Goal: Use online tool/utility: Utilize a website feature to perform a specific function

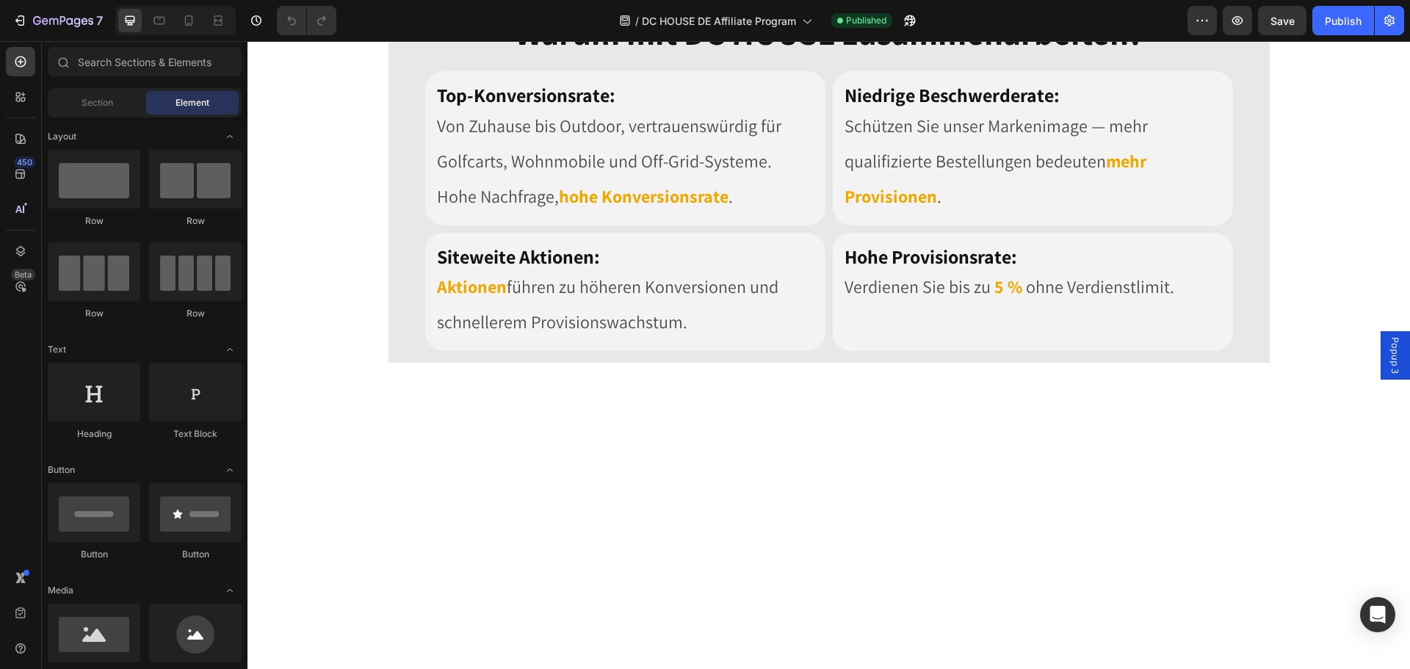
scroll to position [1395, 0]
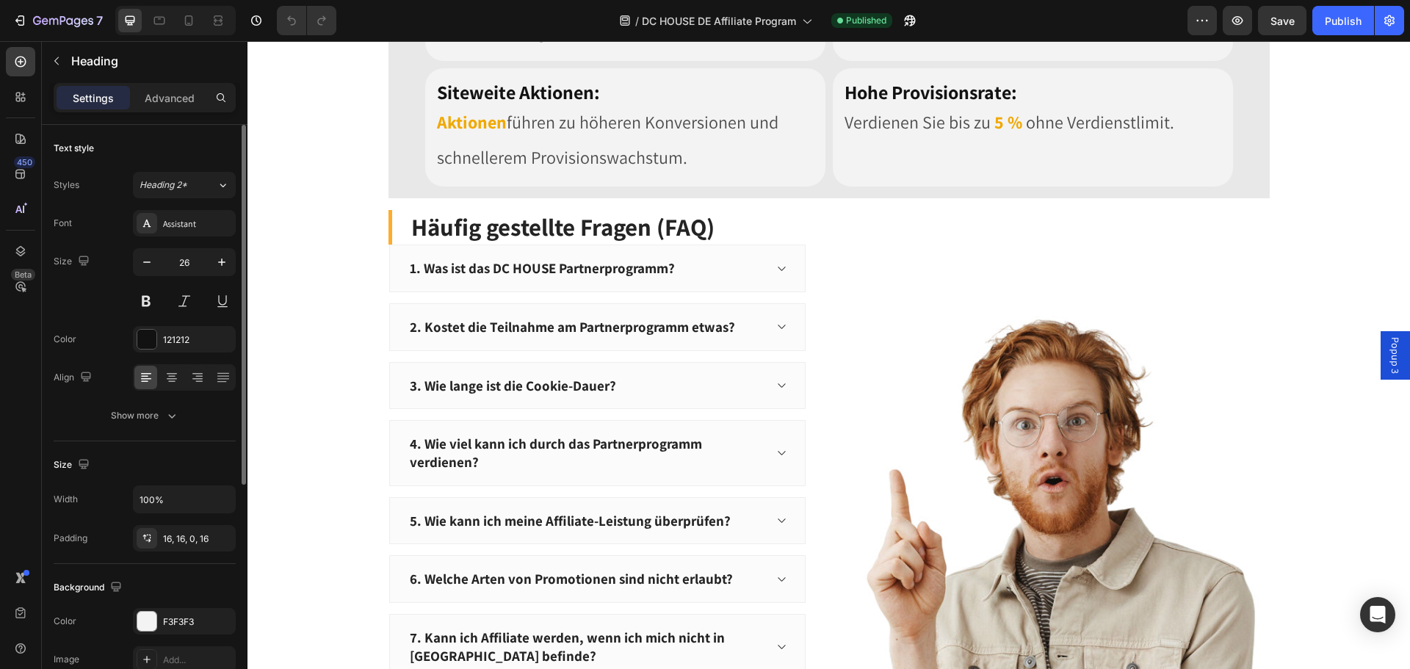
scroll to position [220, 0]
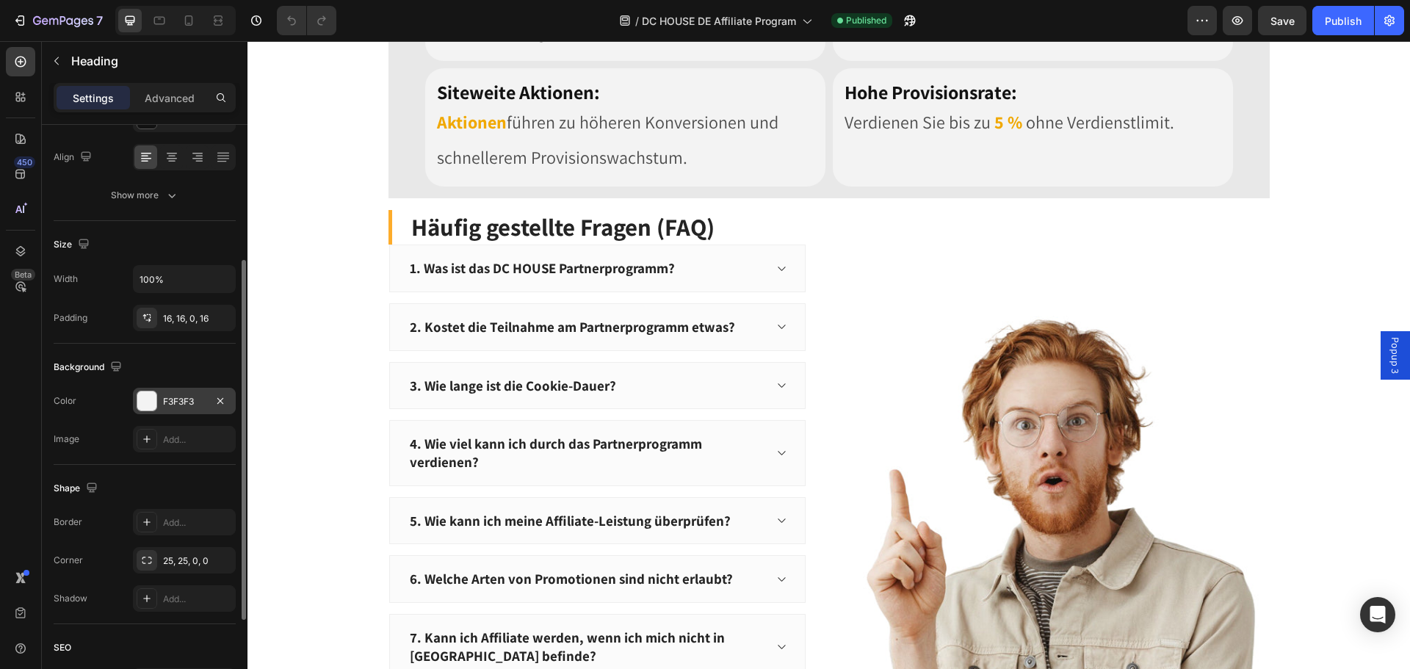
click at [188, 399] on div "F3F3F3" at bounding box center [184, 401] width 43 height 13
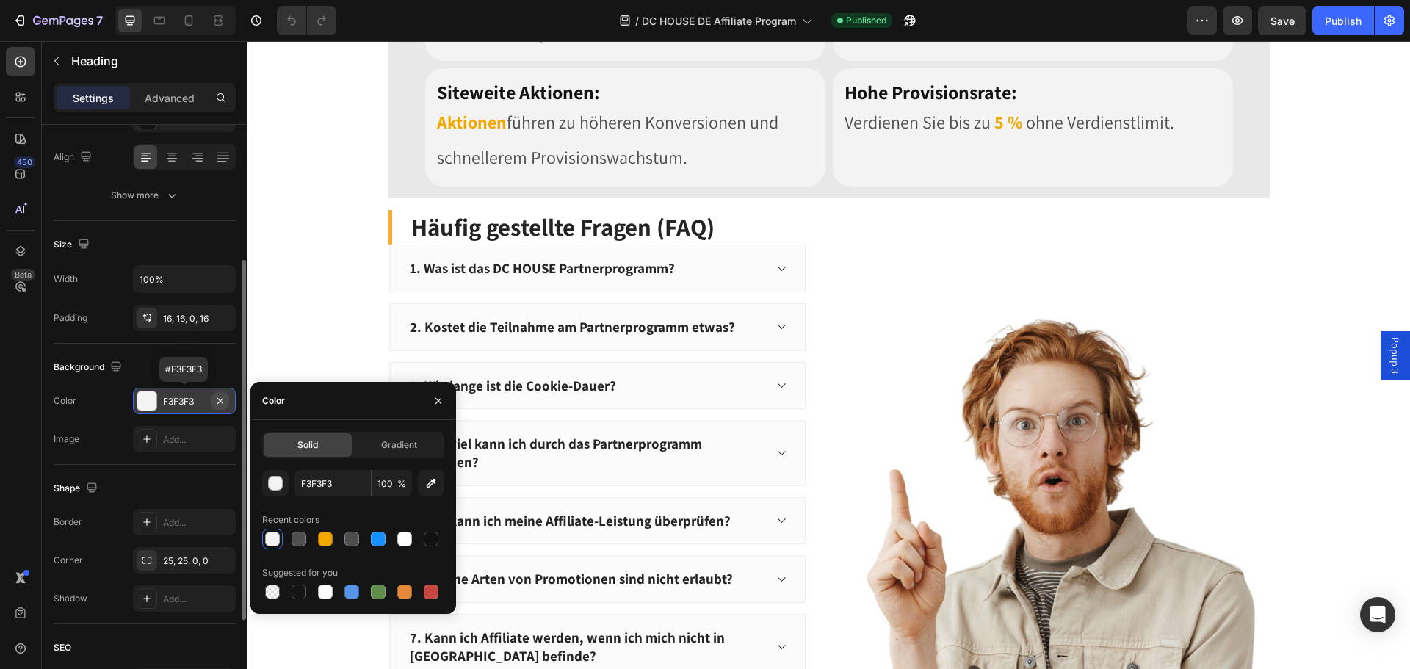
click at [224, 401] on icon "button" at bounding box center [220, 401] width 12 height 12
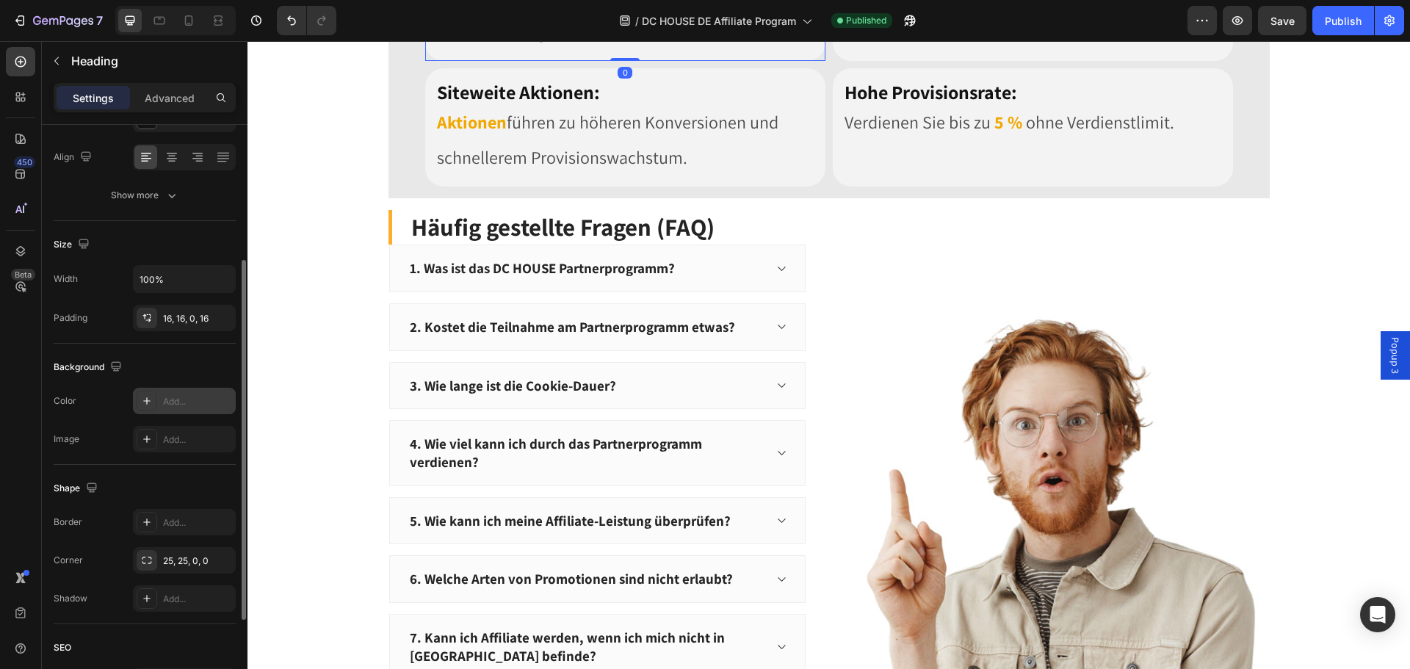
click at [190, 396] on div "F3F3F3" at bounding box center [184, 401] width 43 height 13
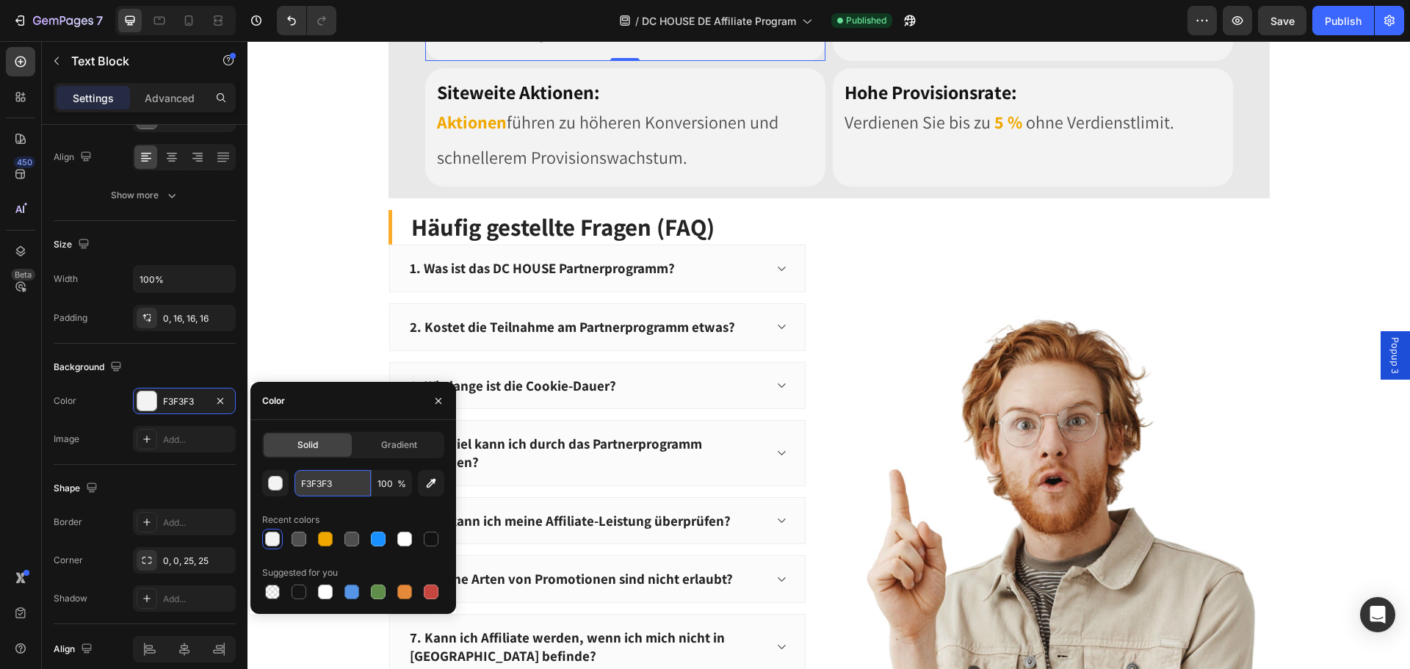
click at [350, 477] on input "F3F3F3" at bounding box center [332, 483] width 76 height 26
drag, startPoint x: 441, startPoint y: 403, endPoint x: 191, endPoint y: 362, distance: 253.7
click at [441, 403] on icon "button" at bounding box center [438, 400] width 6 height 6
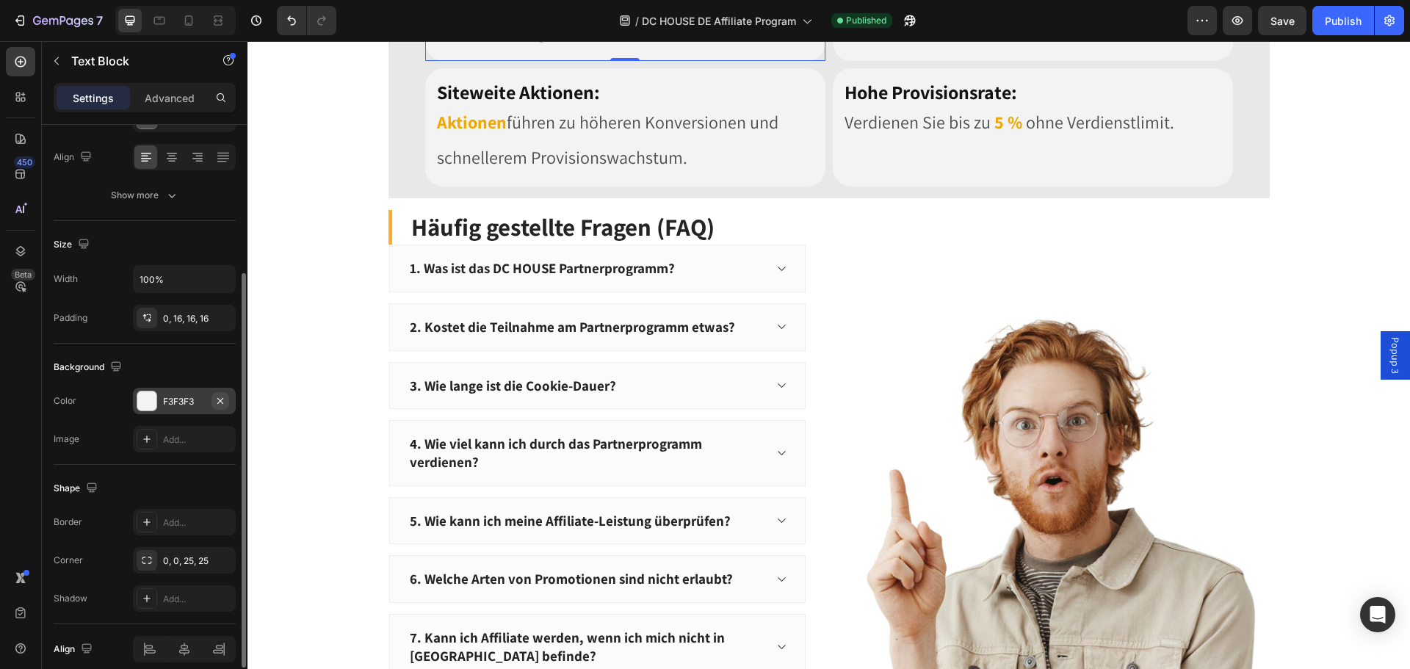
click at [225, 401] on icon "button" at bounding box center [220, 401] width 12 height 12
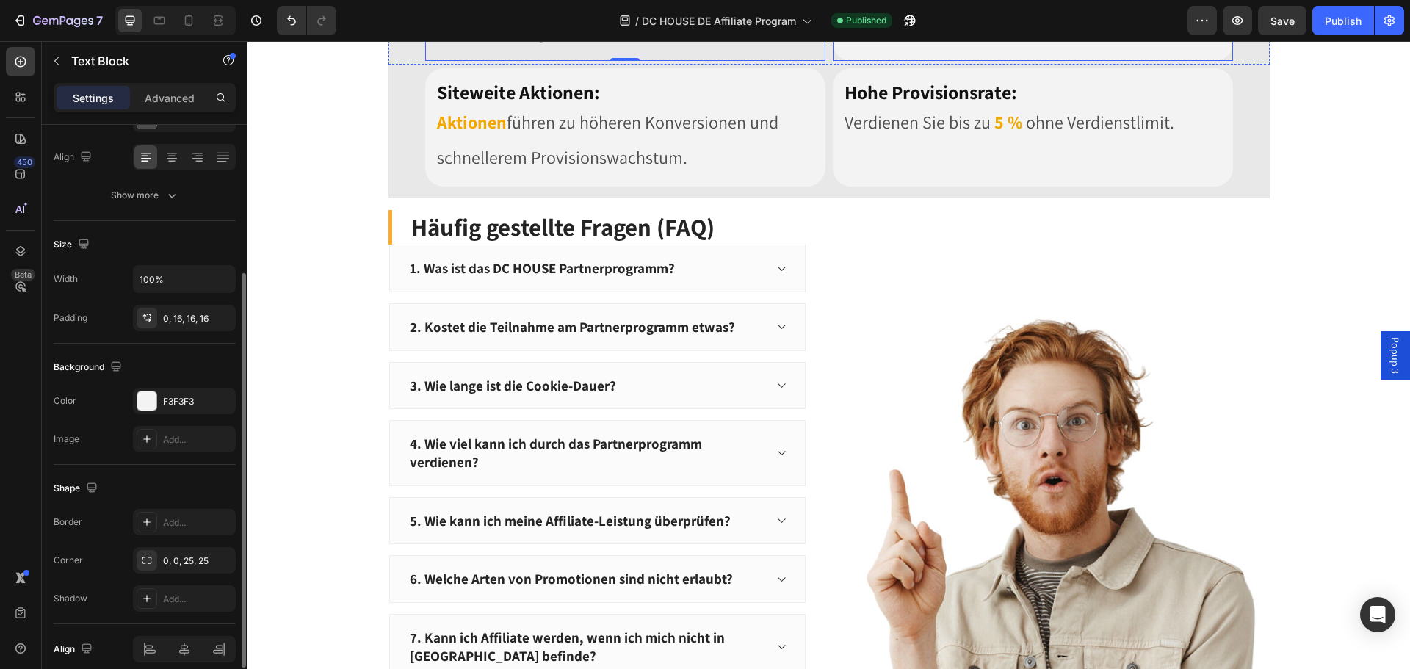
click at [220, 400] on icon "button" at bounding box center [220, 400] width 6 height 6
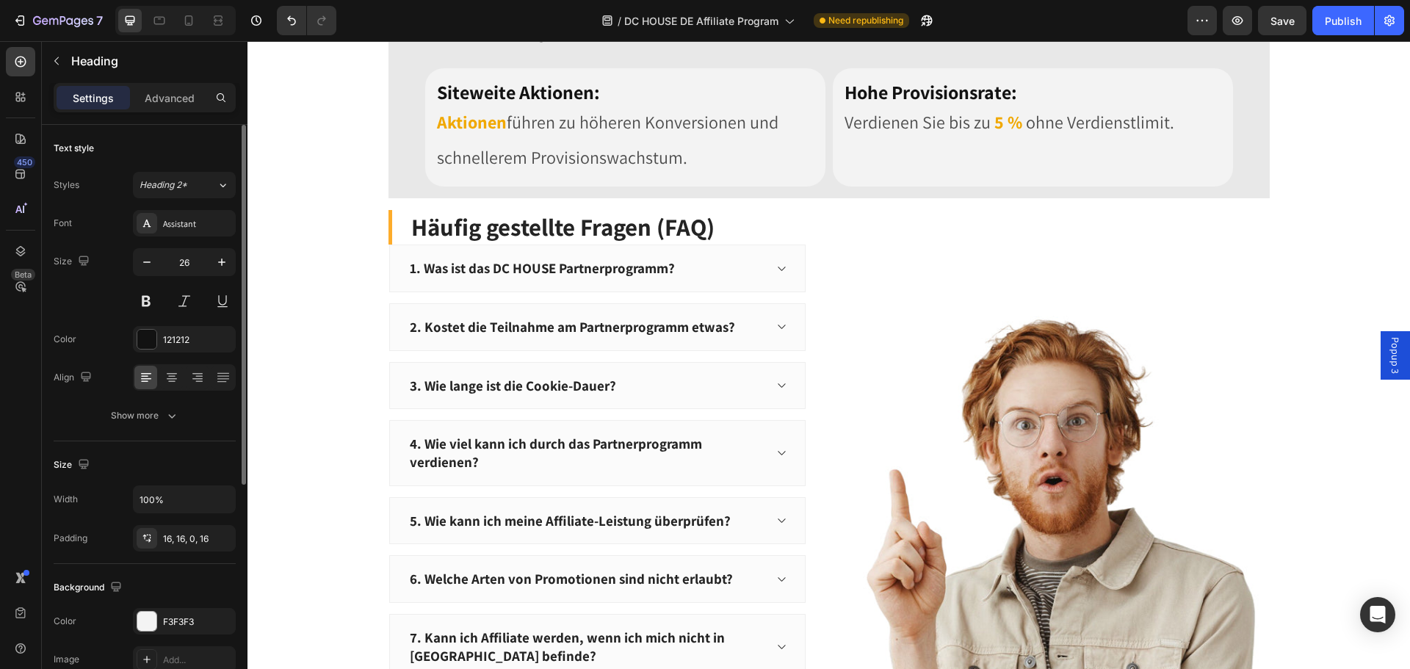
scroll to position [147, 0]
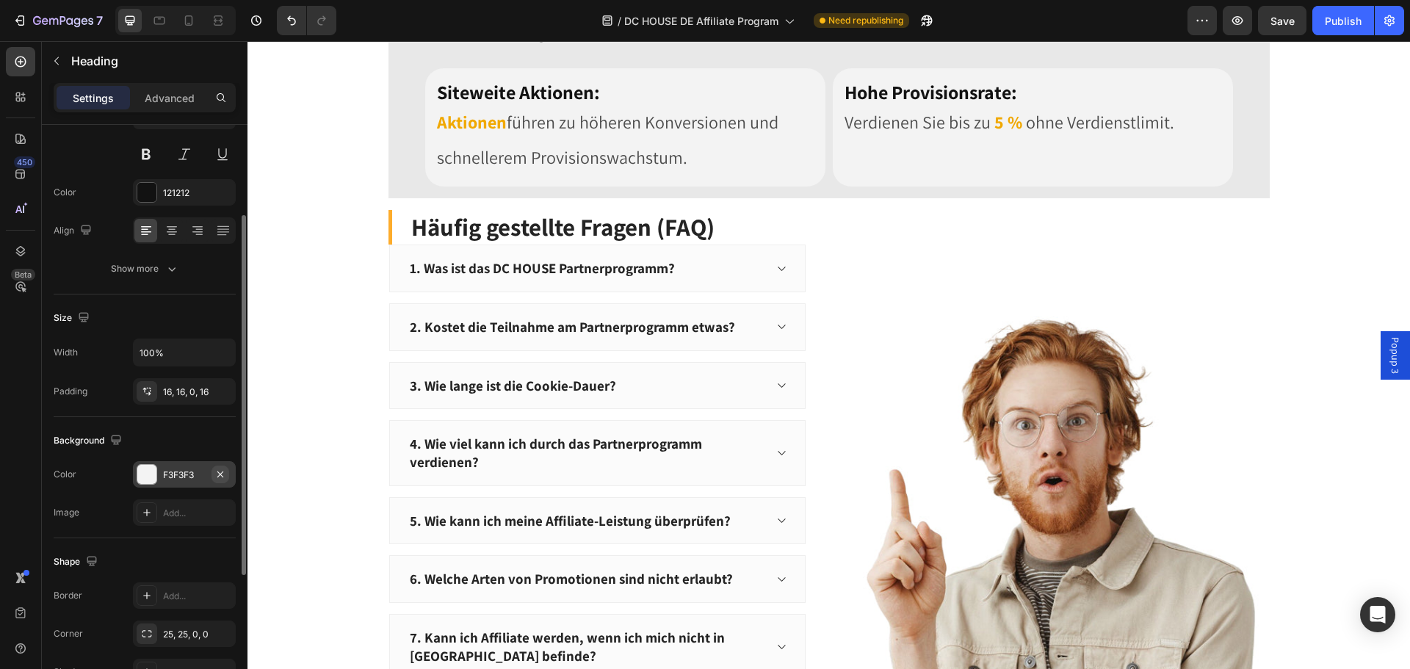
click at [225, 476] on icon "button" at bounding box center [220, 474] width 12 height 12
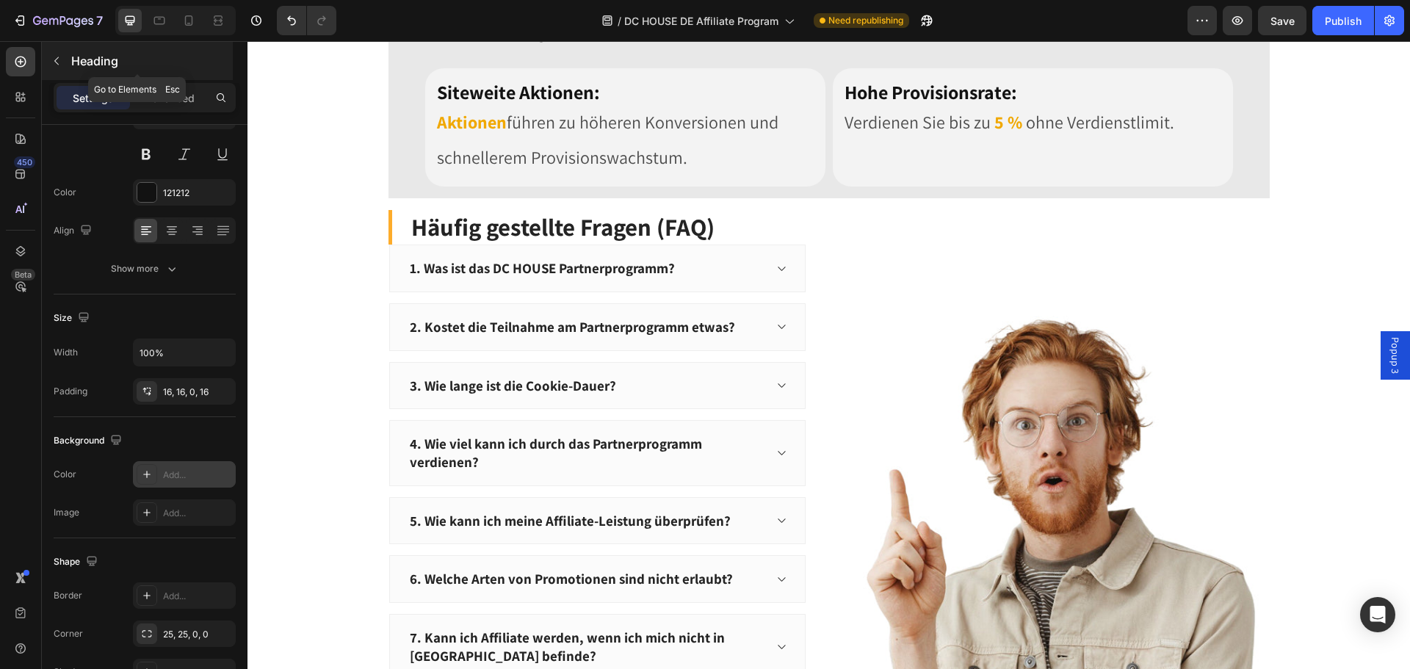
click at [54, 65] on icon "button" at bounding box center [57, 61] width 12 height 12
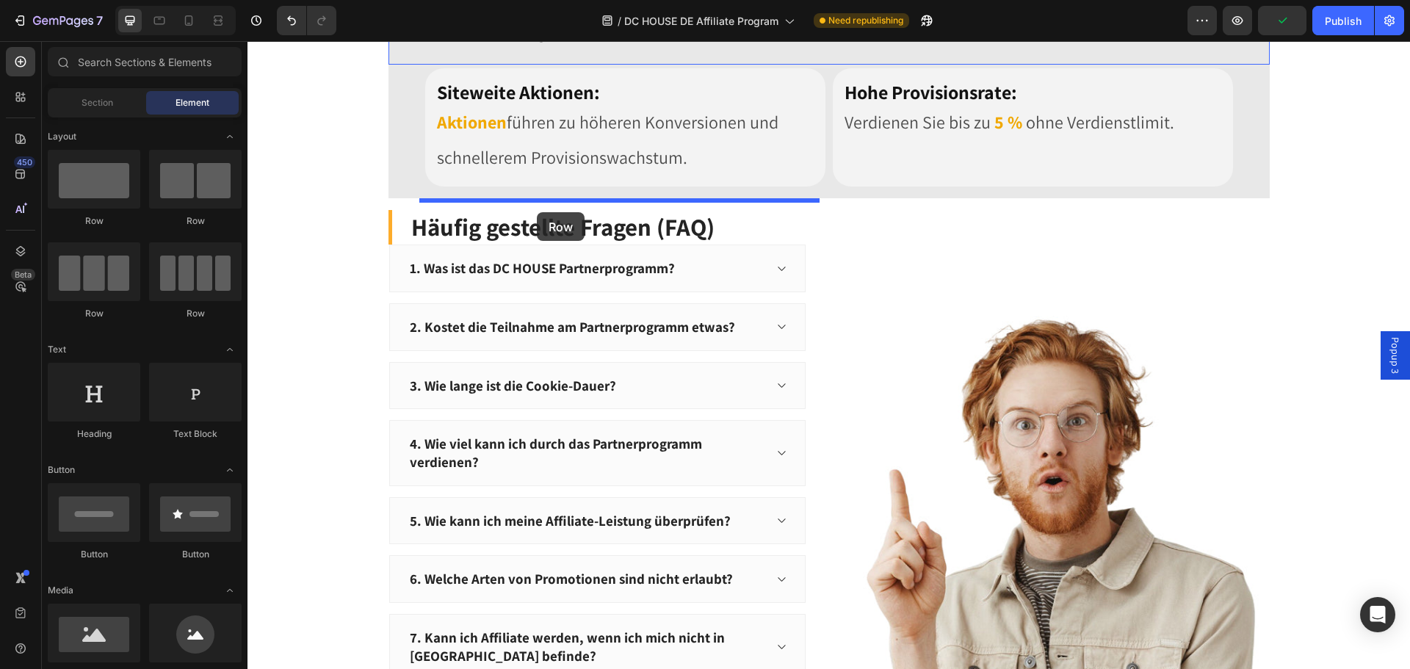
drag, startPoint x: 351, startPoint y: 228, endPoint x: 537, endPoint y: 212, distance: 186.4
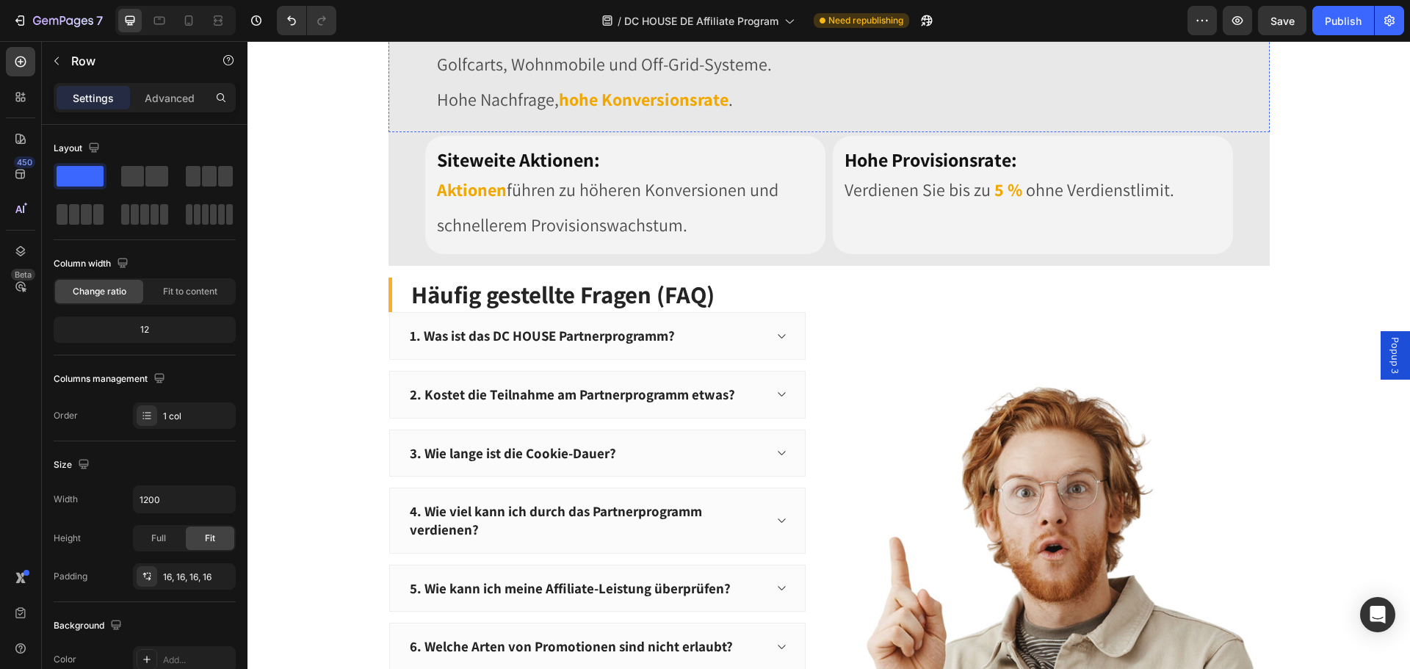
drag, startPoint x: 478, startPoint y: 217, endPoint x: 957, endPoint y: 212, distance: 479.4
click at [22, 70] on div at bounding box center [20, 61] width 29 height 29
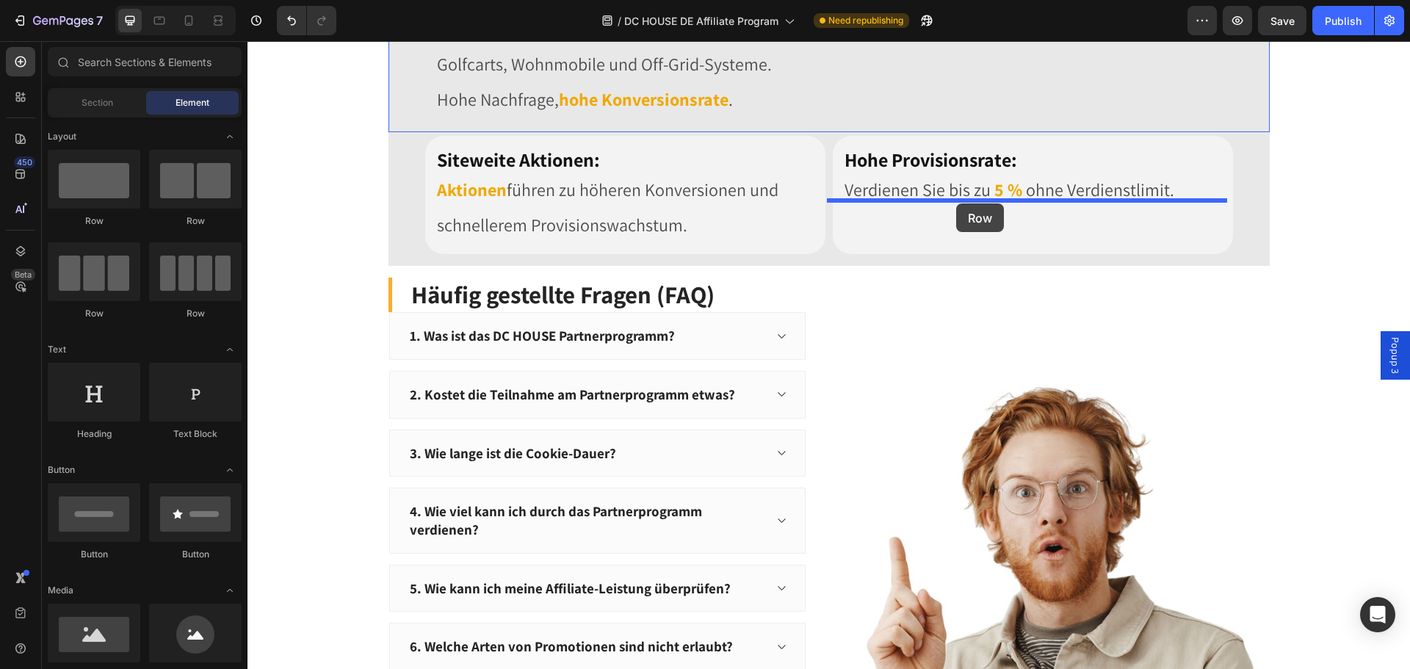
drag, startPoint x: 341, startPoint y: 232, endPoint x: 956, endPoint y: 203, distance: 615.9
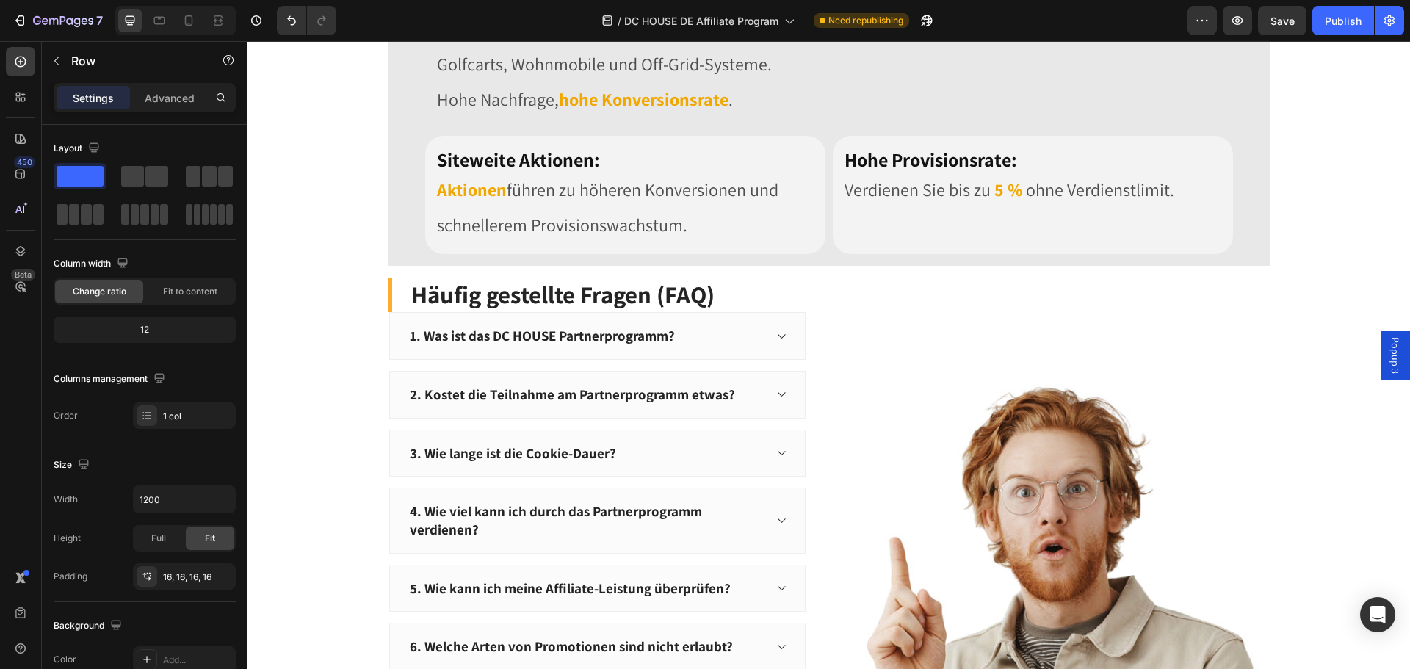
click at [57, 56] on icon "button" at bounding box center [57, 61] width 12 height 12
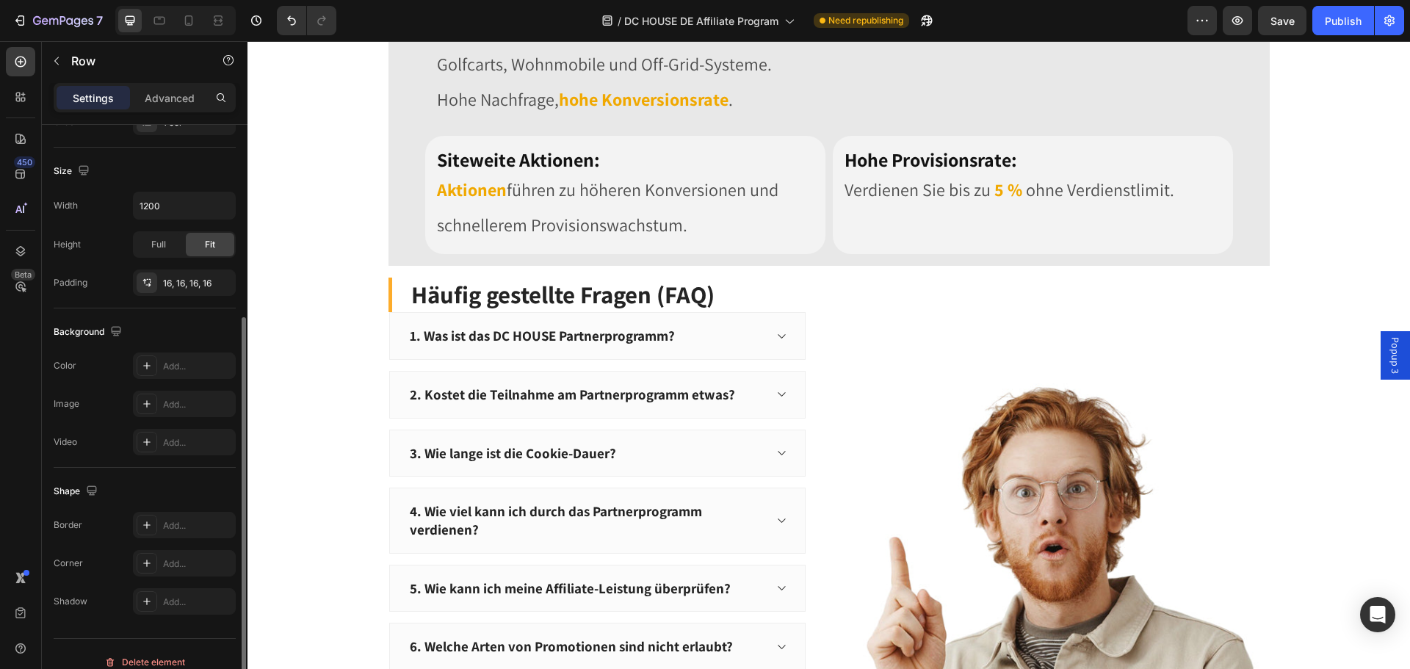
scroll to position [310, 0]
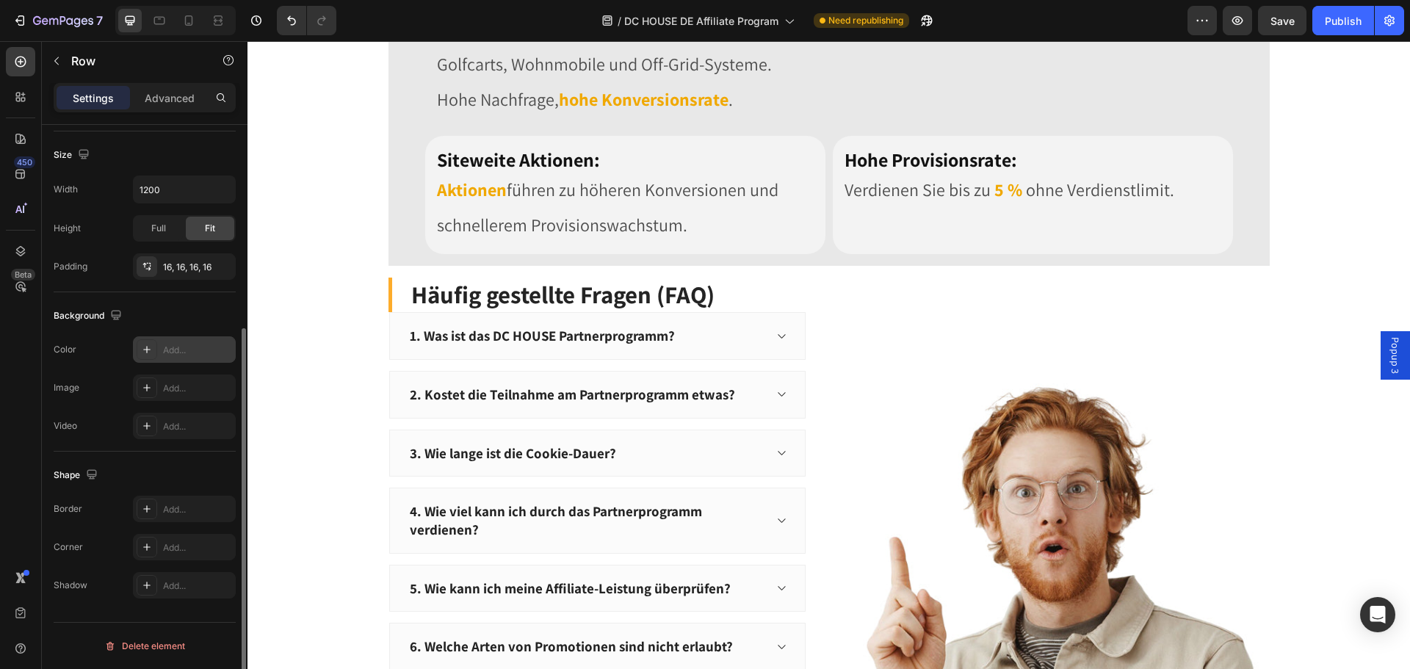
click at [180, 351] on div "Add..." at bounding box center [197, 350] width 69 height 13
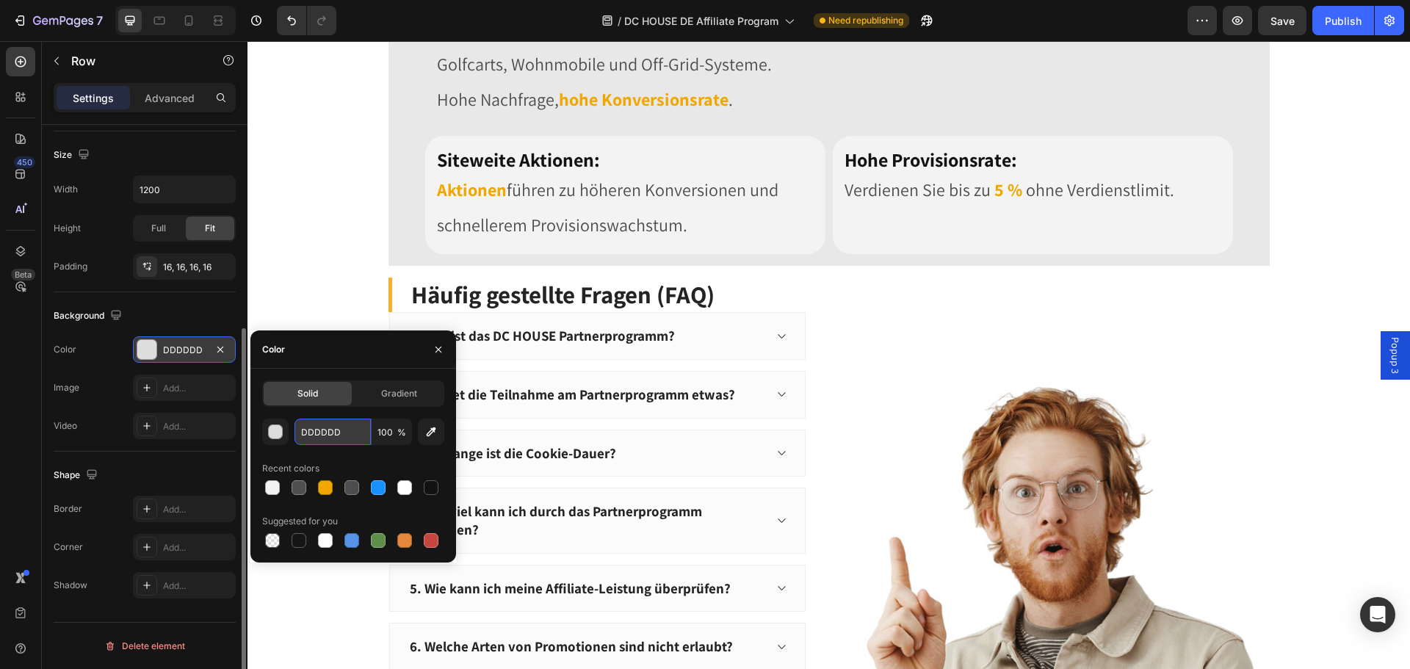
click at [339, 435] on input "DDDDDD" at bounding box center [332, 431] width 76 height 26
paste input "Copy element from Gempages!"
type input "Copy element from Gempages!"
click at [741, 173] on h2 "Siteweite Aktionen:" at bounding box center [625, 154] width 400 height 37
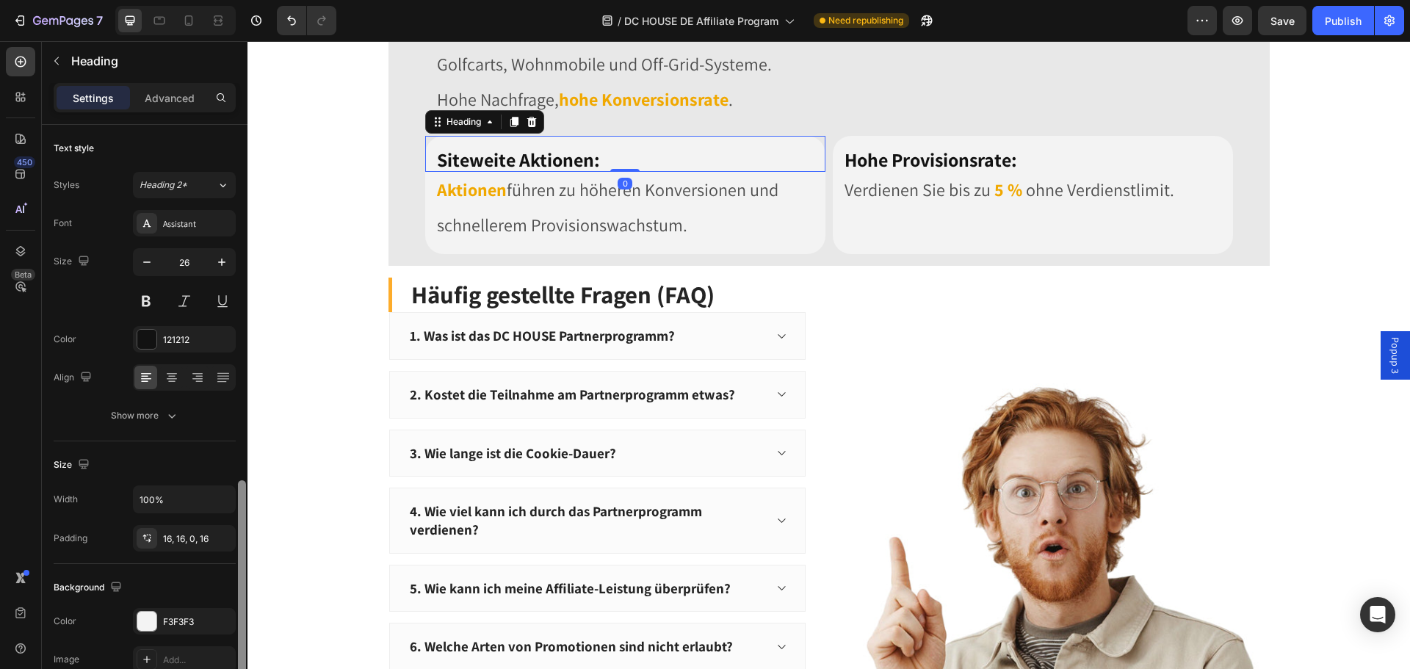
scroll to position [220, 0]
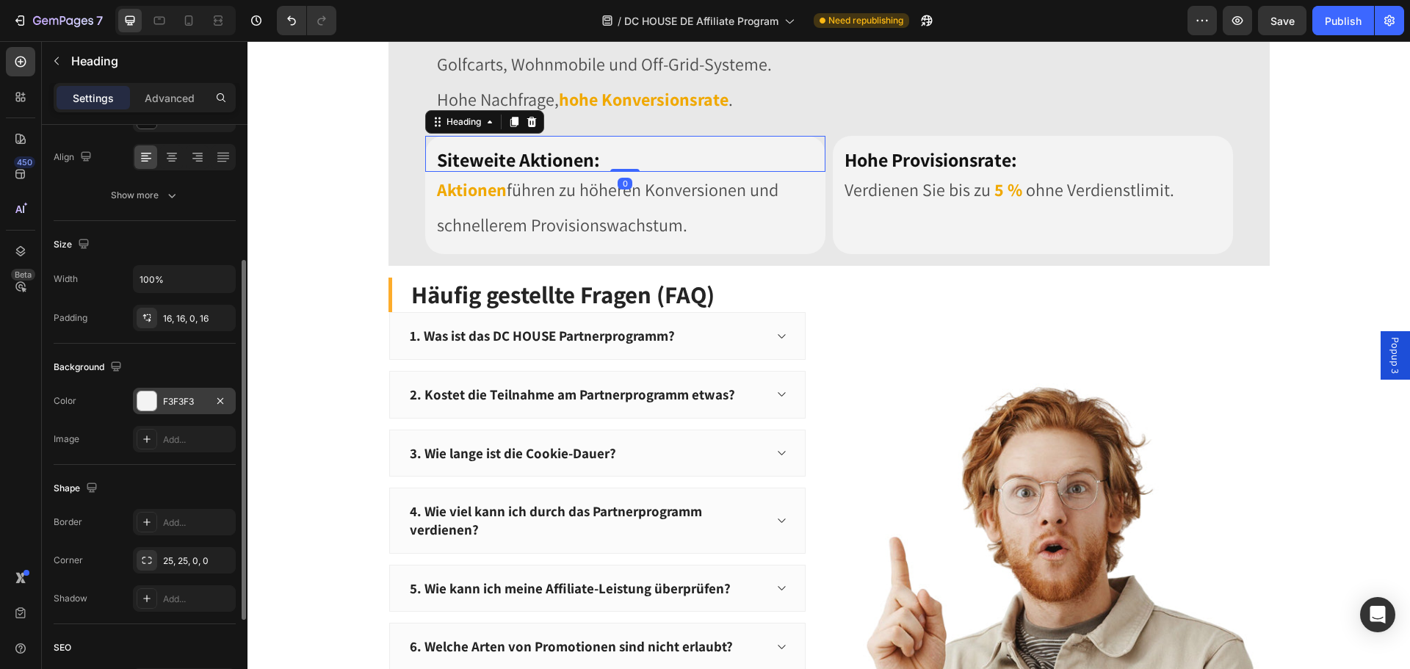
click at [203, 405] on div "F3F3F3" at bounding box center [184, 401] width 43 height 13
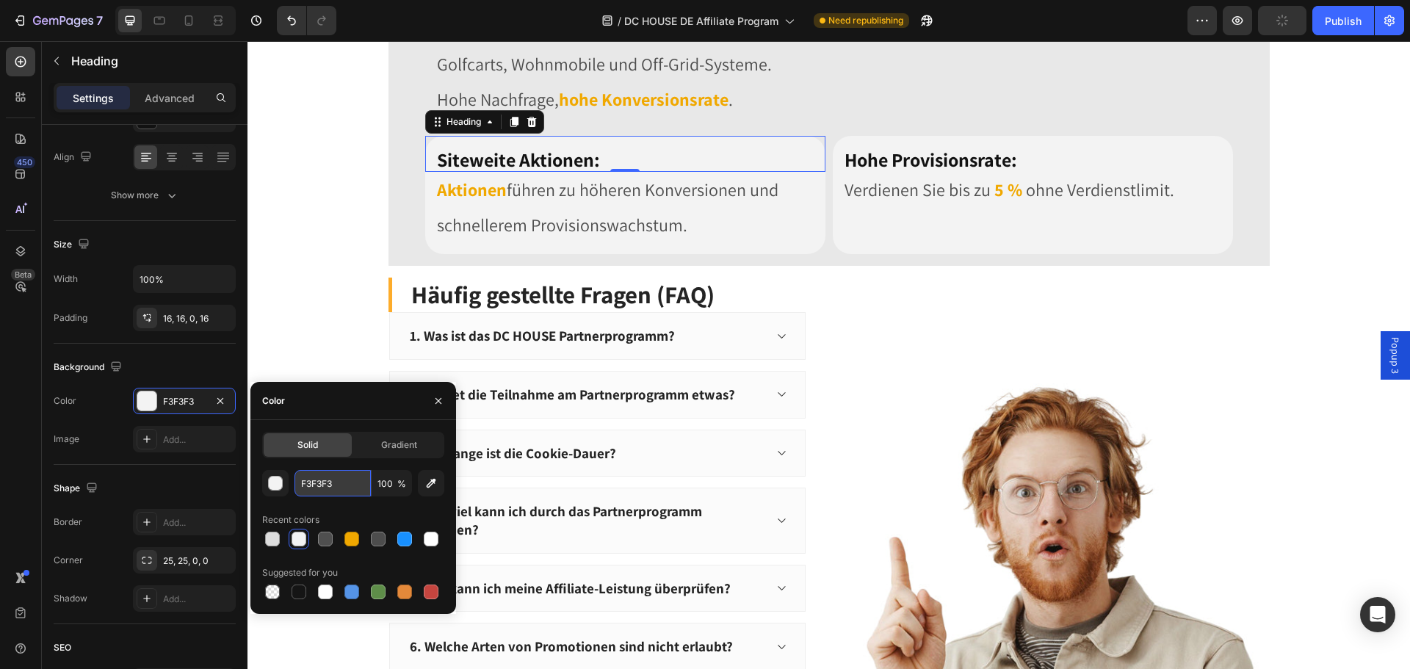
click at [349, 482] on input "F3F3F3" at bounding box center [332, 483] width 76 height 26
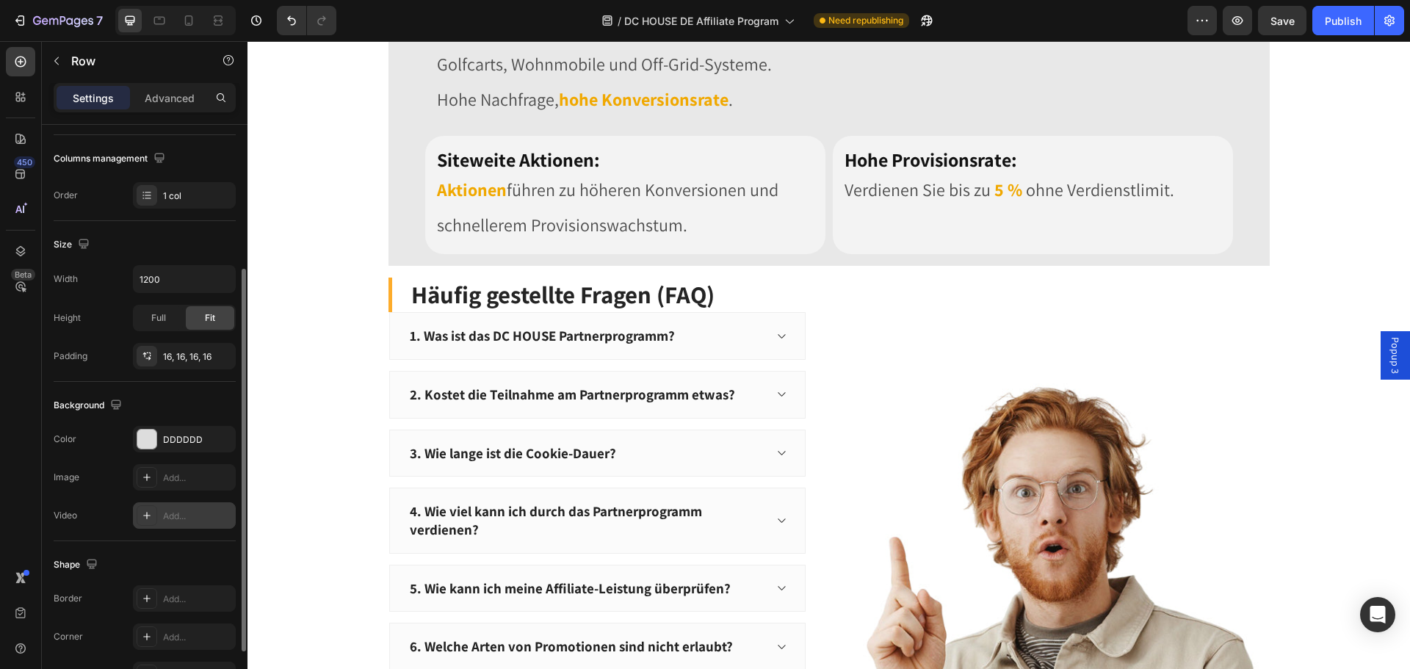
scroll to position [310, 0]
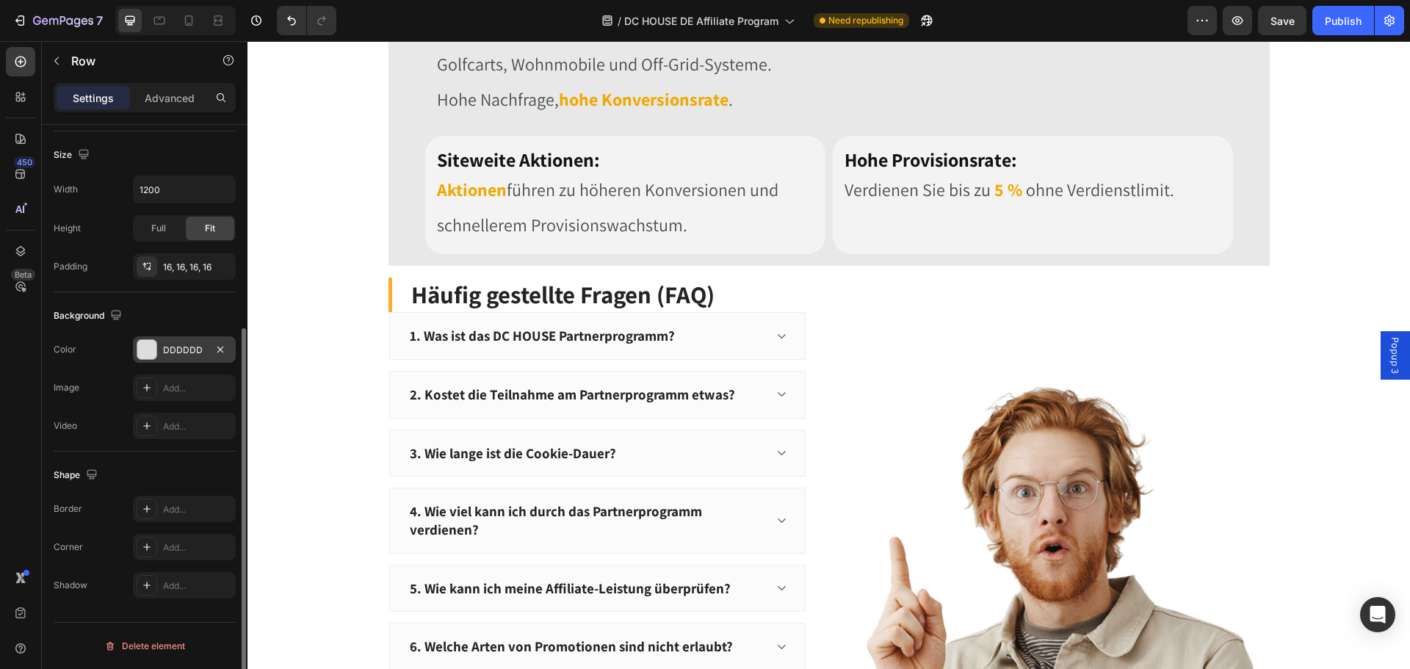
click at [173, 355] on div "DDDDDD" at bounding box center [184, 350] width 43 height 13
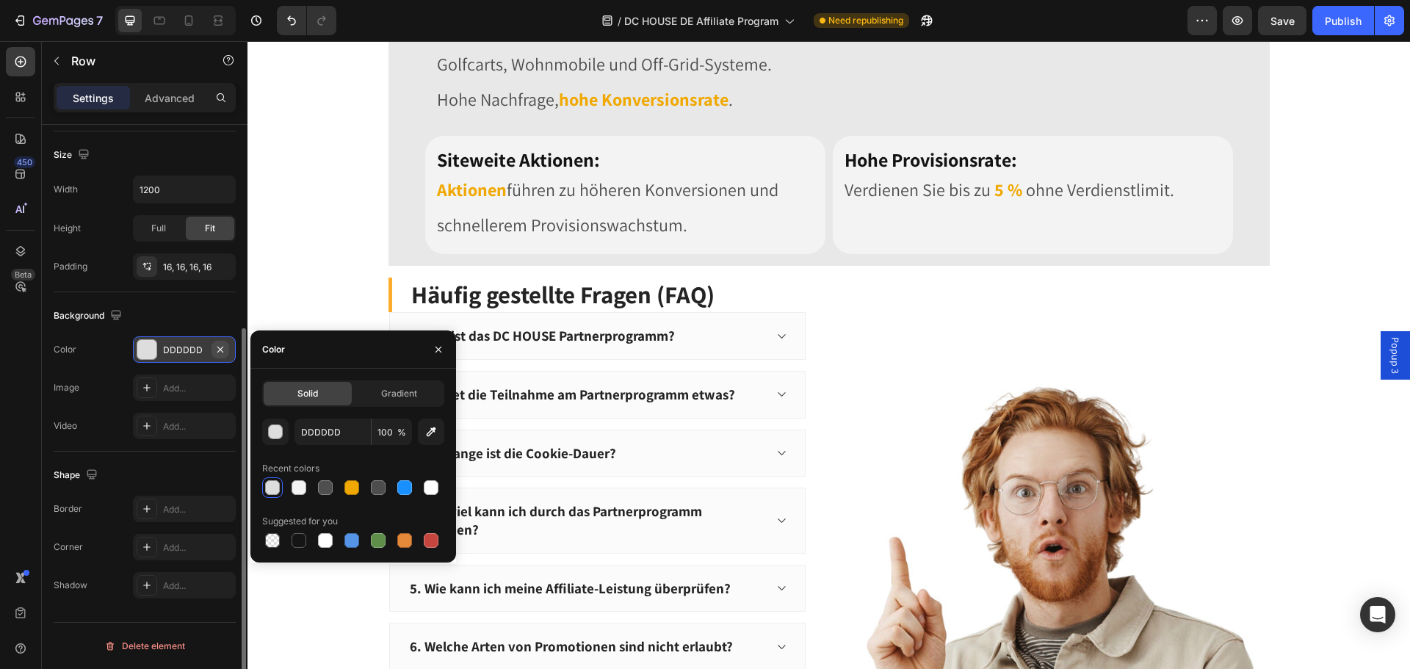
click at [220, 349] on icon "button" at bounding box center [220, 349] width 6 height 6
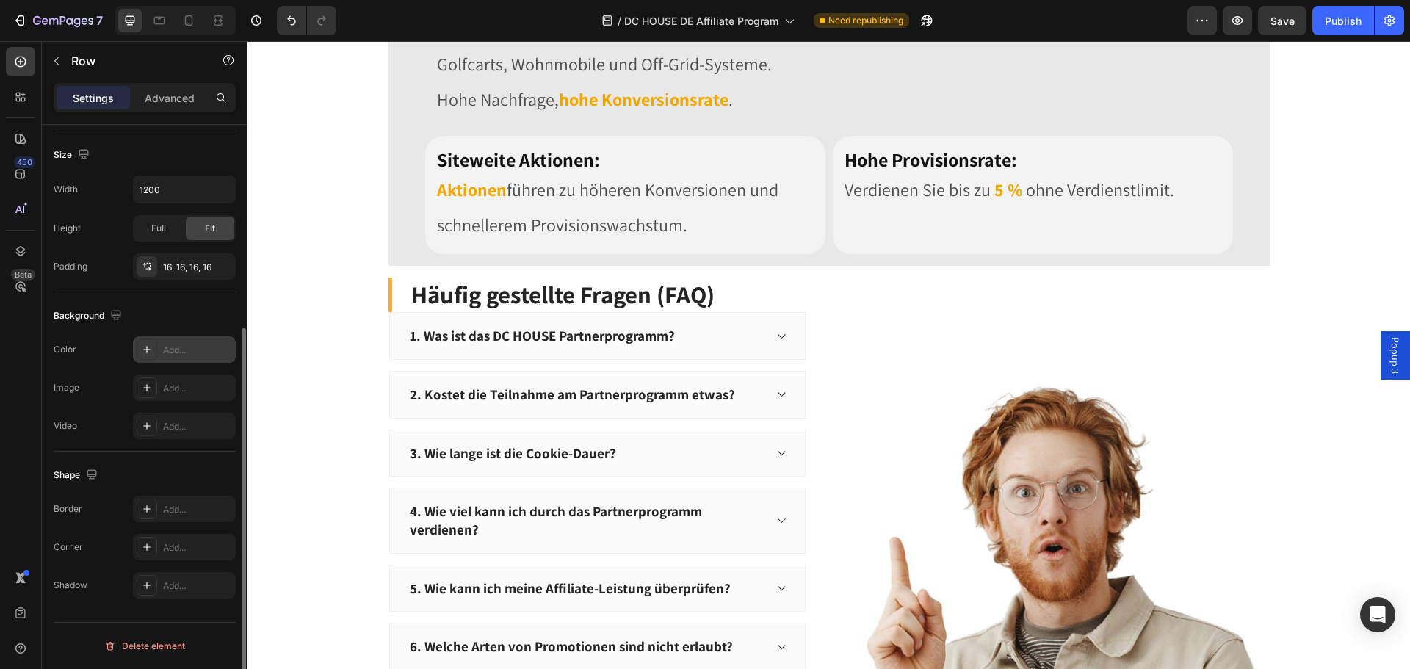
click at [197, 352] on div "Add..." at bounding box center [197, 350] width 69 height 13
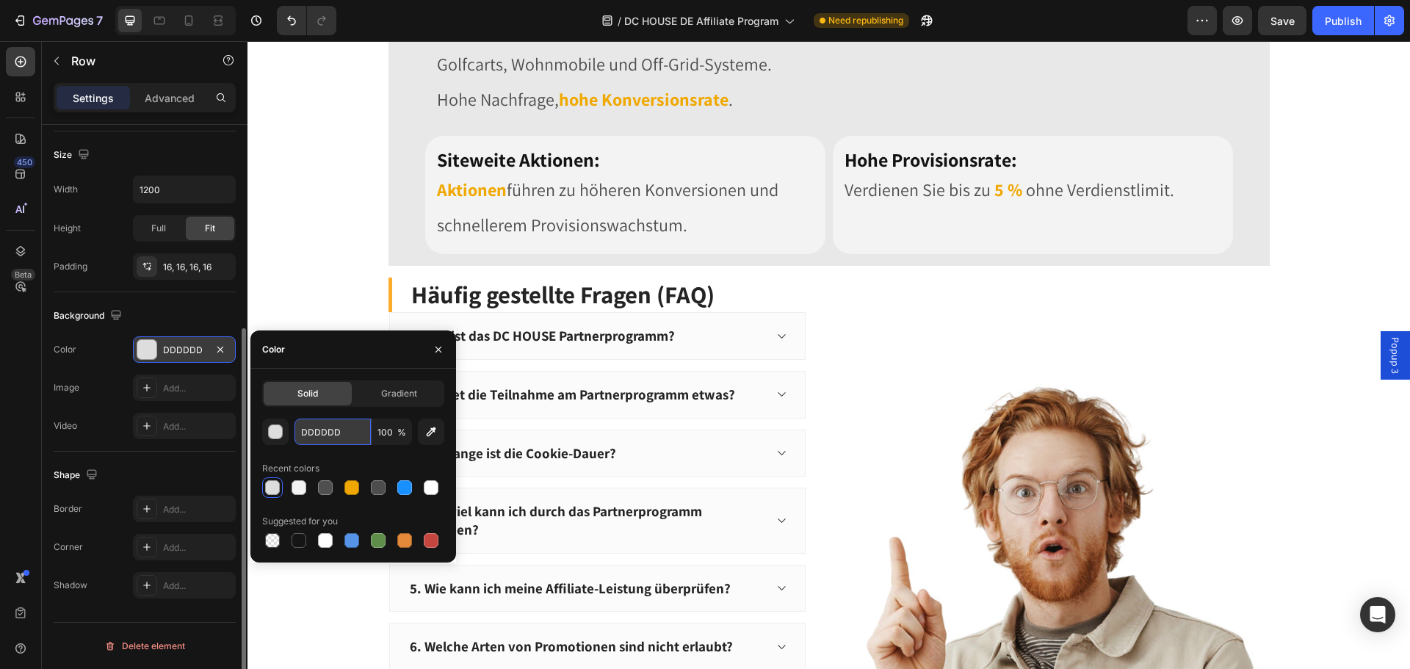
click at [330, 429] on input "DDDDDD" at bounding box center [332, 431] width 76 height 26
paste input "F3F3F3"
type input "F3F3F3"
click at [369, 457] on div "Recent colors" at bounding box center [353, 468] width 182 height 23
click at [366, 459] on div "Recent colors" at bounding box center [353, 468] width 182 height 23
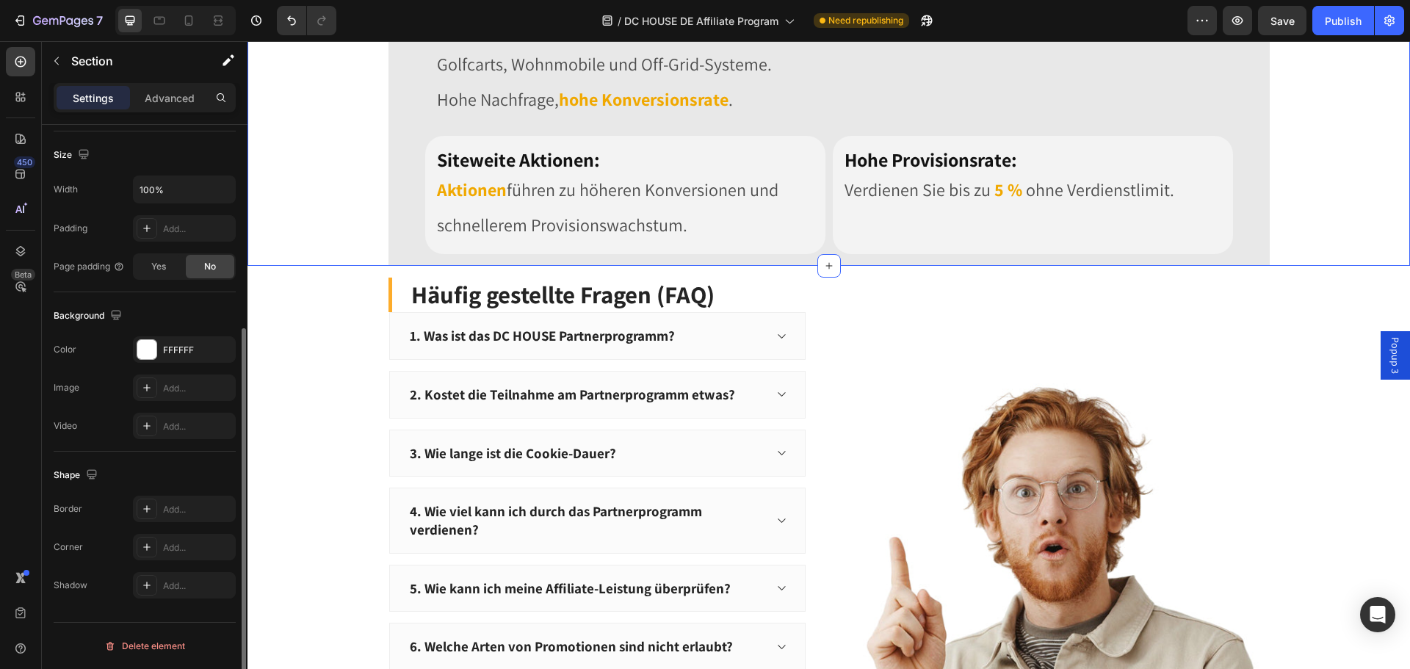
click at [328, 264] on div "Image Image Row Row Image Row Warum mit DC HOUSE zusammenarbeiten? Heading Row …" at bounding box center [828, 38] width 1162 height 454
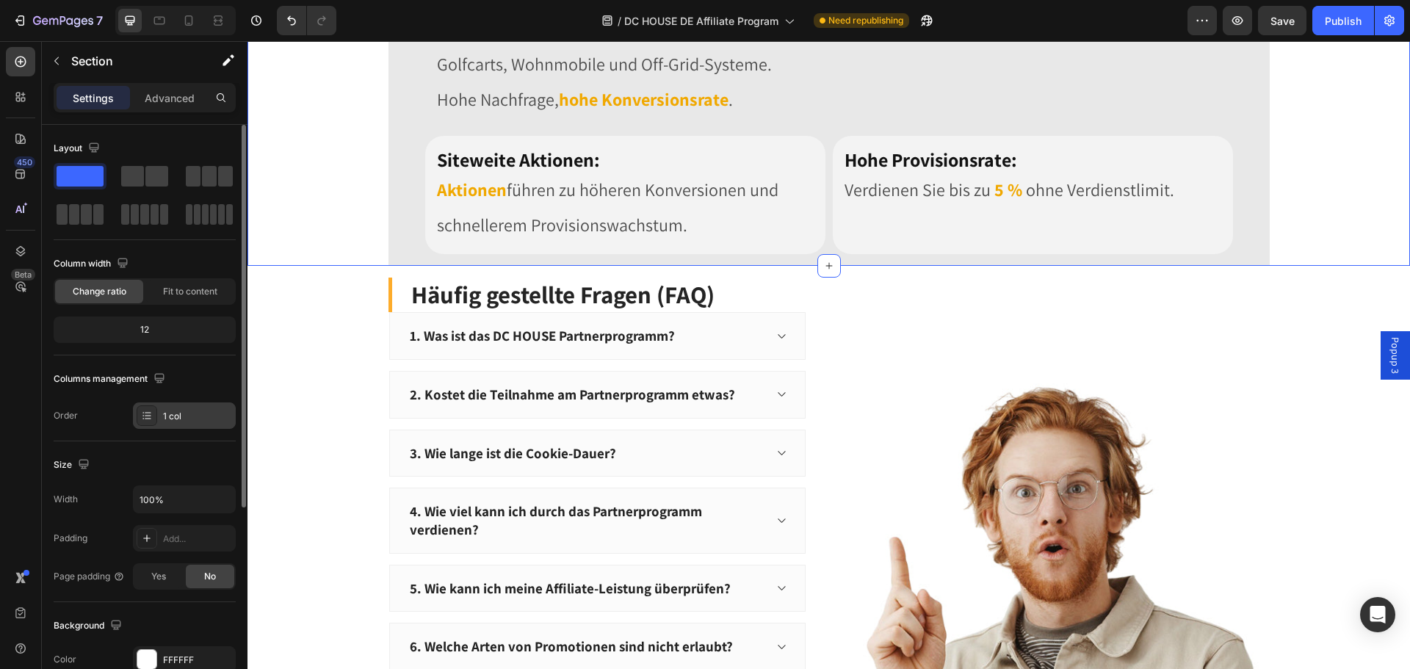
scroll to position [147, 0]
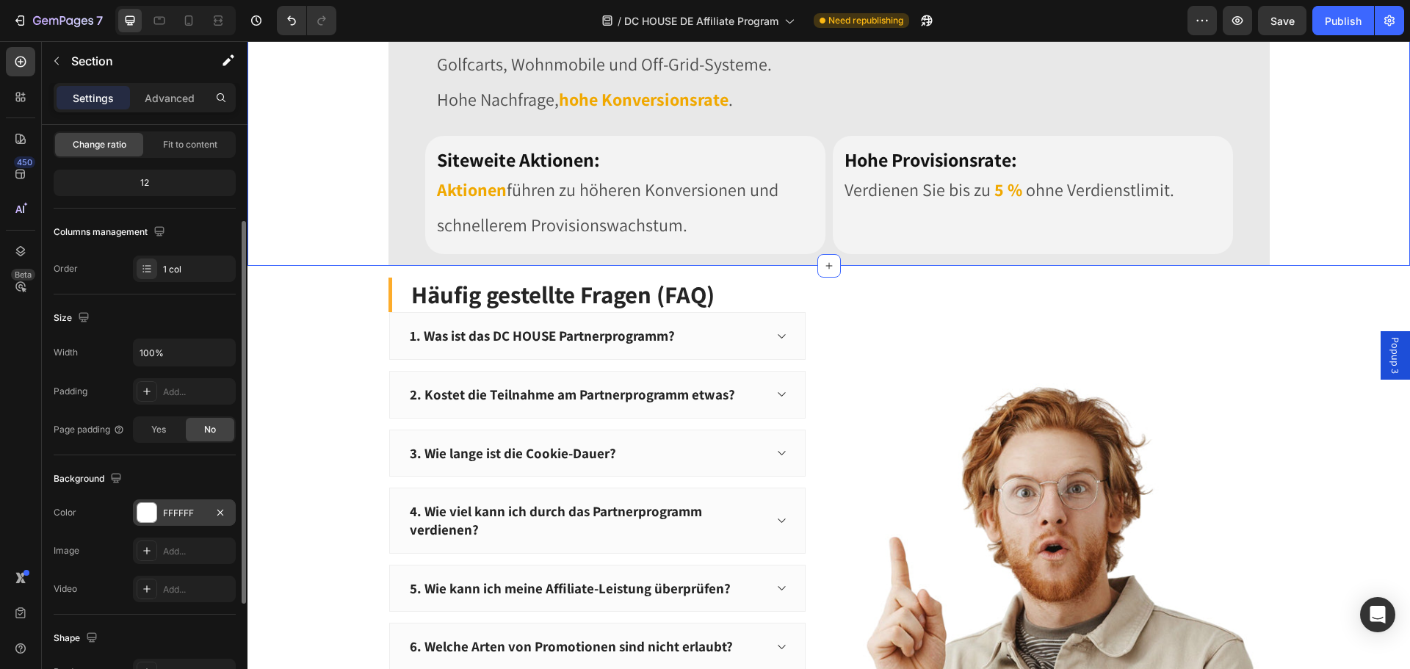
click at [206, 511] on div "FFFFFF" at bounding box center [184, 512] width 103 height 26
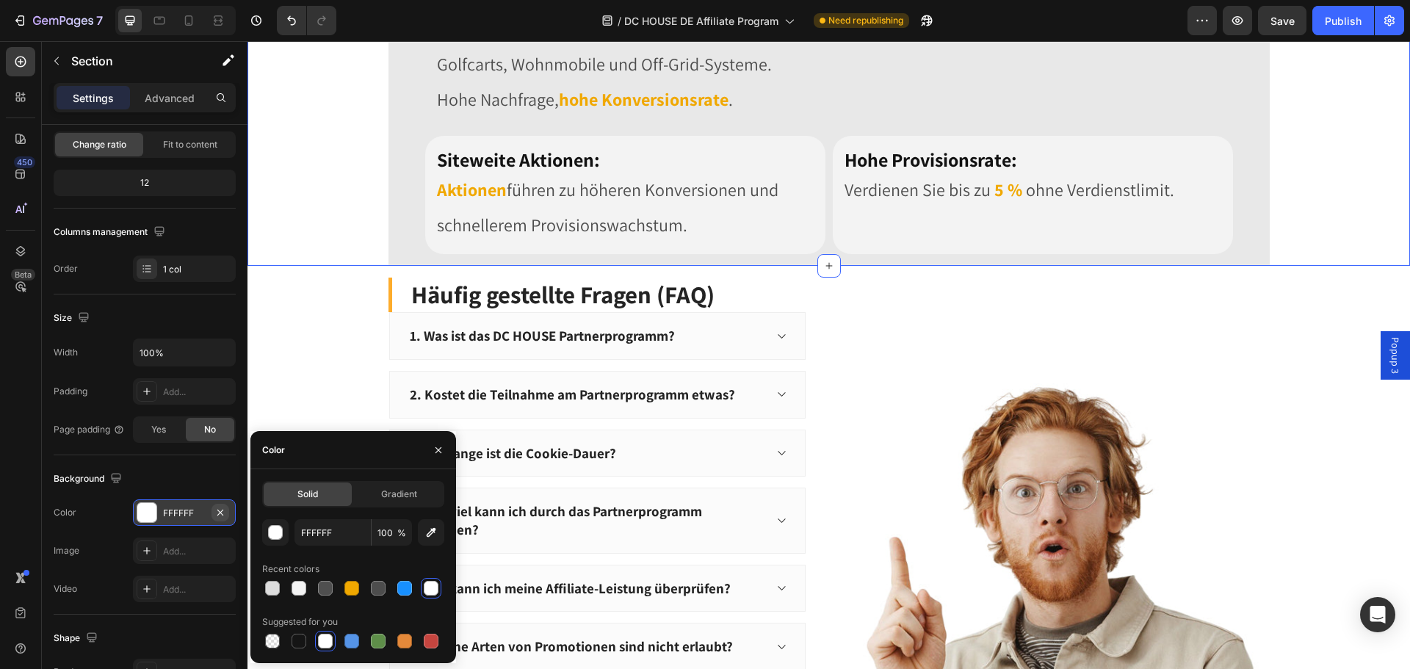
click at [217, 514] on icon "button" at bounding box center [220, 513] width 12 height 12
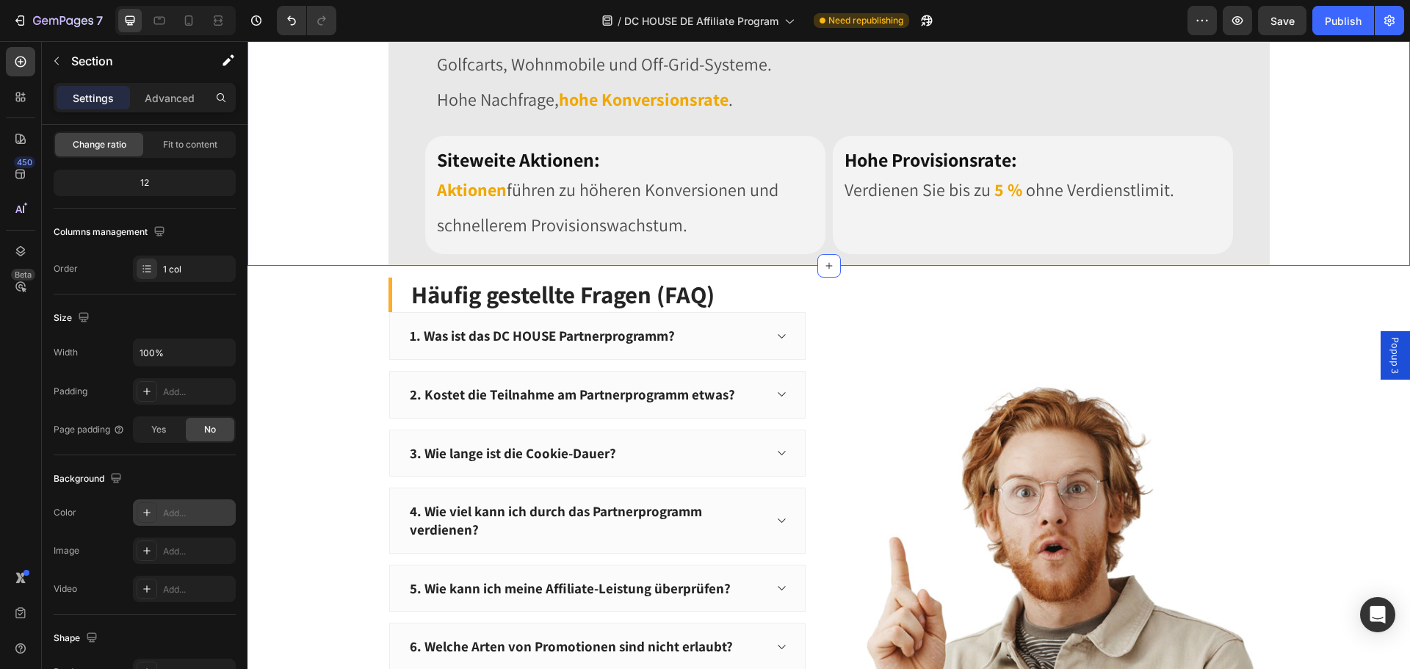
click at [196, 521] on div "Add..." at bounding box center [184, 512] width 103 height 26
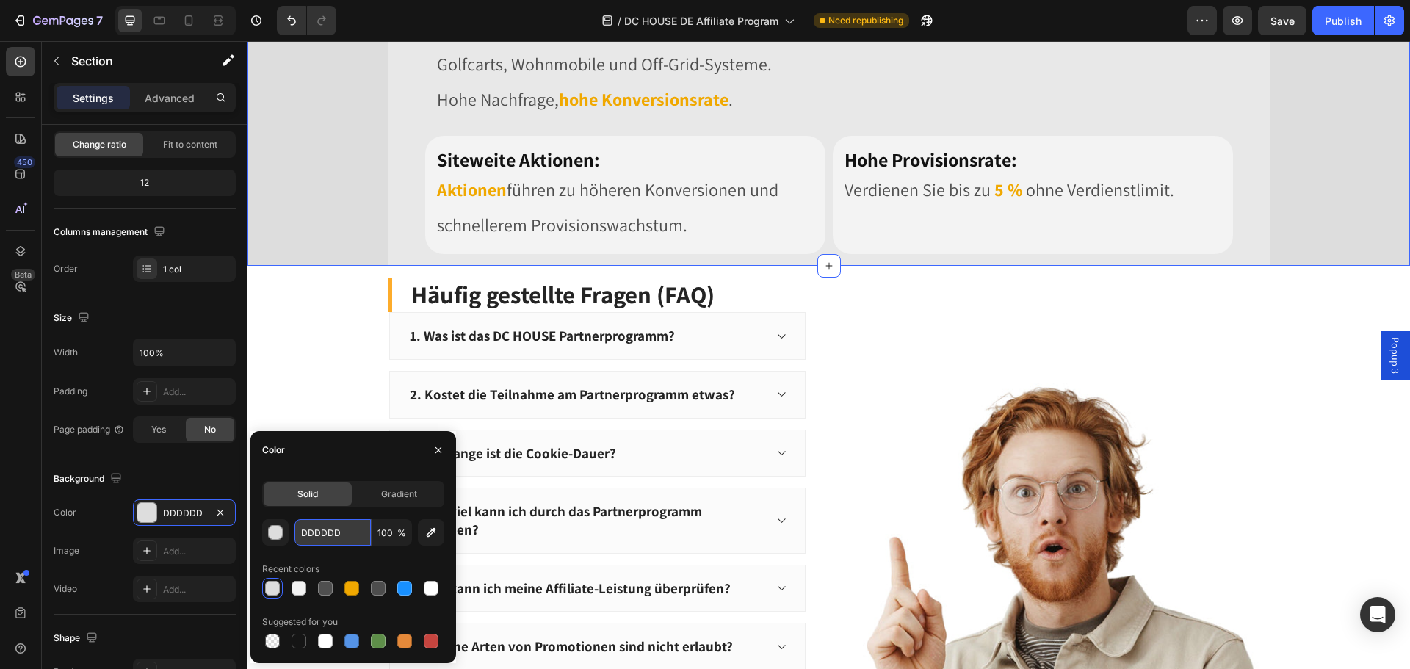
click at [349, 536] on input "DDDDDD" at bounding box center [332, 532] width 76 height 26
paste input "F3F3F3"
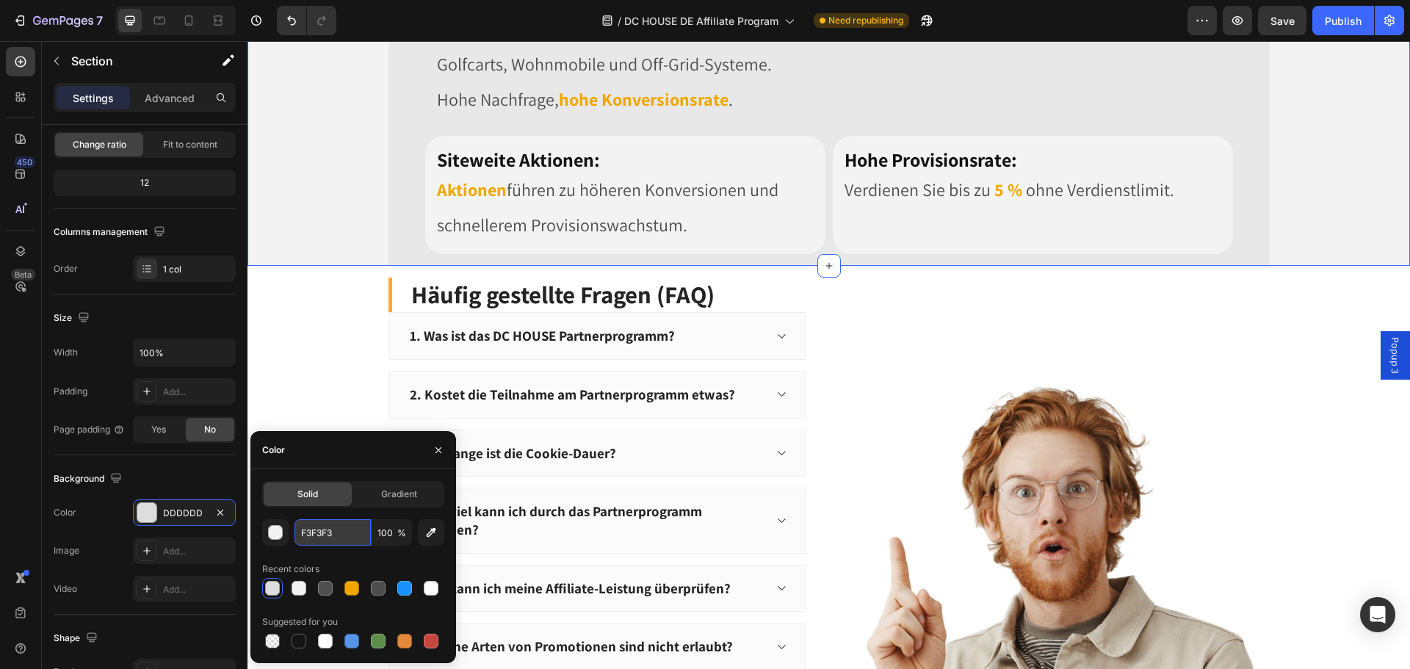
type input "F3F3F3"
click at [342, 554] on div "F3F3F3 100 % Recent colors Suggested for you" at bounding box center [353, 585] width 182 height 132
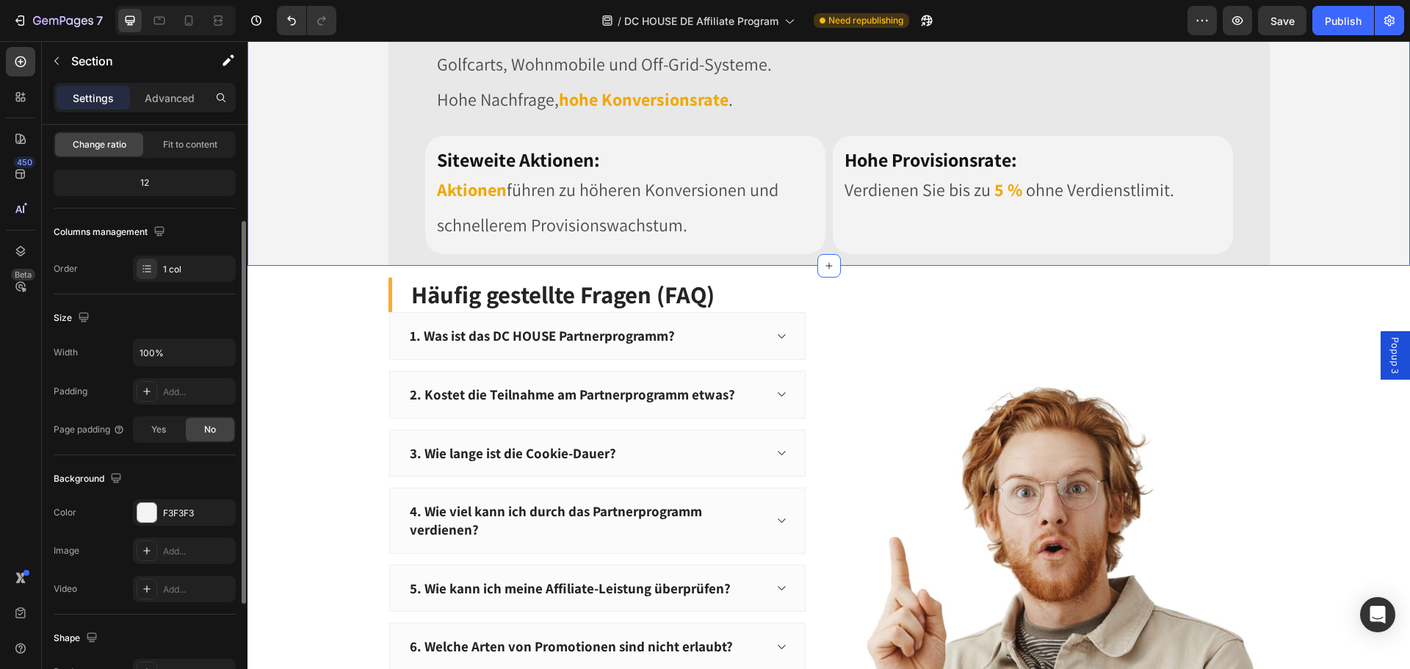
click at [208, 476] on div "Background" at bounding box center [145, 478] width 182 height 23
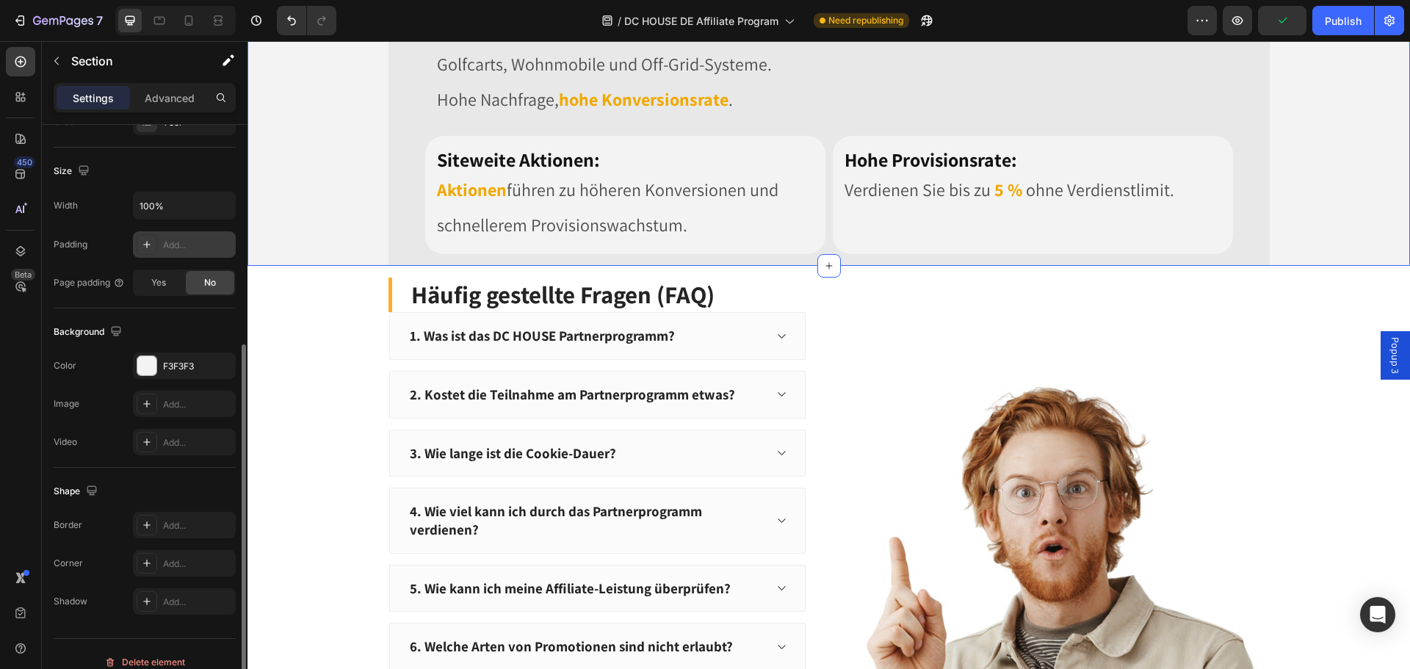
scroll to position [310, 0]
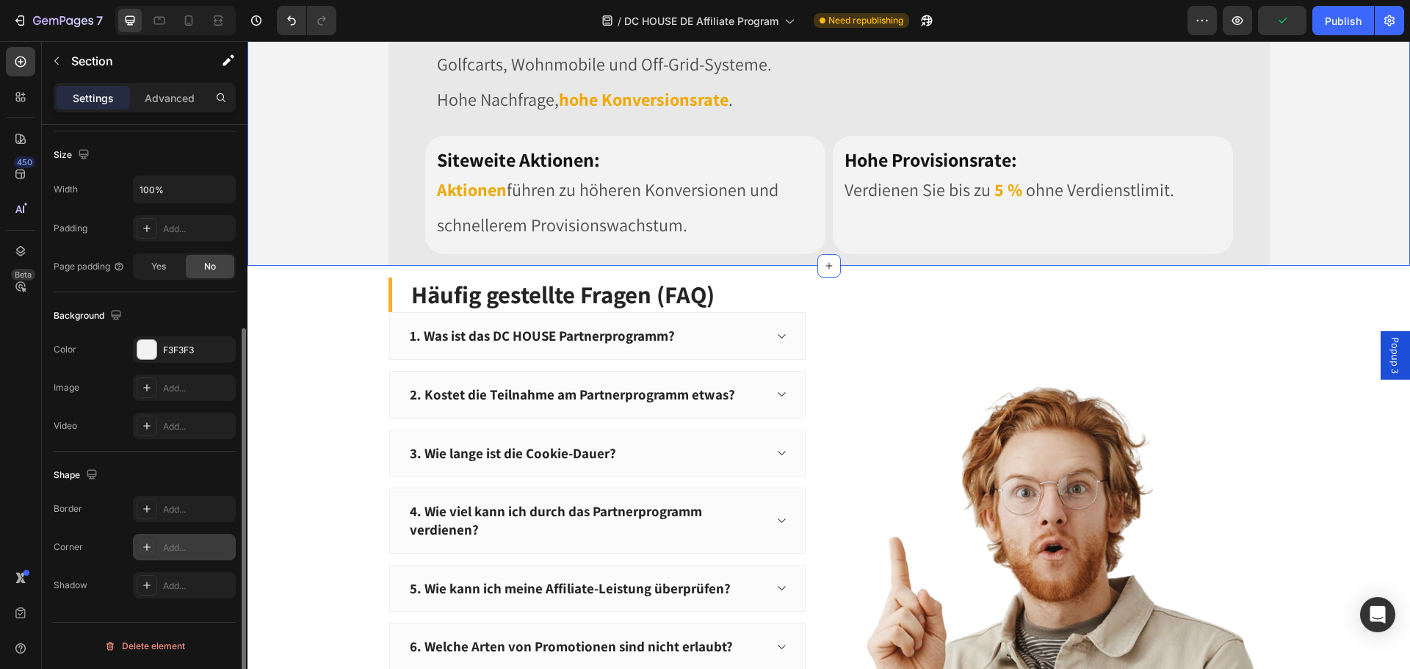
click at [173, 545] on div "Add..." at bounding box center [197, 547] width 69 height 13
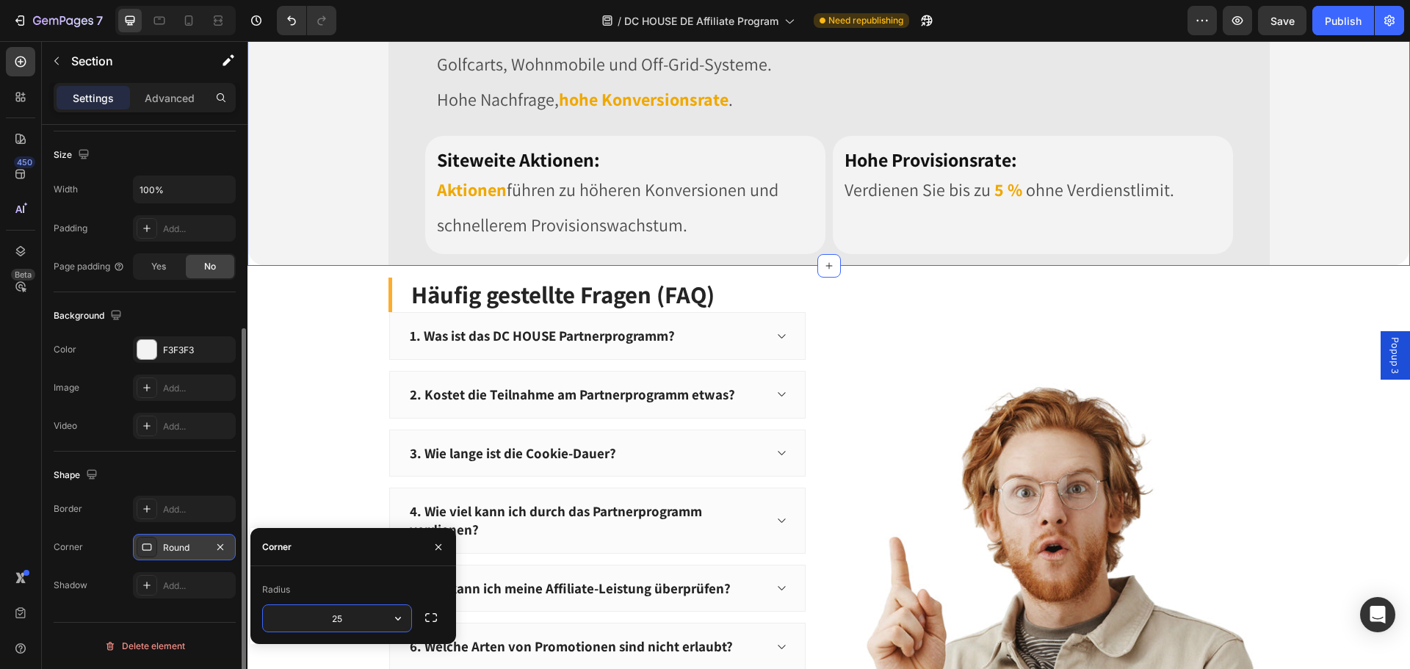
type input "25"
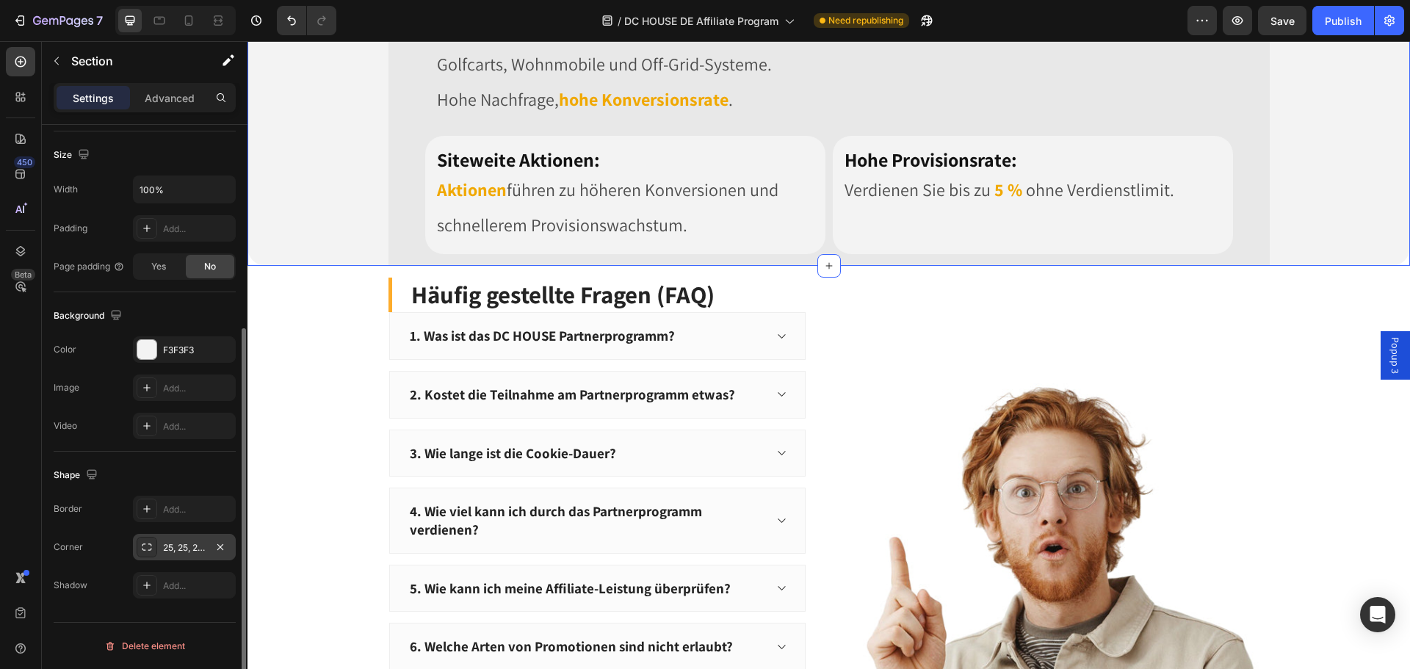
click at [199, 462] on div "Shape Border Add... Corner 25, 25, 25, 25 Shadow Add..." at bounding box center [145, 530] width 182 height 159
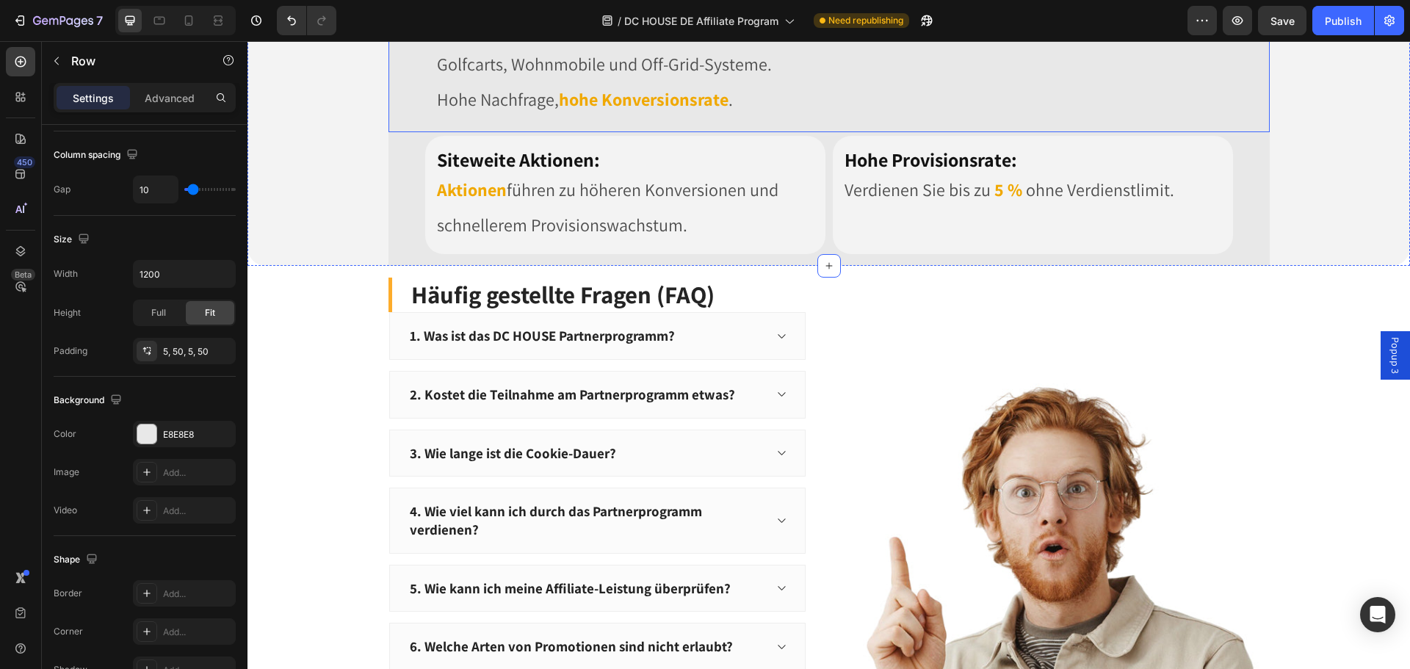
click at [406, 132] on div "Drop element here Row Top-Konversionsrate: Heading Von Zuhause bis Outdoor, ver…" at bounding box center [828, 17] width 881 height 229
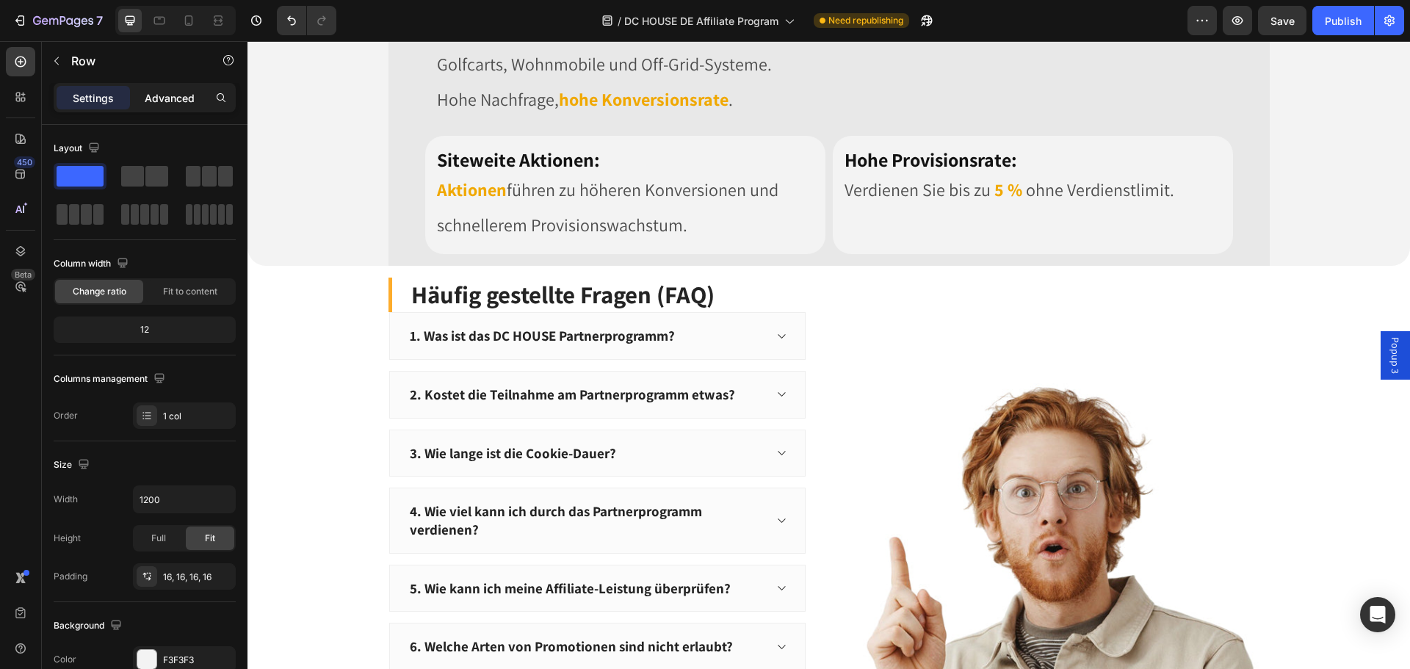
click at [182, 100] on p "Advanced" at bounding box center [170, 97] width 50 height 15
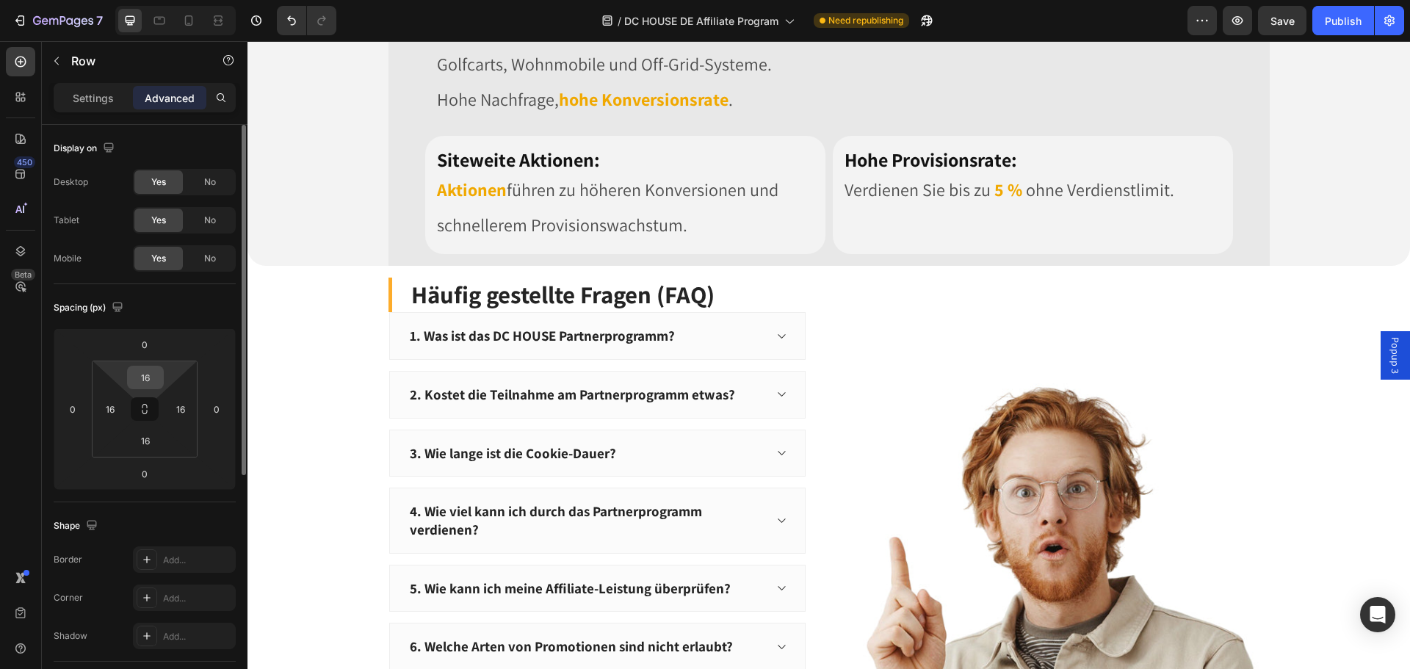
click at [152, 378] on input "16" at bounding box center [145, 377] width 29 height 22
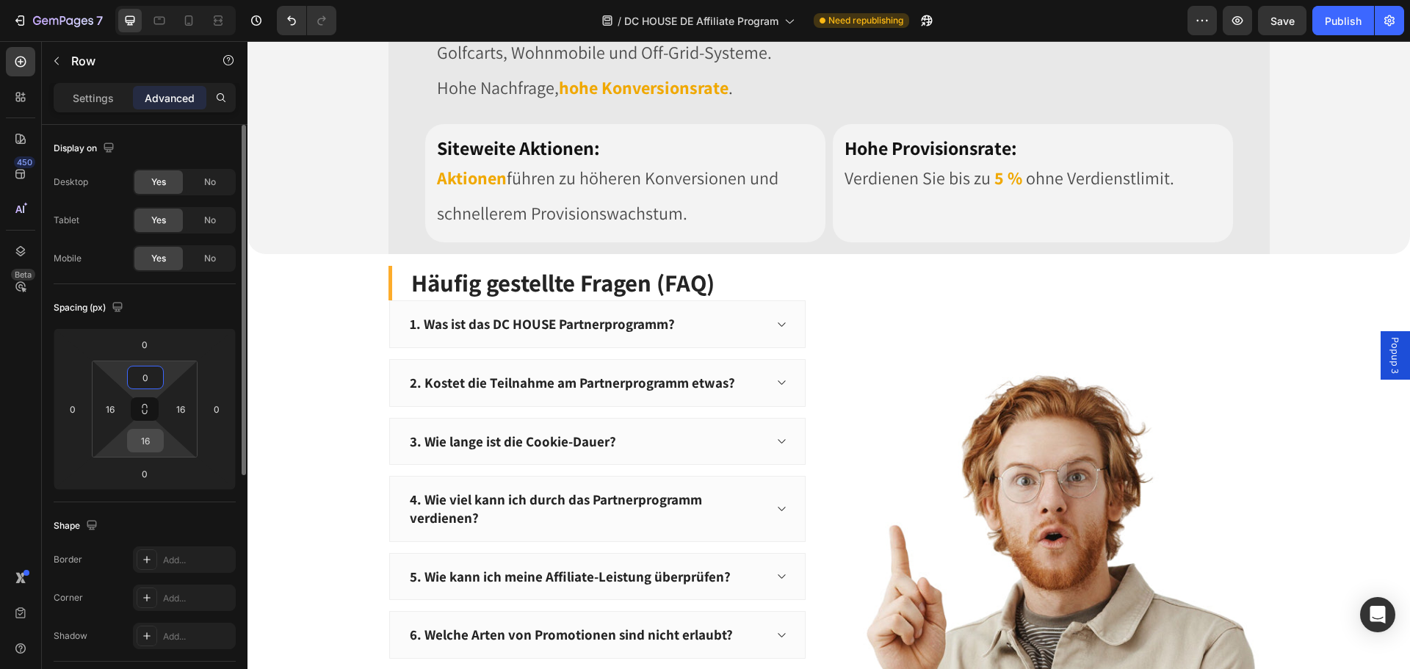
type input "0"
click at [140, 435] on input "16" at bounding box center [145, 440] width 29 height 22
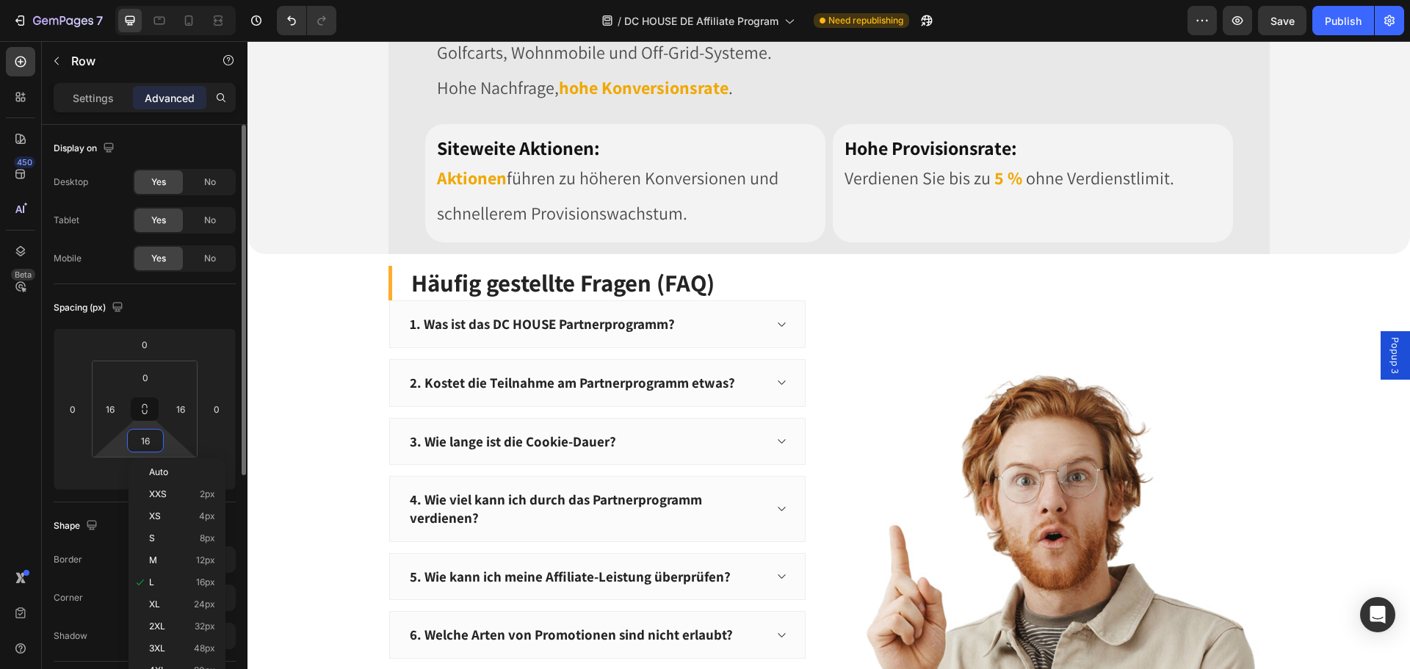
type input "0"
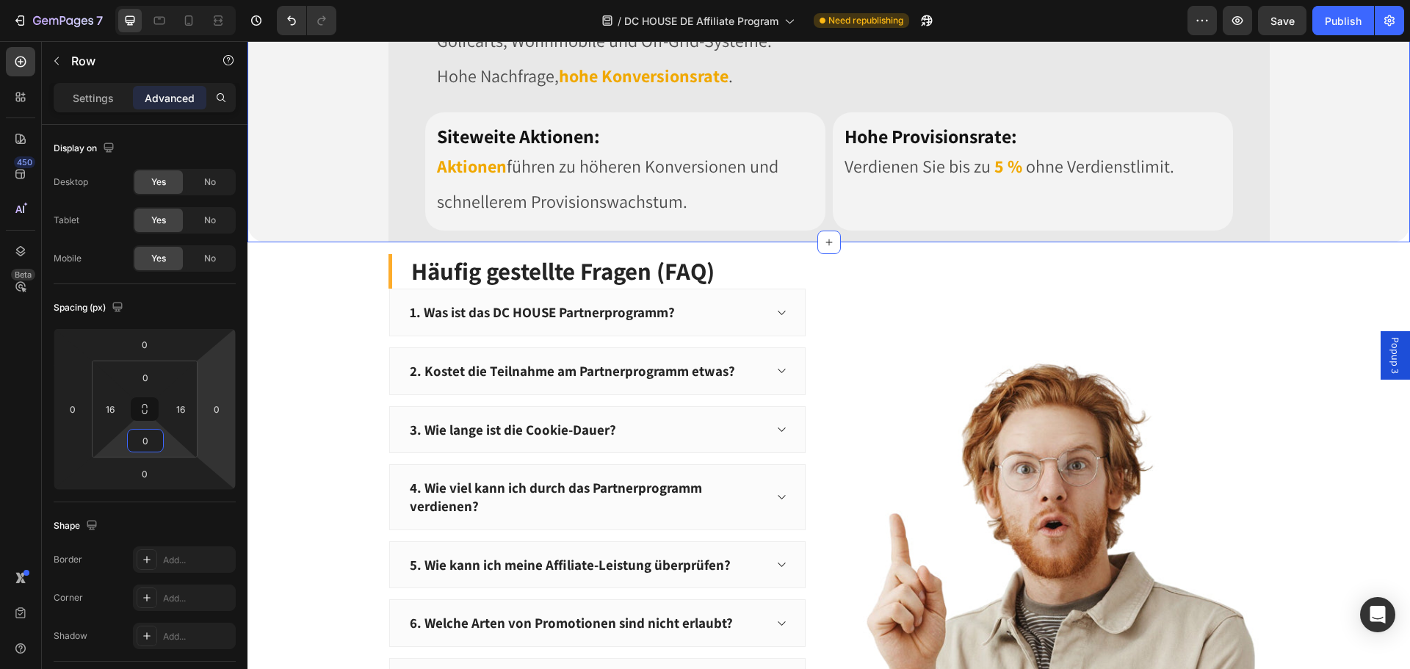
drag, startPoint x: 376, startPoint y: 266, endPoint x: 416, endPoint y: 262, distance: 39.9
click at [377, 242] on div "Image Image Row Row Image Row Warum mit DC HOUSE zusammenarbeiten? Heading Row …" at bounding box center [828, 26] width 1162 height 431
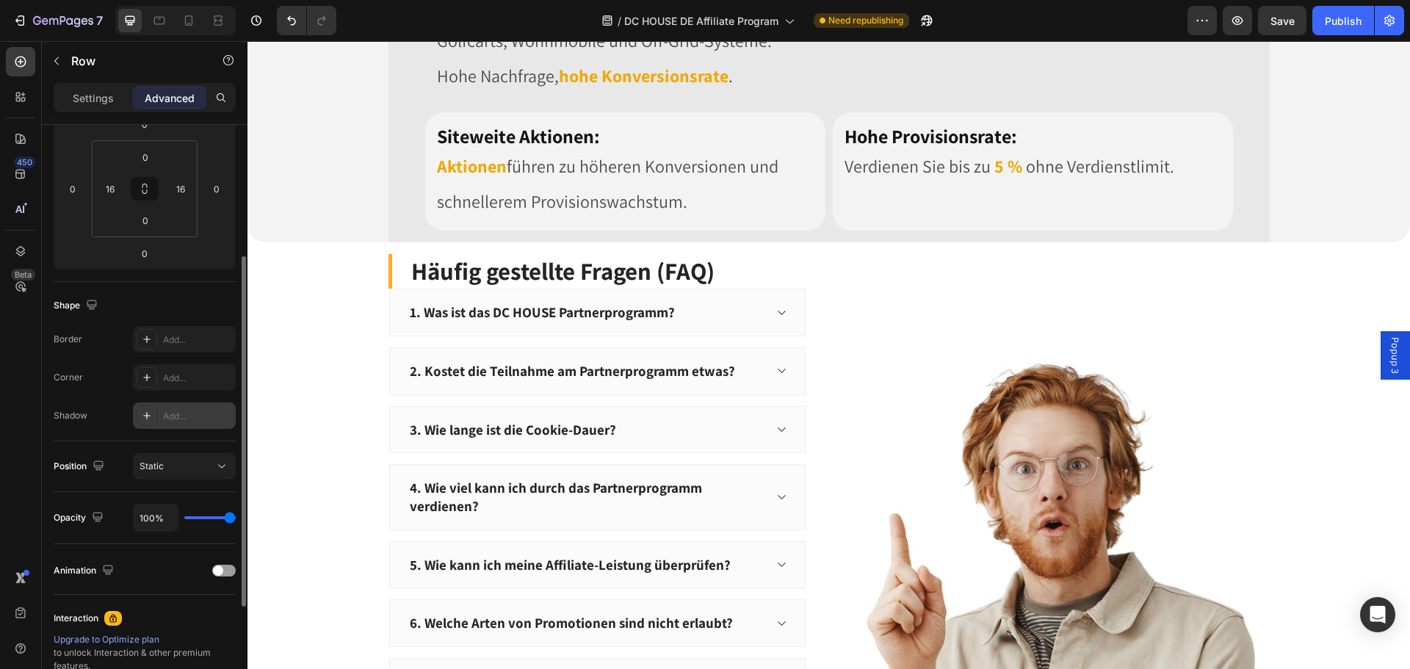
scroll to position [393, 0]
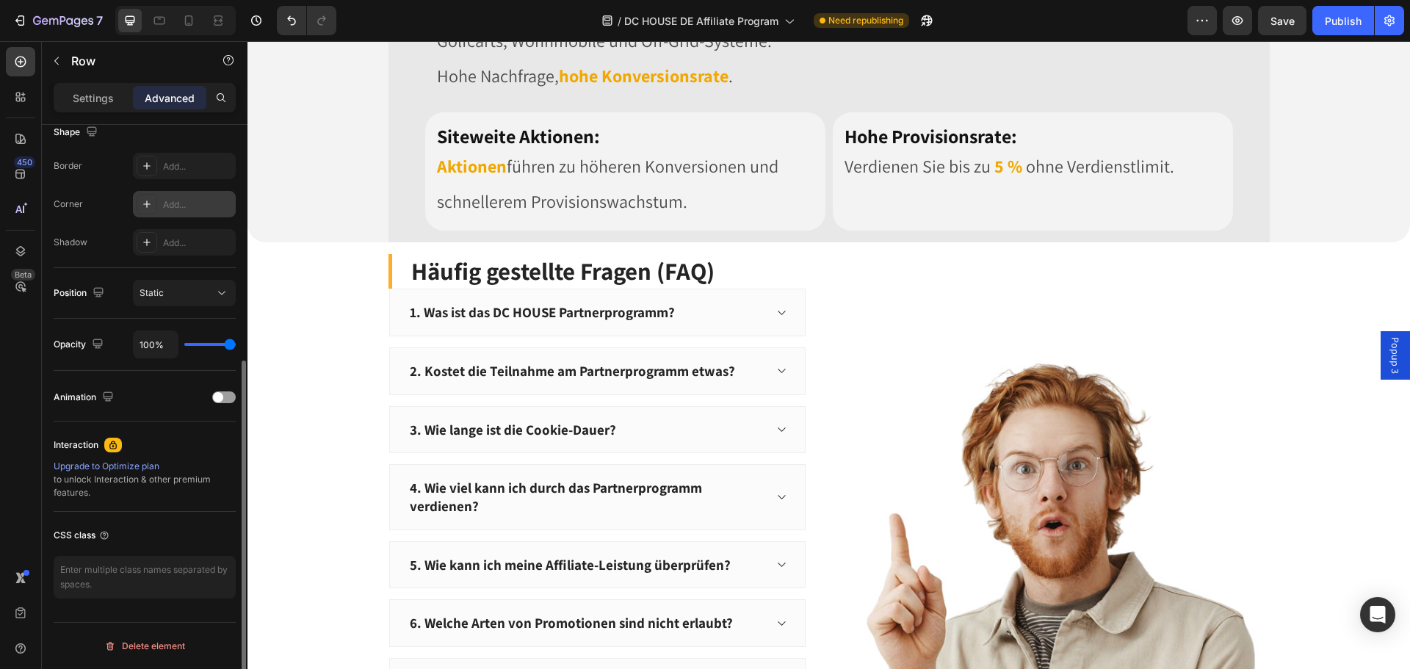
click at [178, 203] on div "Add..." at bounding box center [197, 204] width 69 height 13
click at [99, 96] on p "Settings" at bounding box center [93, 97] width 41 height 15
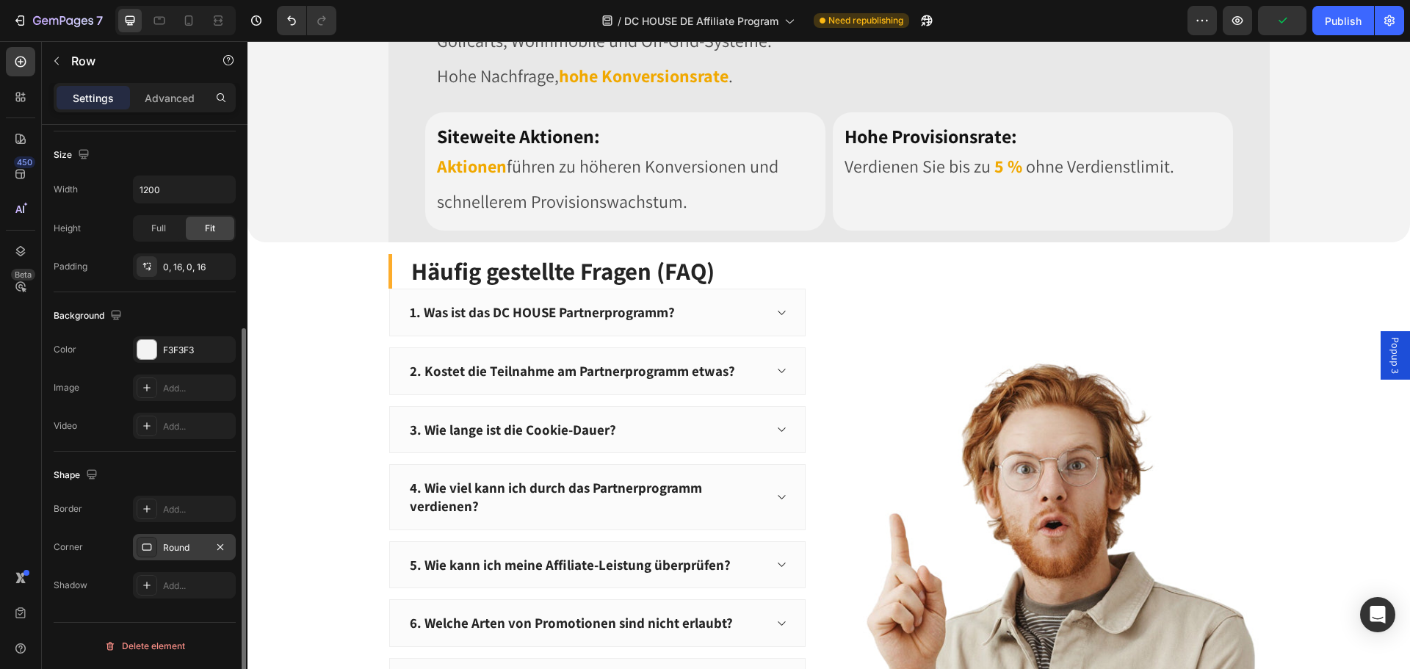
click at [189, 549] on div "Round" at bounding box center [184, 547] width 43 height 13
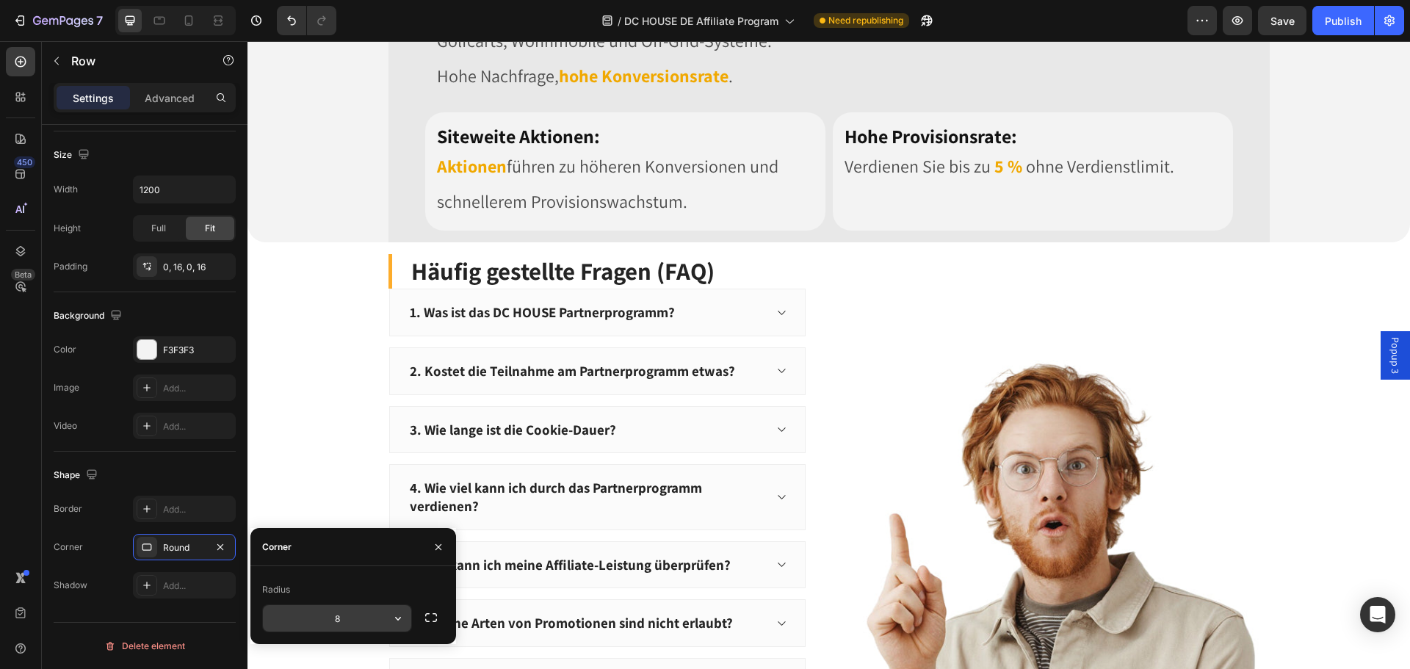
click at [352, 617] on input "8" at bounding box center [337, 618] width 148 height 26
type input "25"
click at [221, 474] on div "Shape" at bounding box center [145, 474] width 182 height 23
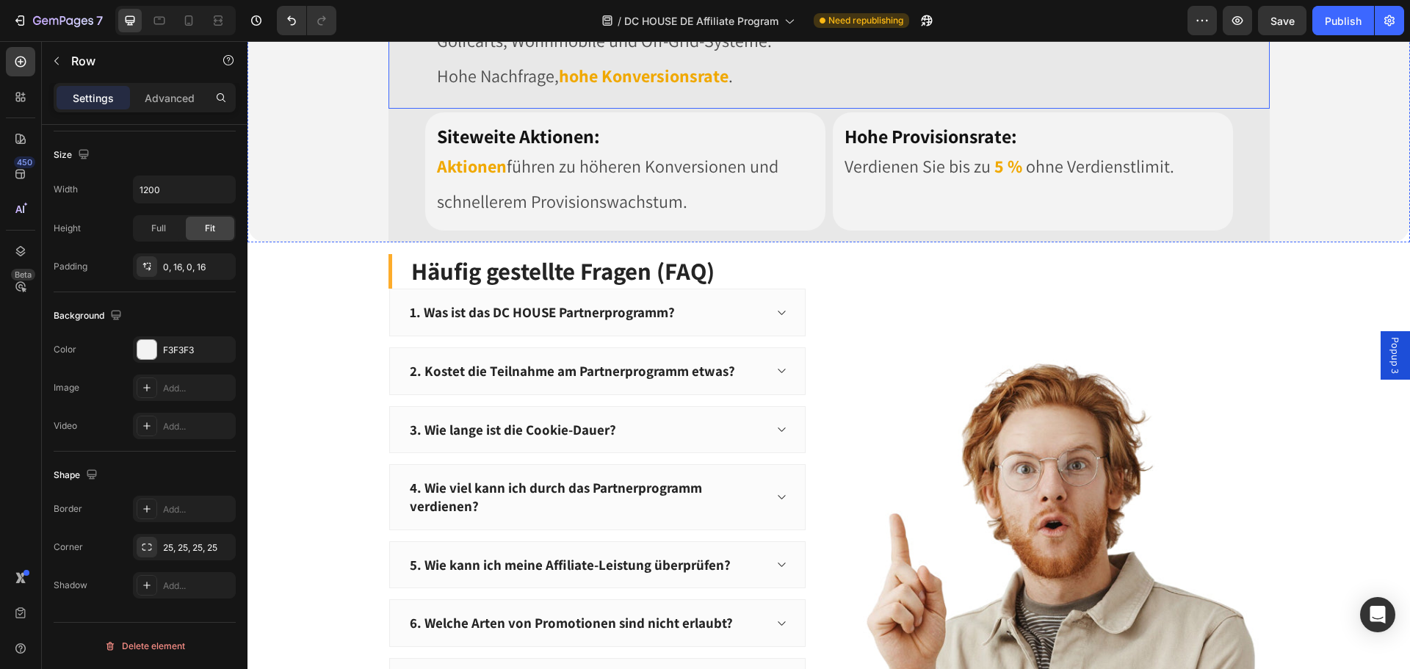
click at [412, 109] on div "Drop element here Row 0 Top-Konversionsrate: Heading Von Zuhause bis Outdoor, v…" at bounding box center [828, 6] width 881 height 206
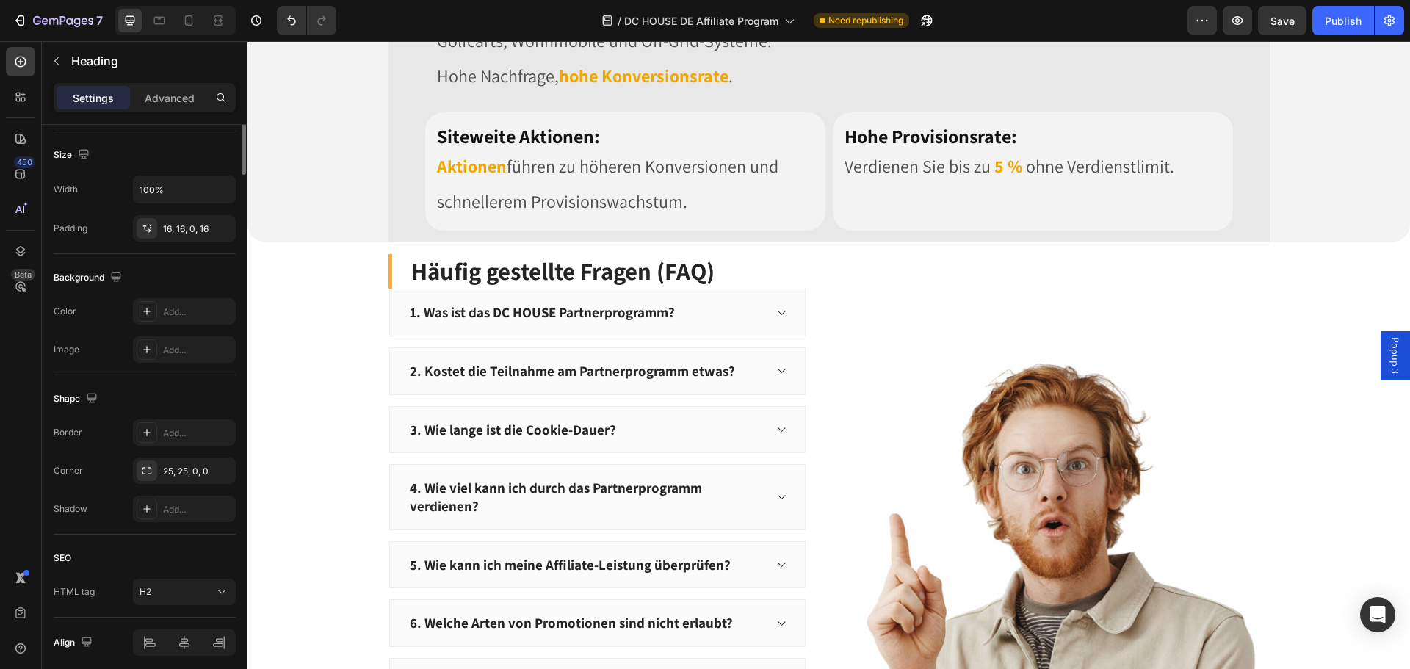
scroll to position [0, 0]
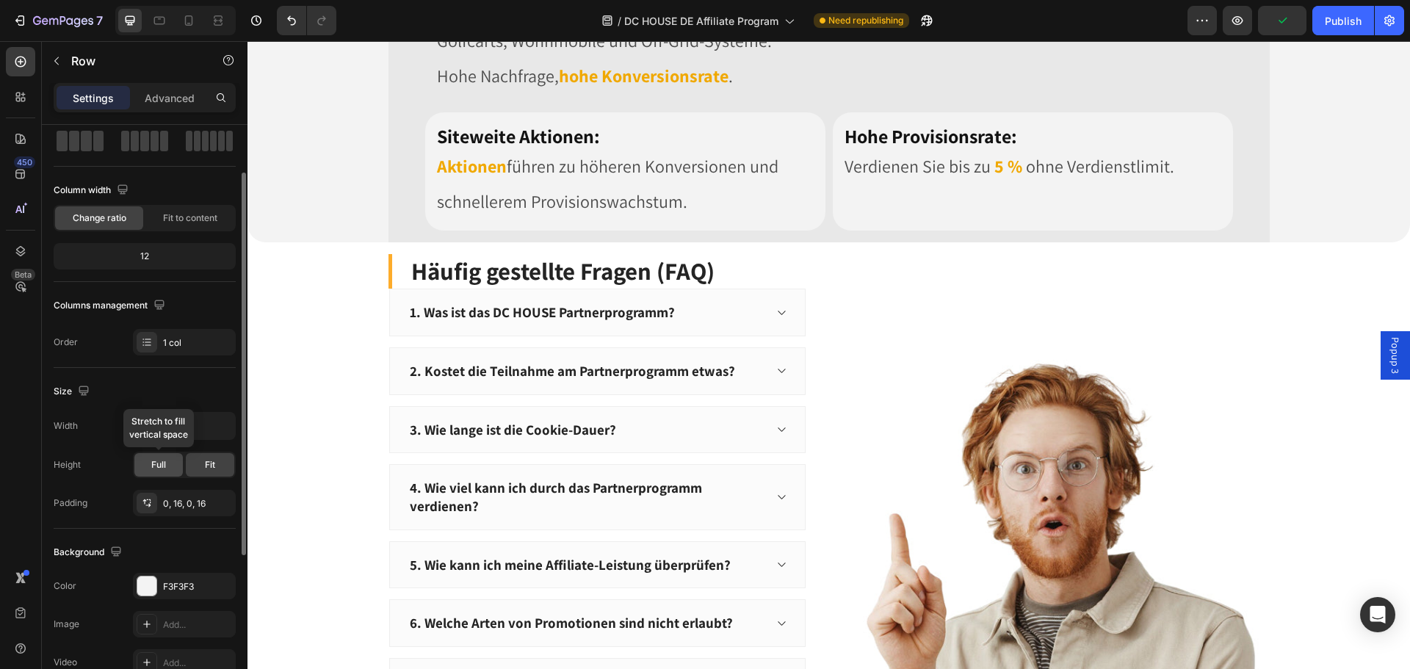
click at [170, 464] on div "Full" at bounding box center [158, 464] width 48 height 23
click at [311, 242] on div "Image Image Row Row Image Row Warum mit DC HOUSE zusammenarbeiten? Heading Row …" at bounding box center [828, 26] width 1162 height 431
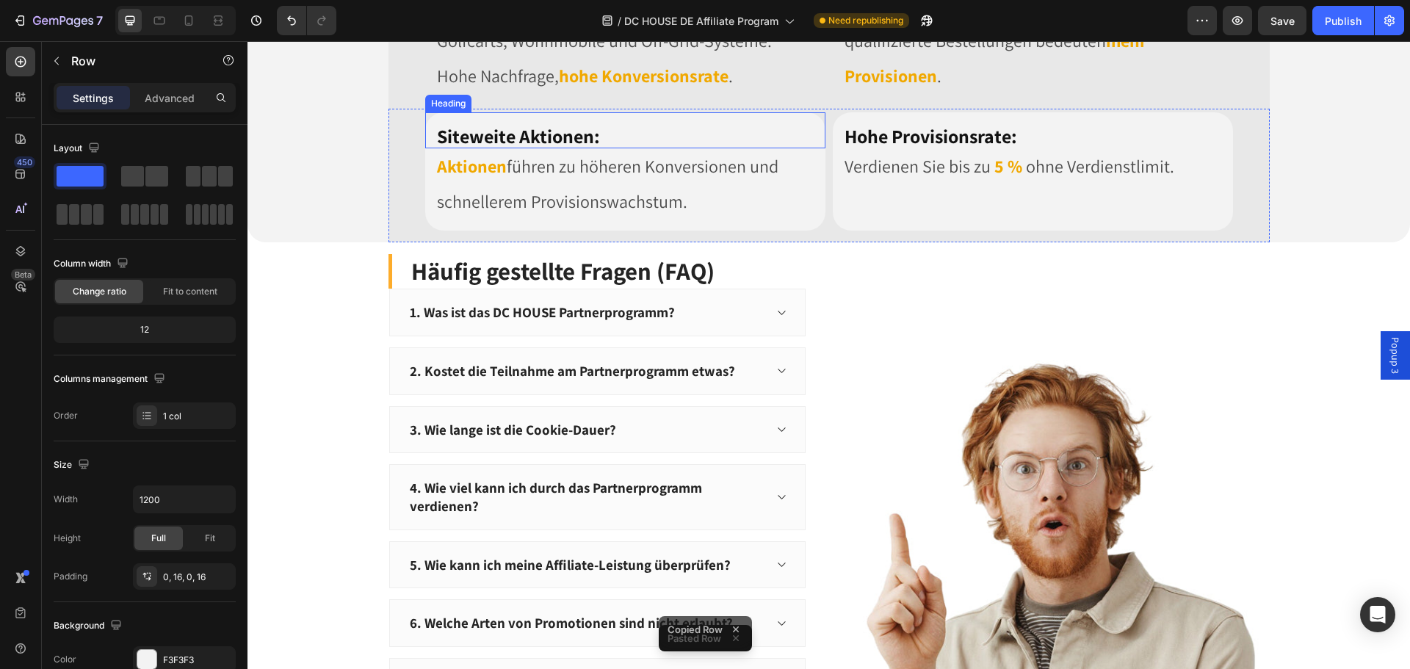
click at [577, 149] on h2 "Siteweite Aktionen:" at bounding box center [625, 130] width 400 height 37
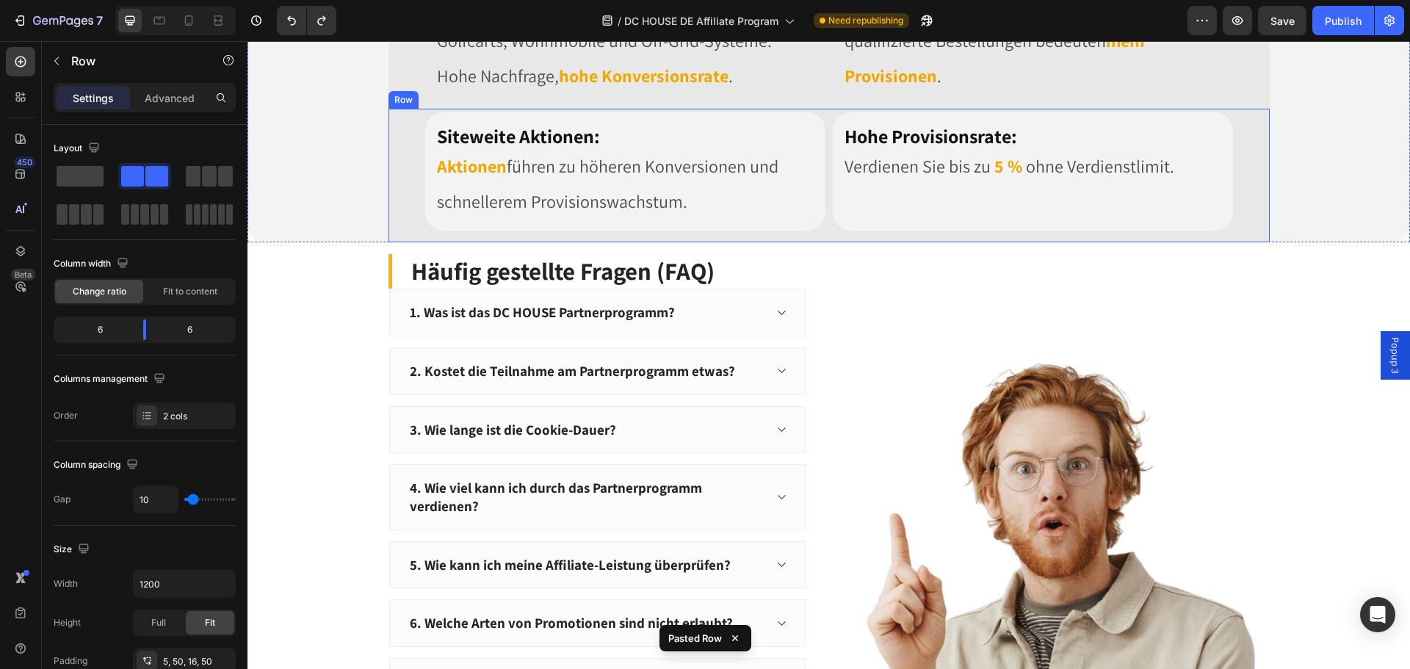
click at [562, 243] on div "Siteweite Aktionen: Heading Aktionen führen zu höheren Konversionen und schnell…" at bounding box center [828, 176] width 881 height 134
click at [565, 243] on div "Siteweite Aktionen: Heading Aktionen führen zu höheren Konversionen und schnell…" at bounding box center [828, 176] width 881 height 134
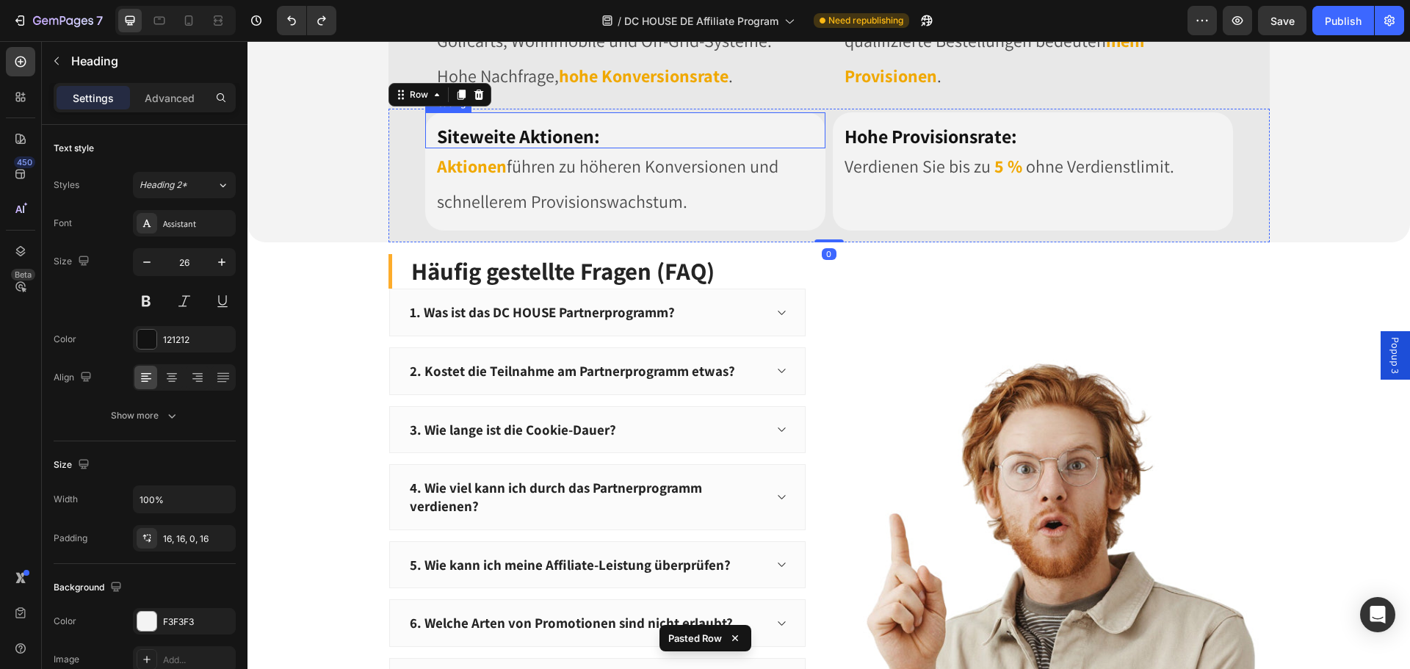
click at [567, 149] on h2 "Siteweite Aktionen:" at bounding box center [625, 130] width 400 height 37
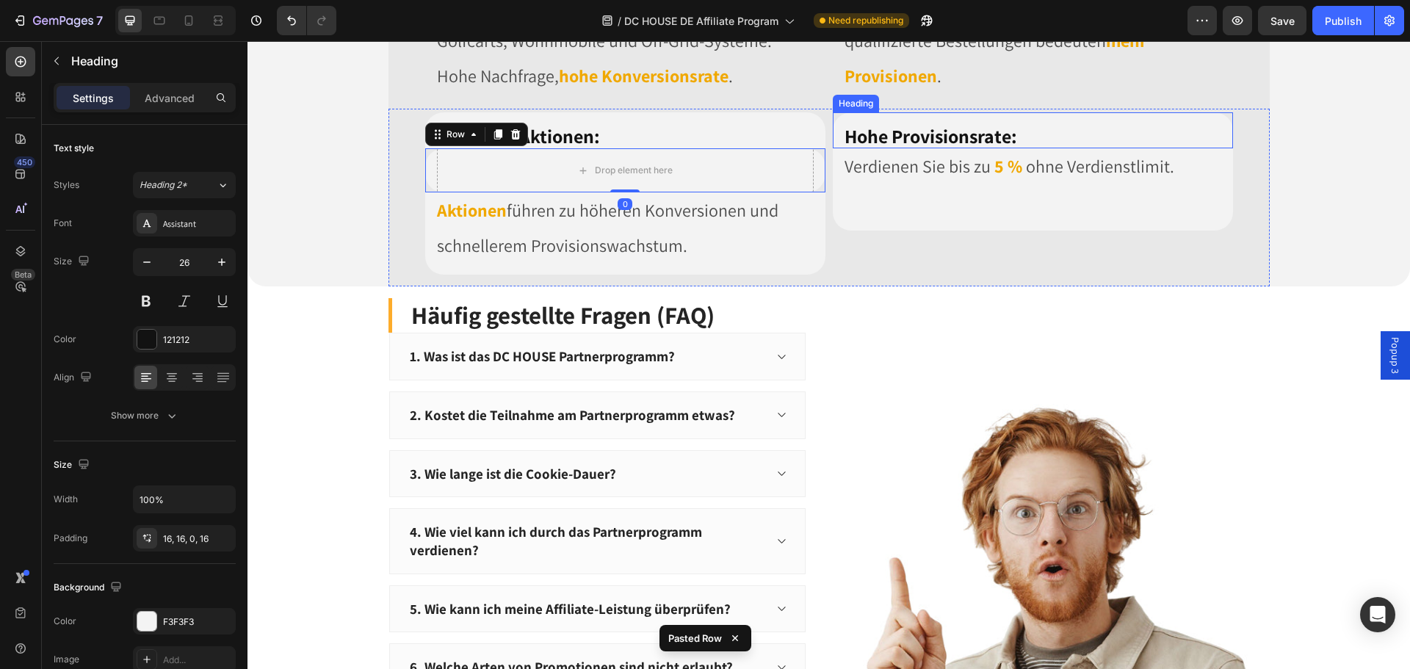
click at [968, 148] on strong "Hohe Provisionsrate:" at bounding box center [930, 135] width 173 height 25
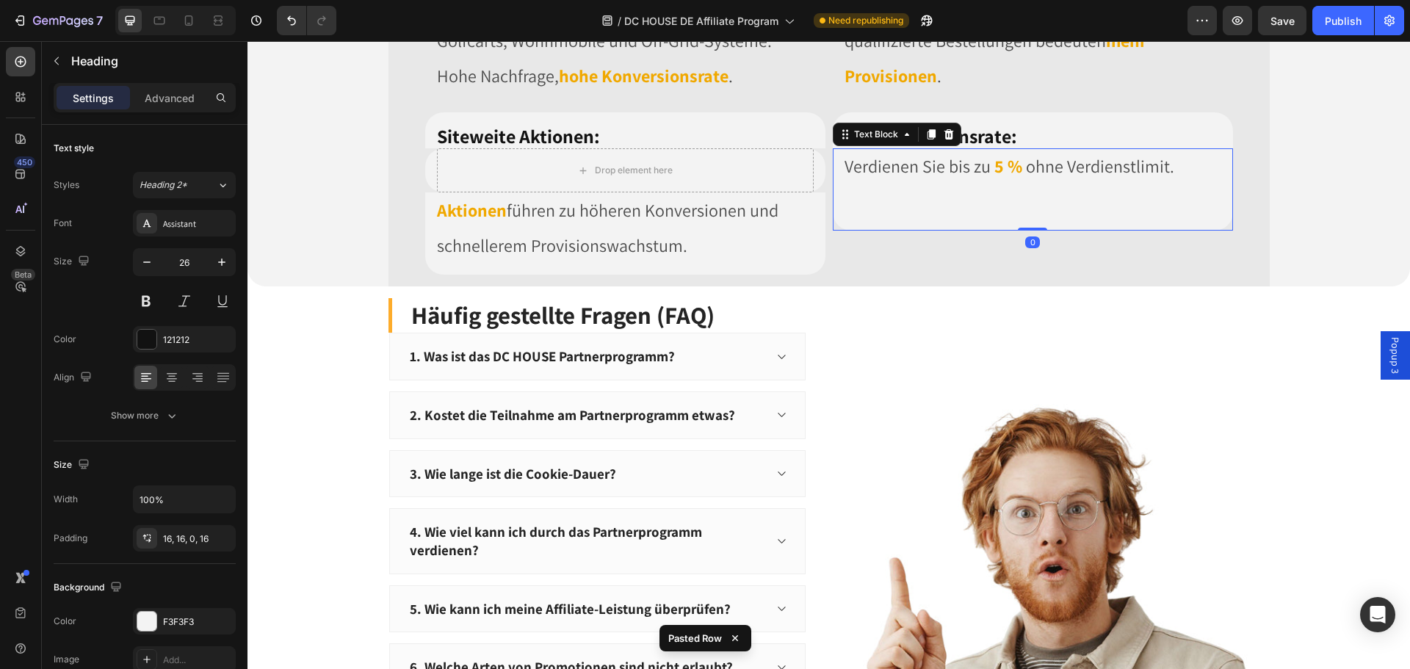
click at [968, 231] on div "Verdienen Sie bis zu 5 % ohne Verdienstlimit." at bounding box center [1033, 189] width 400 height 82
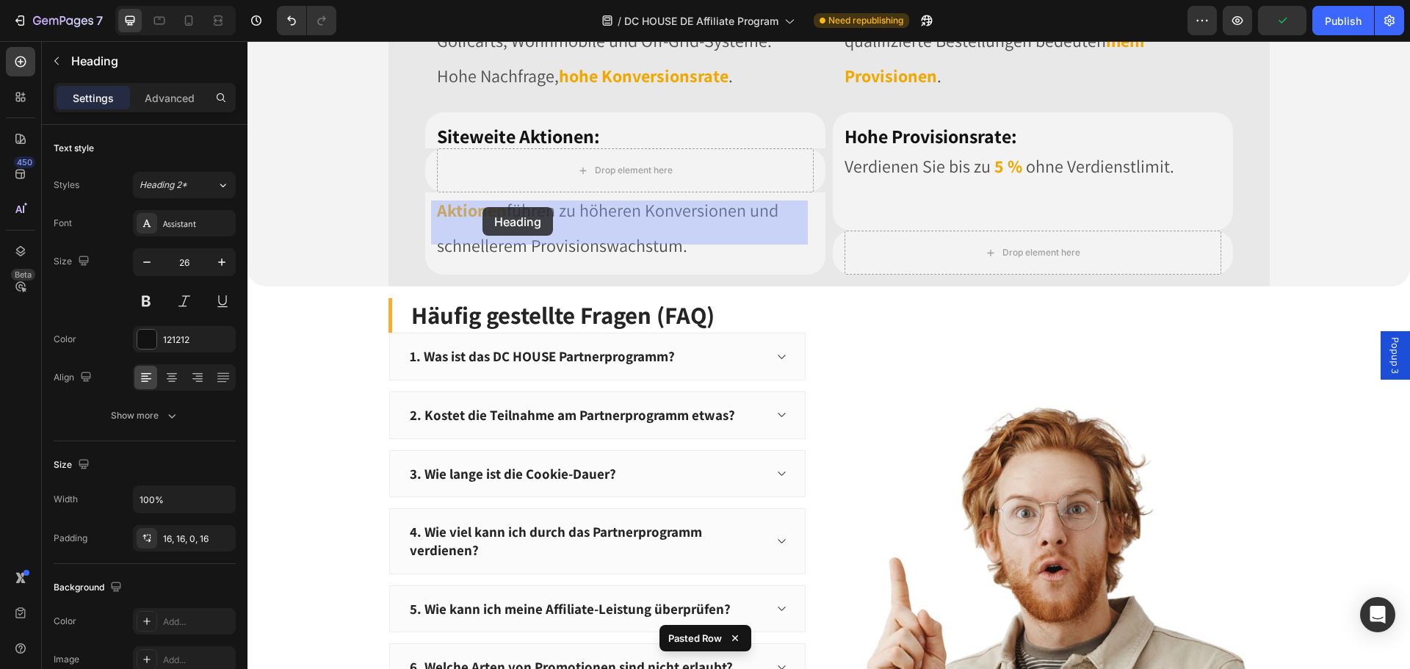
drag, startPoint x: 457, startPoint y: 237, endPoint x: 482, endPoint y: 207, distance: 39.1
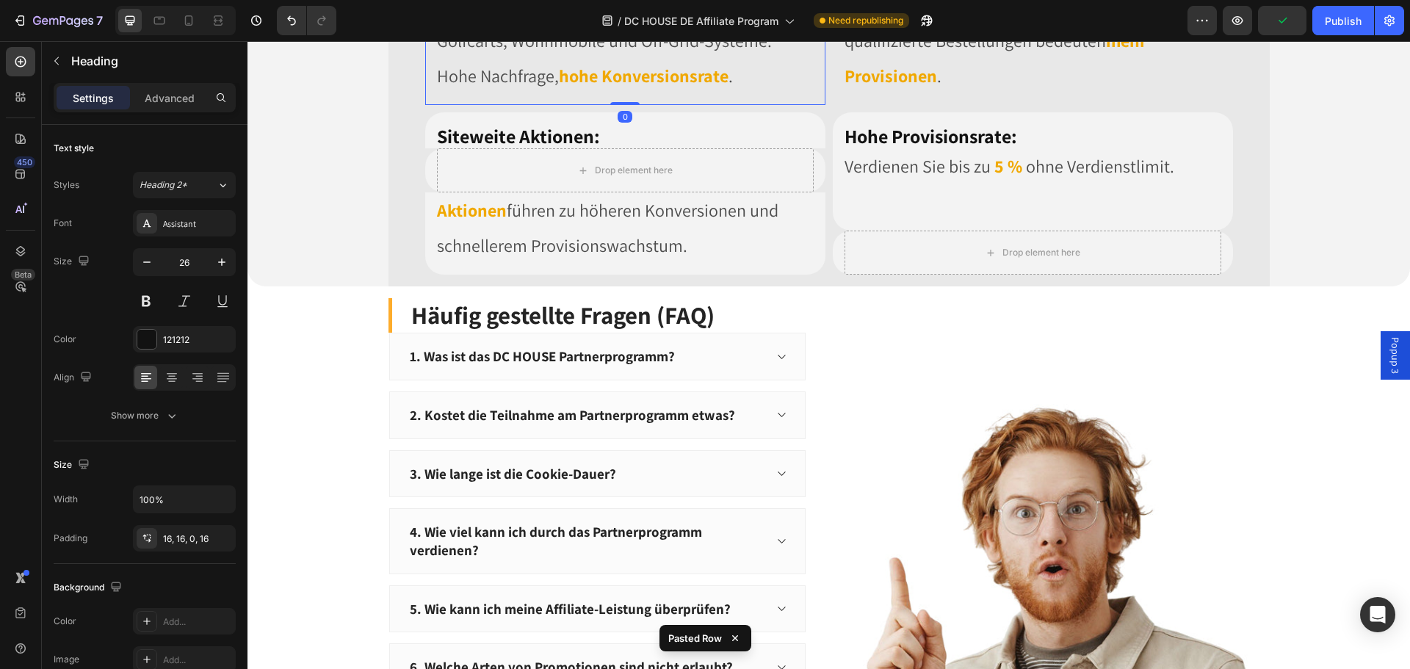
click at [479, 87] on span "Von Zuhause bis Outdoor, vertrauenswürdig für Golfcarts, Wohnmobile und Off-Gri…" at bounding box center [609, 40] width 344 height 94
click at [459, 87] on span "Von Zuhause bis Outdoor, vertrauenswürdig für Golfcarts, Wohnmobile und Off-Gri…" at bounding box center [609, 40] width 344 height 94
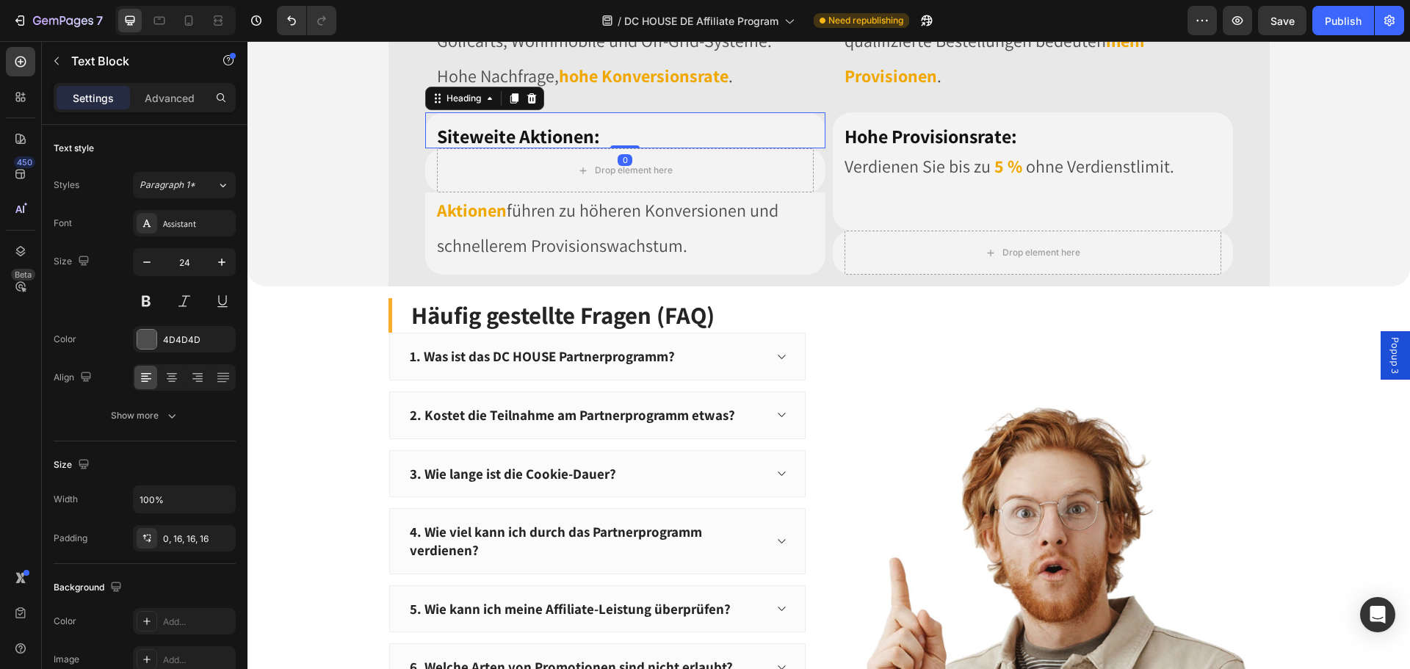
click at [672, 149] on h2 "Siteweite Aktionen:" at bounding box center [625, 130] width 400 height 37
click at [545, 87] on span "Von Zuhause bis Outdoor, vertrauenswürdig für Golfcarts, Wohnmobile und Off-Gri…" at bounding box center [609, 40] width 344 height 94
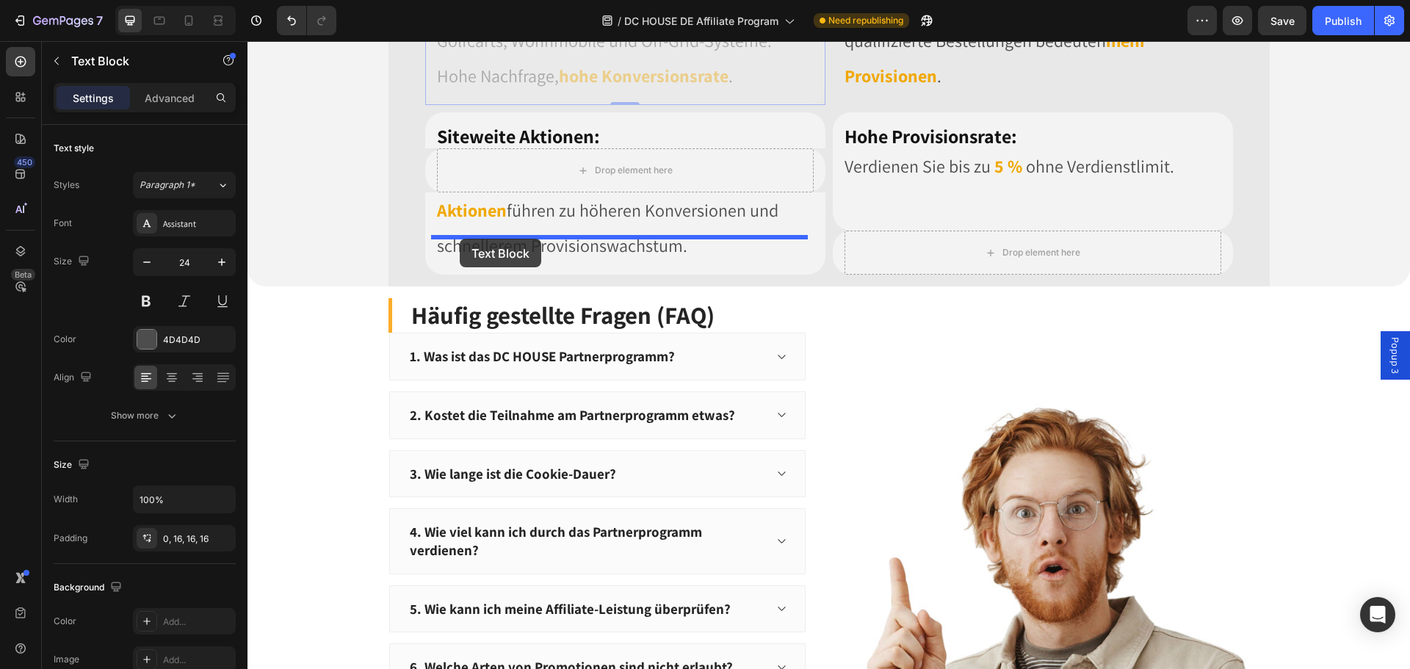
drag, startPoint x: 433, startPoint y: 191, endPoint x: 460, endPoint y: 239, distance: 54.5
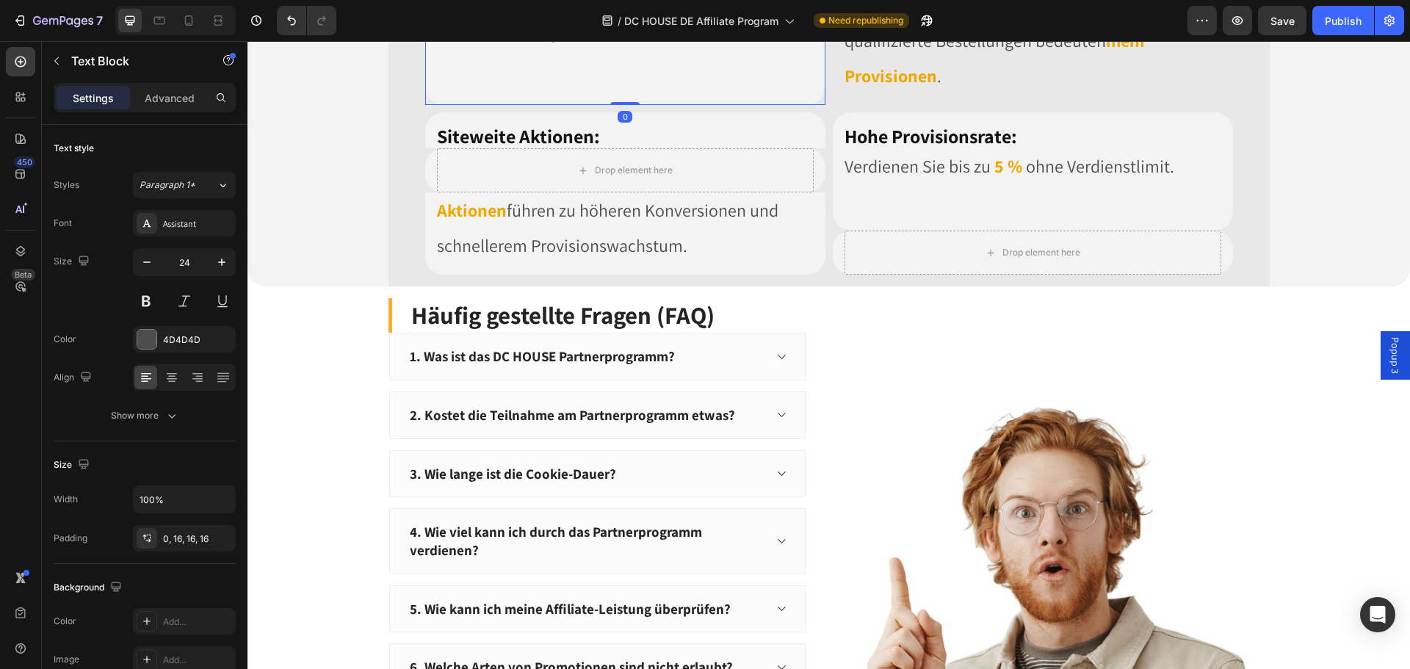
click at [589, 105] on div "Top-Konversionsrate: Heading Von Zuhause bis Outdoor, vertrauenswürdig für Golf…" at bounding box center [625, 6] width 377 height 198
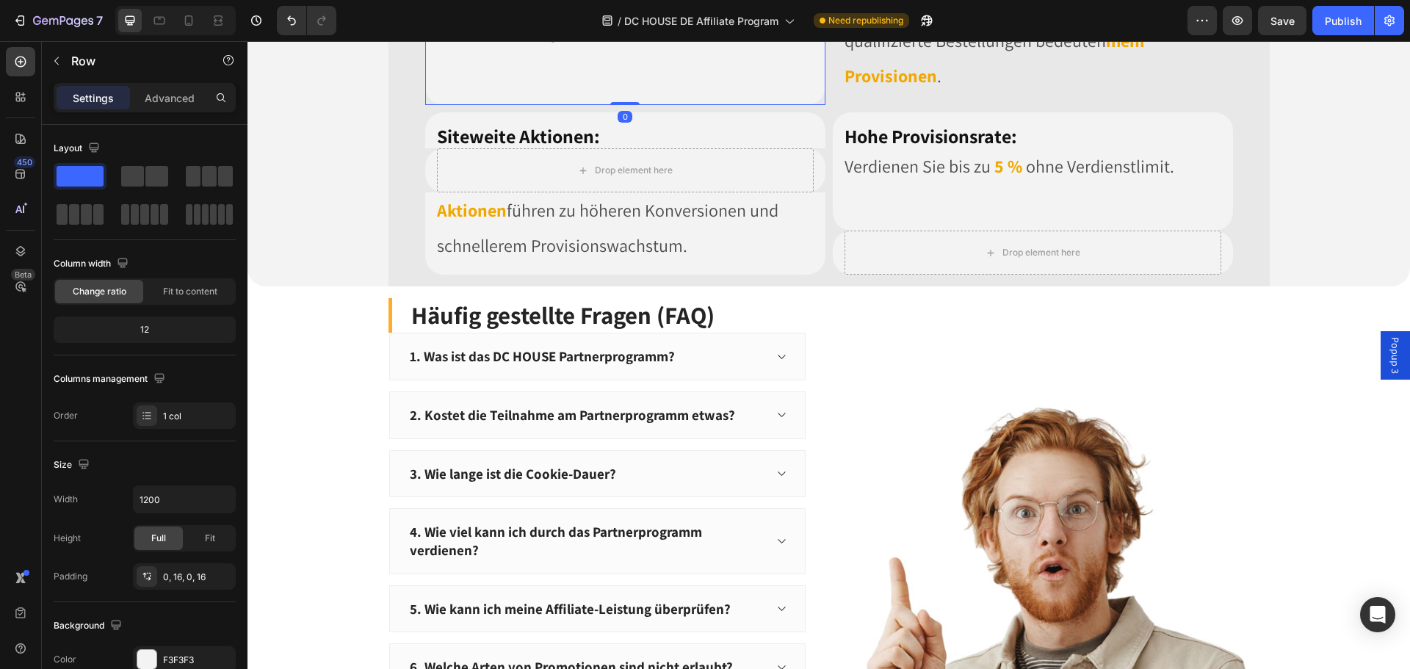
click at [487, 105] on div "Top-Konversionsrate: Heading Von Zuhause bis Outdoor, vertrauenswürdig für Golf…" at bounding box center [625, 6] width 377 height 198
click at [1309, 286] on div "Image Image Row Row Image Row Warum mit DC HOUSE zusammenarbeiten? Heading Row …" at bounding box center [828, 48] width 1162 height 475
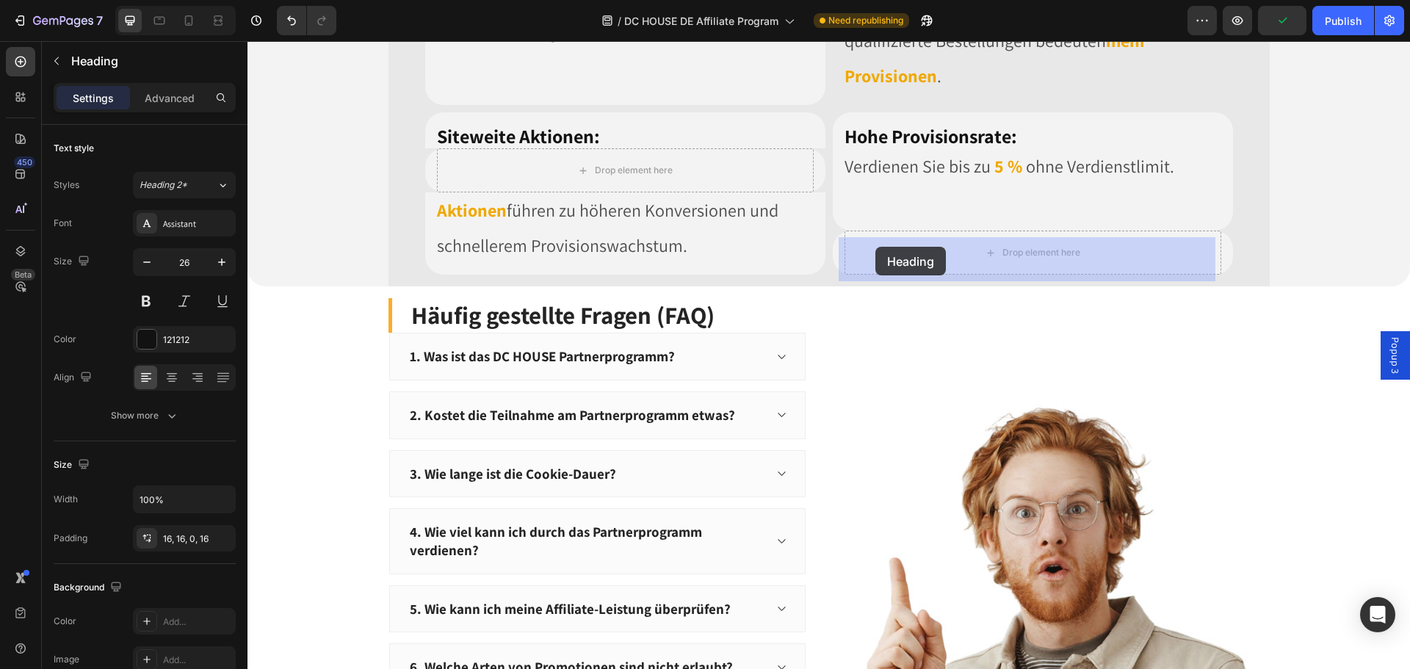
drag, startPoint x: 842, startPoint y: 192, endPoint x: 875, endPoint y: 247, distance: 64.2
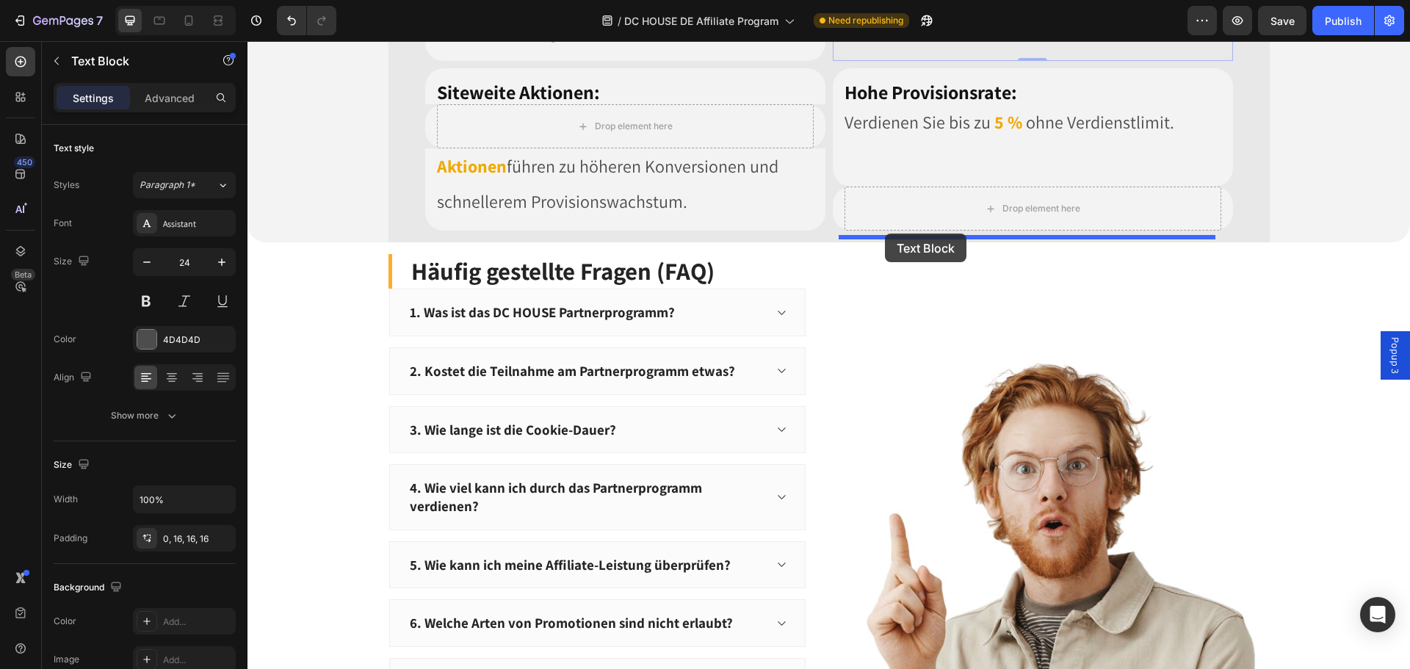
drag, startPoint x: 850, startPoint y: 231, endPoint x: 885, endPoint y: 233, distance: 34.6
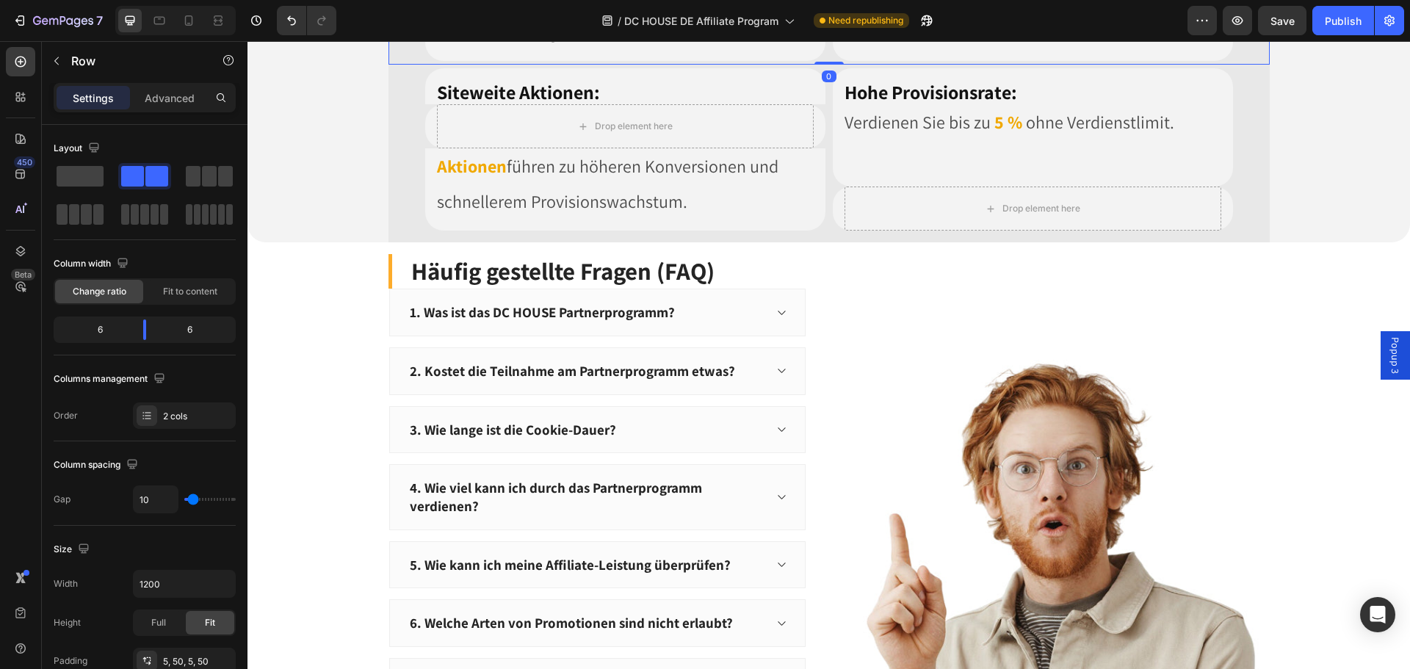
drag, startPoint x: 1238, startPoint y: 243, endPoint x: 1272, endPoint y: 255, distance: 35.8
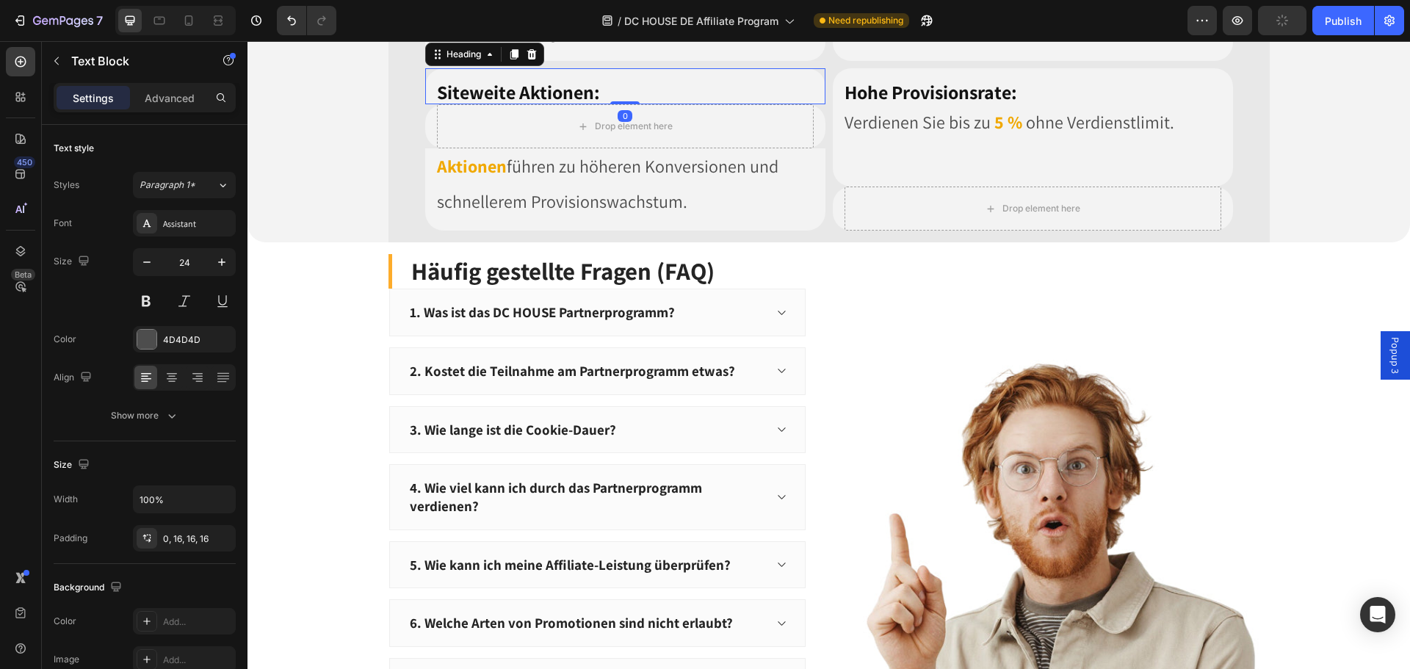
click at [476, 104] on strong "Siteweite Aktionen:" at bounding box center [518, 91] width 163 height 25
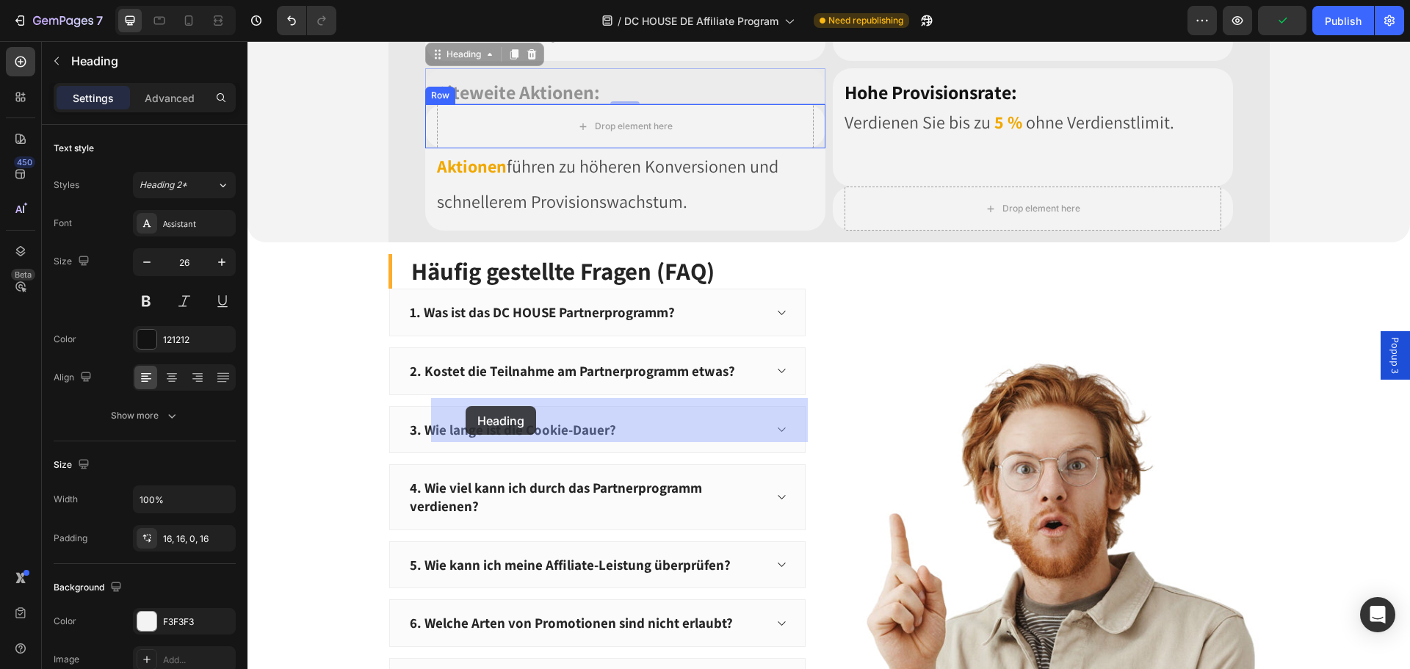
drag, startPoint x: 429, startPoint y: 353, endPoint x: 465, endPoint y: 406, distance: 63.9
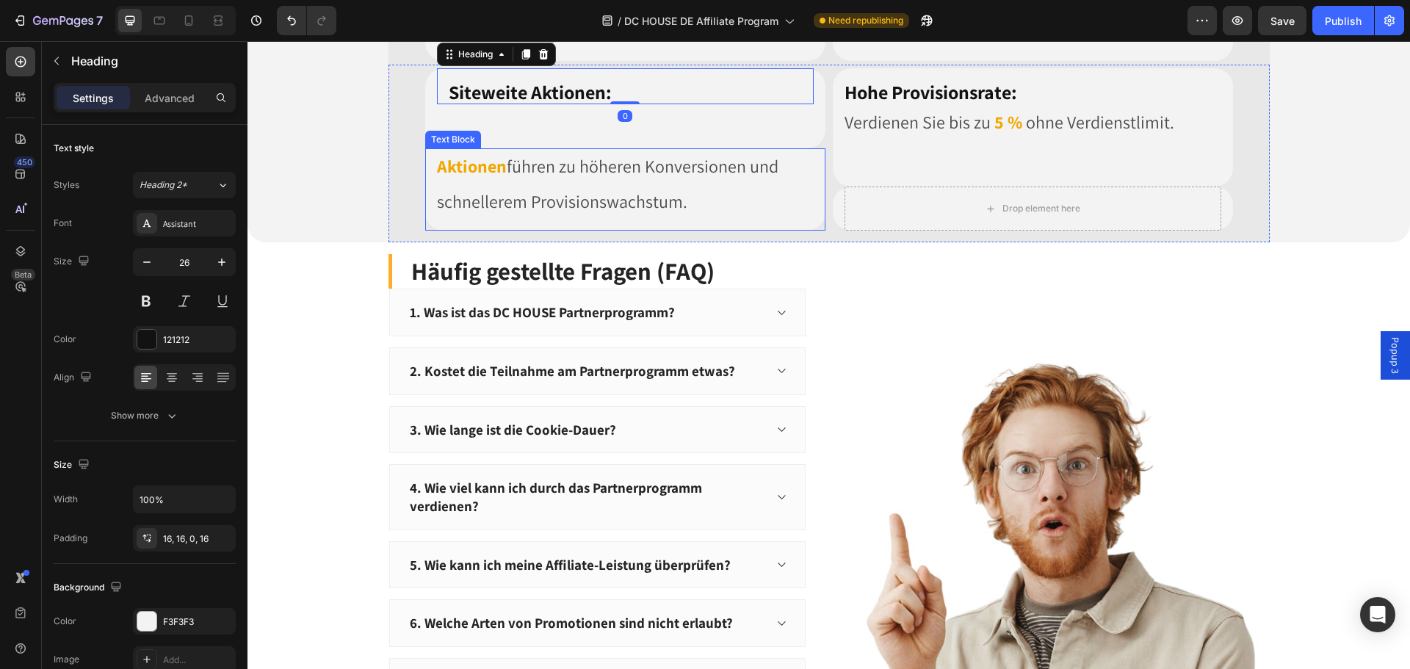
click at [468, 213] on span "führen zu höheren Konversionen und schnellerem Provisionswachstum." at bounding box center [607, 183] width 341 height 59
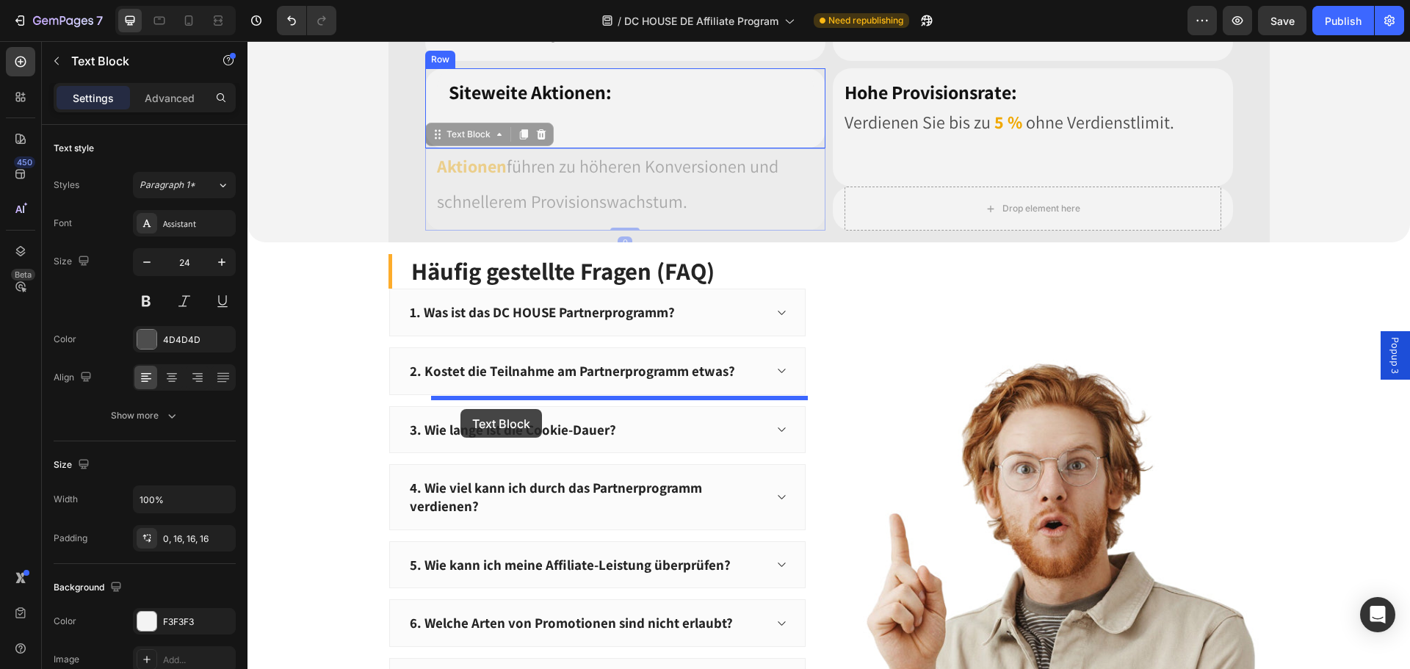
drag, startPoint x: 435, startPoint y: 433, endPoint x: 460, endPoint y: 409, distance: 35.3
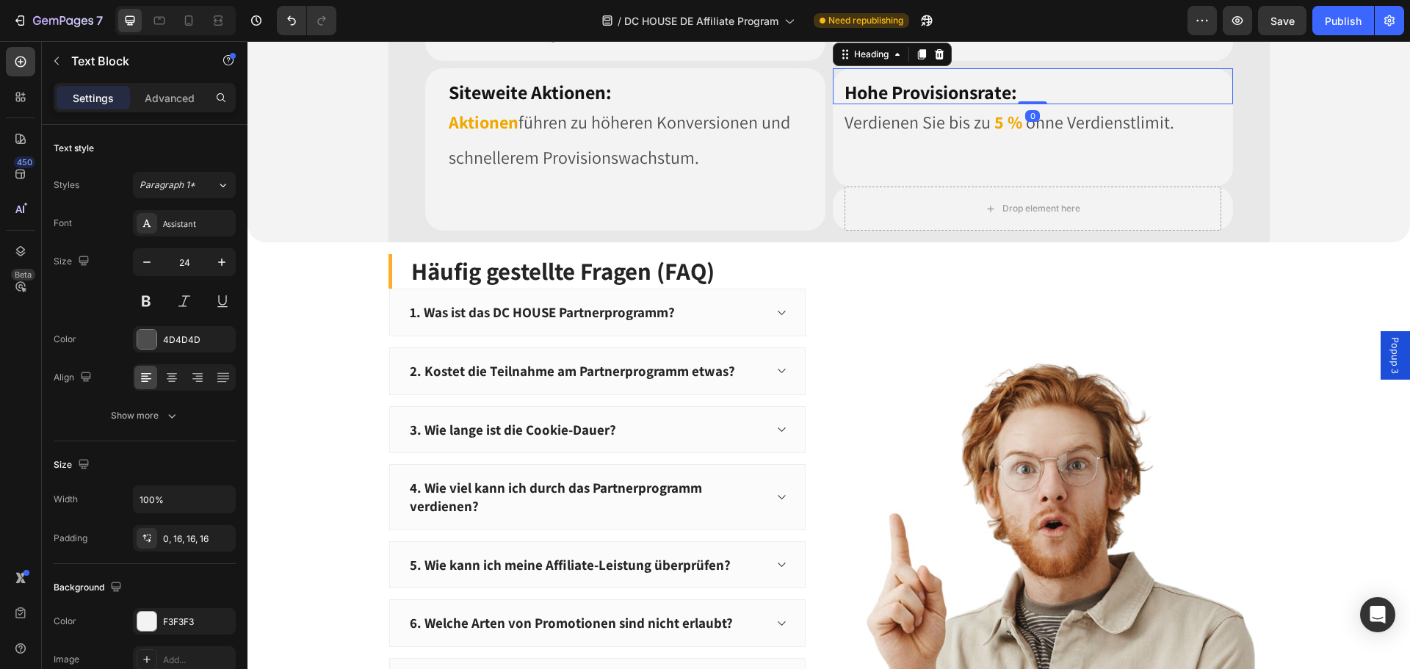
click at [844, 104] on strong "Hohe Provisionsrate:" at bounding box center [930, 91] width 173 height 25
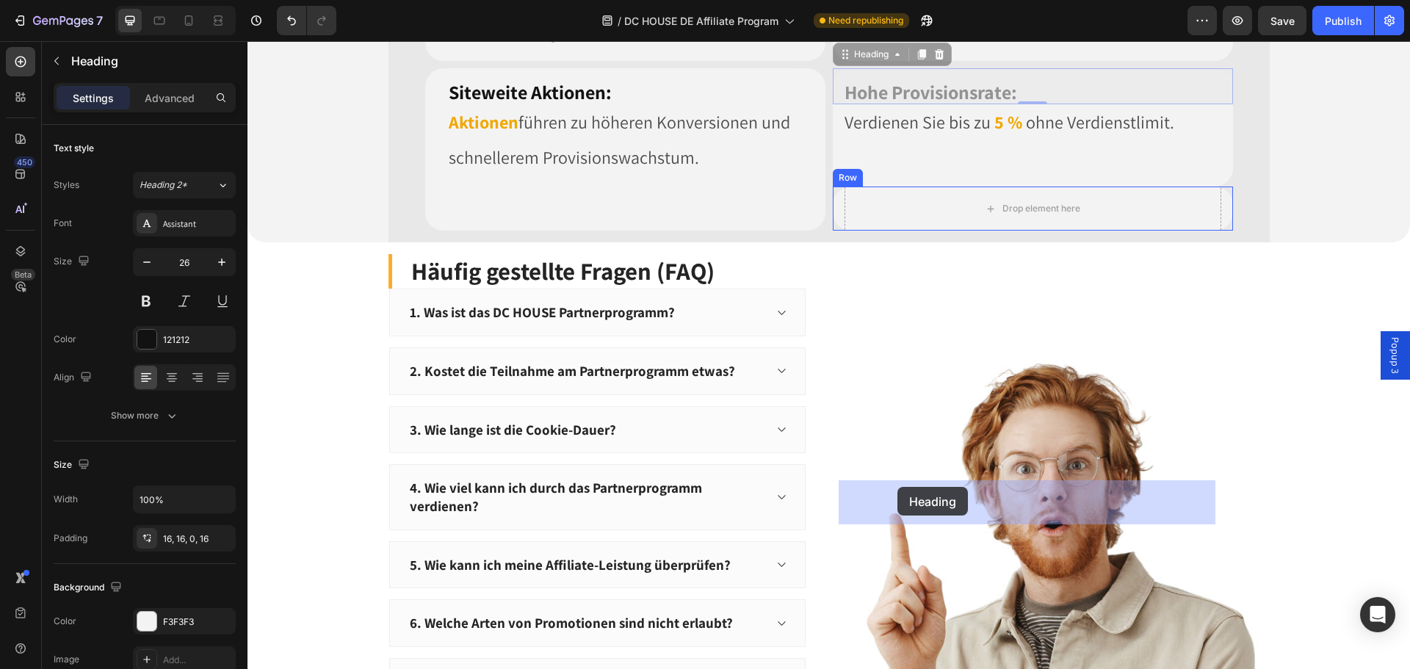
drag, startPoint x: 839, startPoint y: 350, endPoint x: 897, endPoint y: 487, distance: 148.4
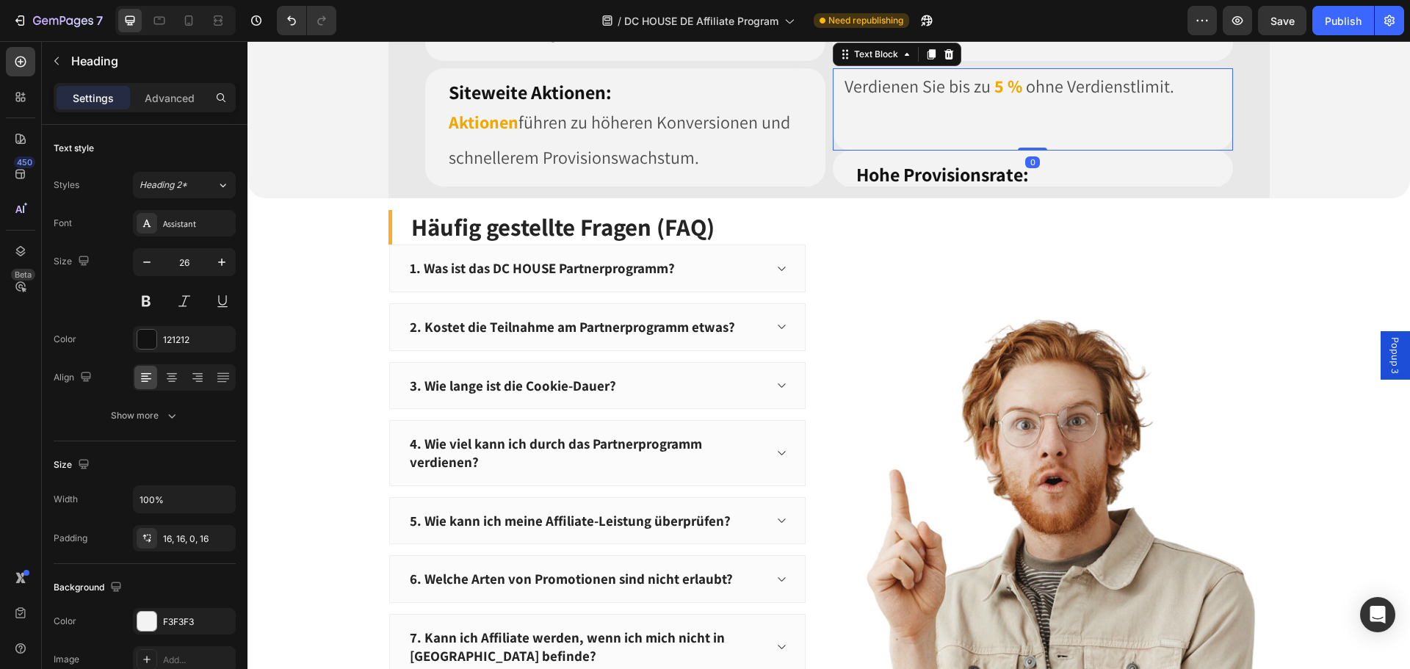
click at [866, 104] on p "Verdienen Sie bis zu 5 % ohne Verdienstlimit." at bounding box center [1032, 85] width 377 height 35
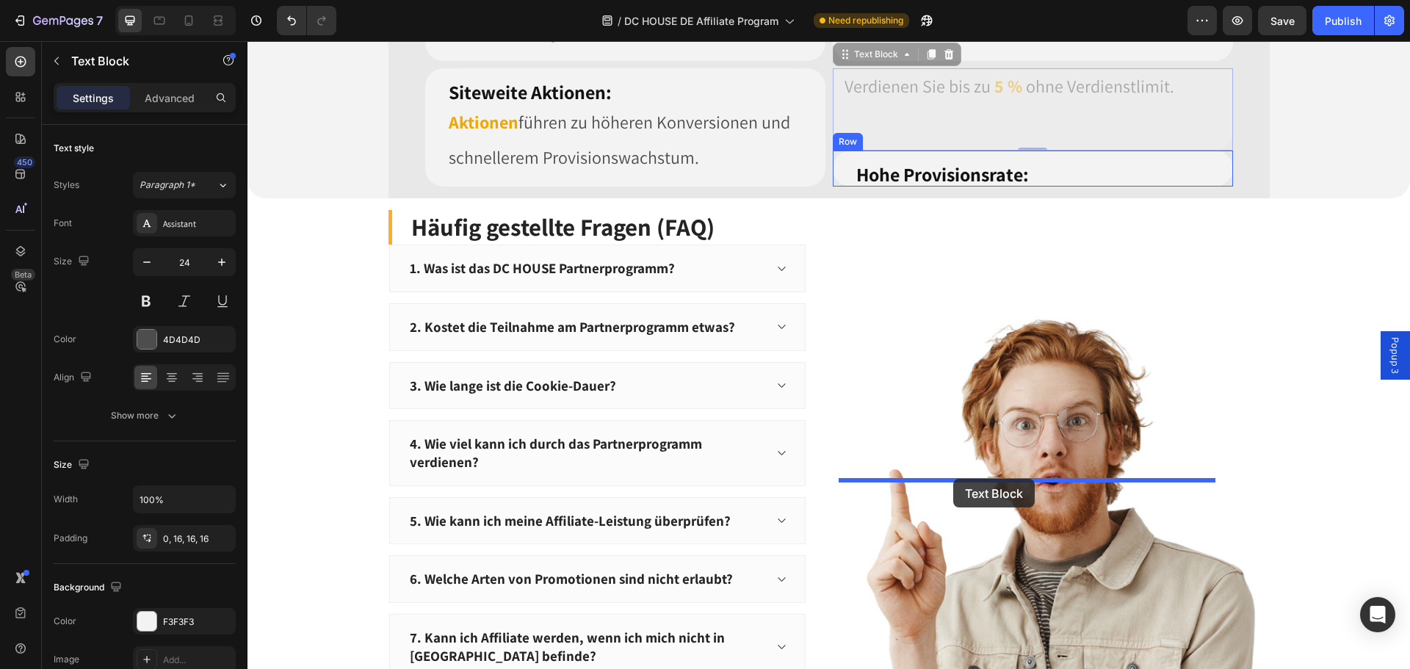
drag, startPoint x: 838, startPoint y: 349, endPoint x: 953, endPoint y: 479, distance: 173.1
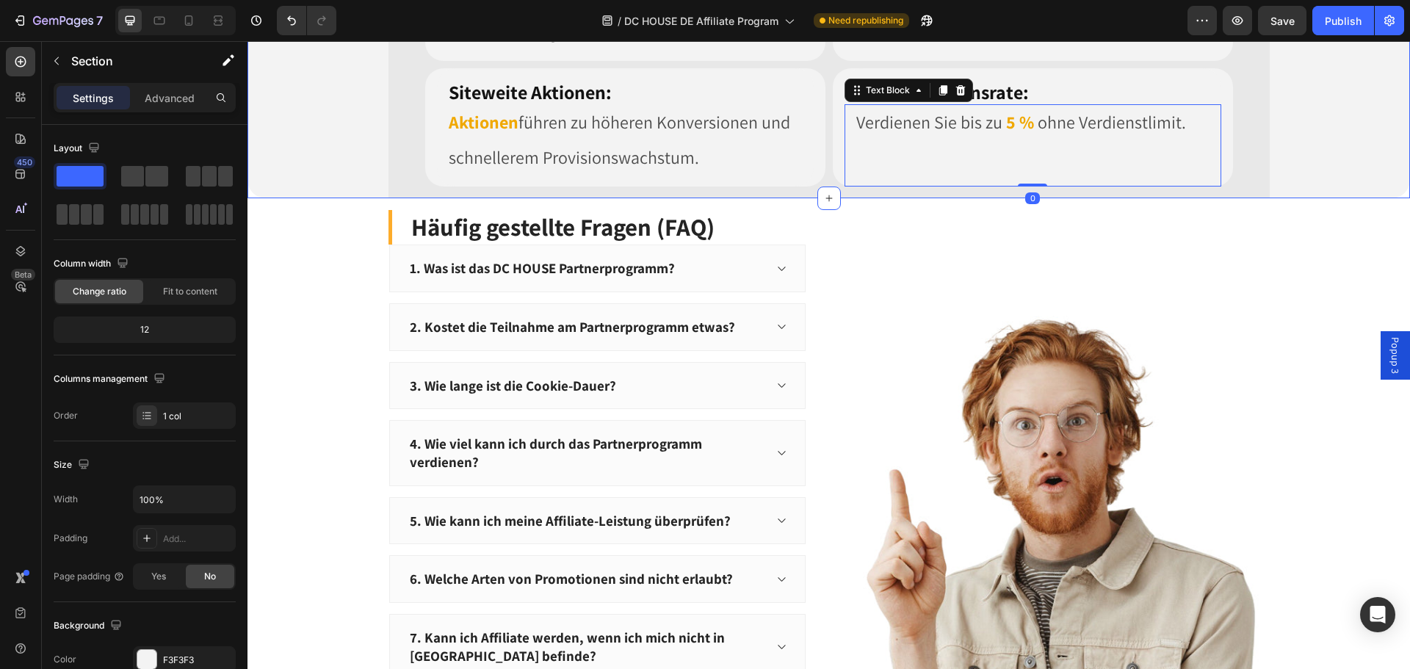
click at [1391, 198] on div "Image Image Row Row Image Row Warum mit DC HOUSE zusammenarbeiten? Heading Row …" at bounding box center [828, 4] width 1162 height 387
click at [1341, 198] on div "Image Image Row Row Image Row Warum mit DC HOUSE zusammenarbeiten? Heading Row …" at bounding box center [828, 4] width 1162 height 387
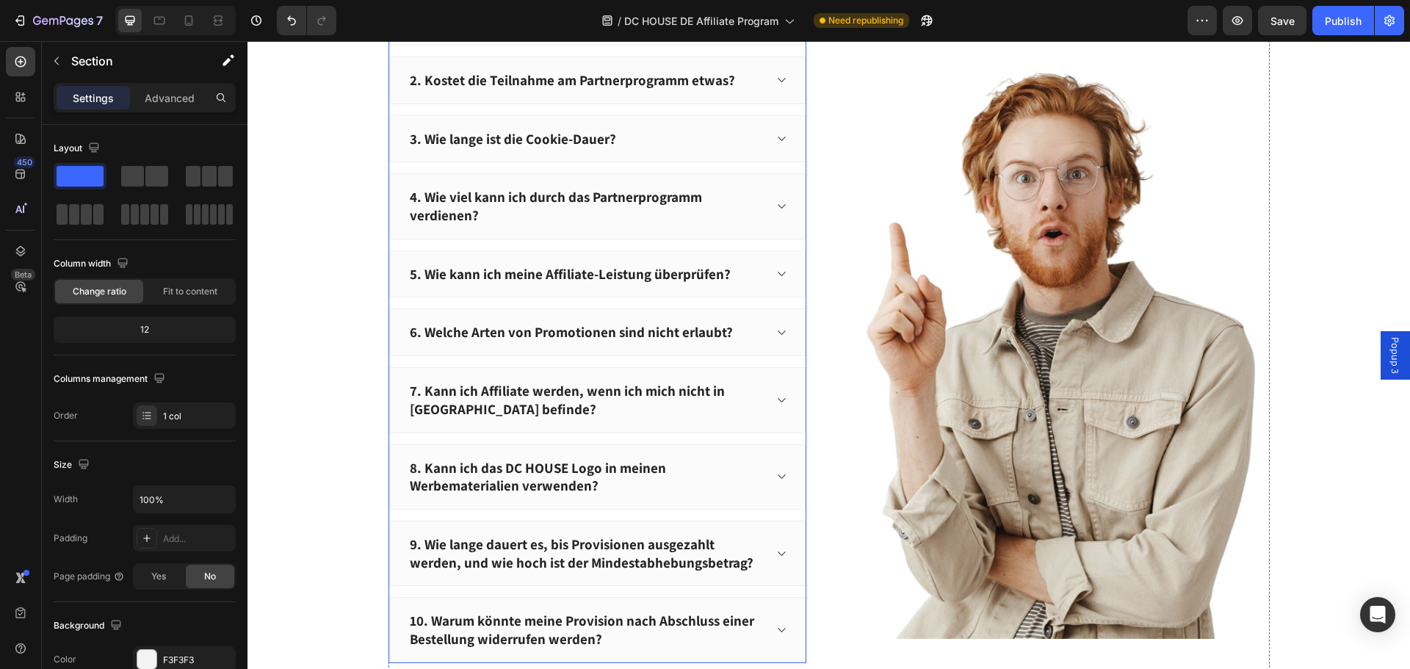
scroll to position [1909, 0]
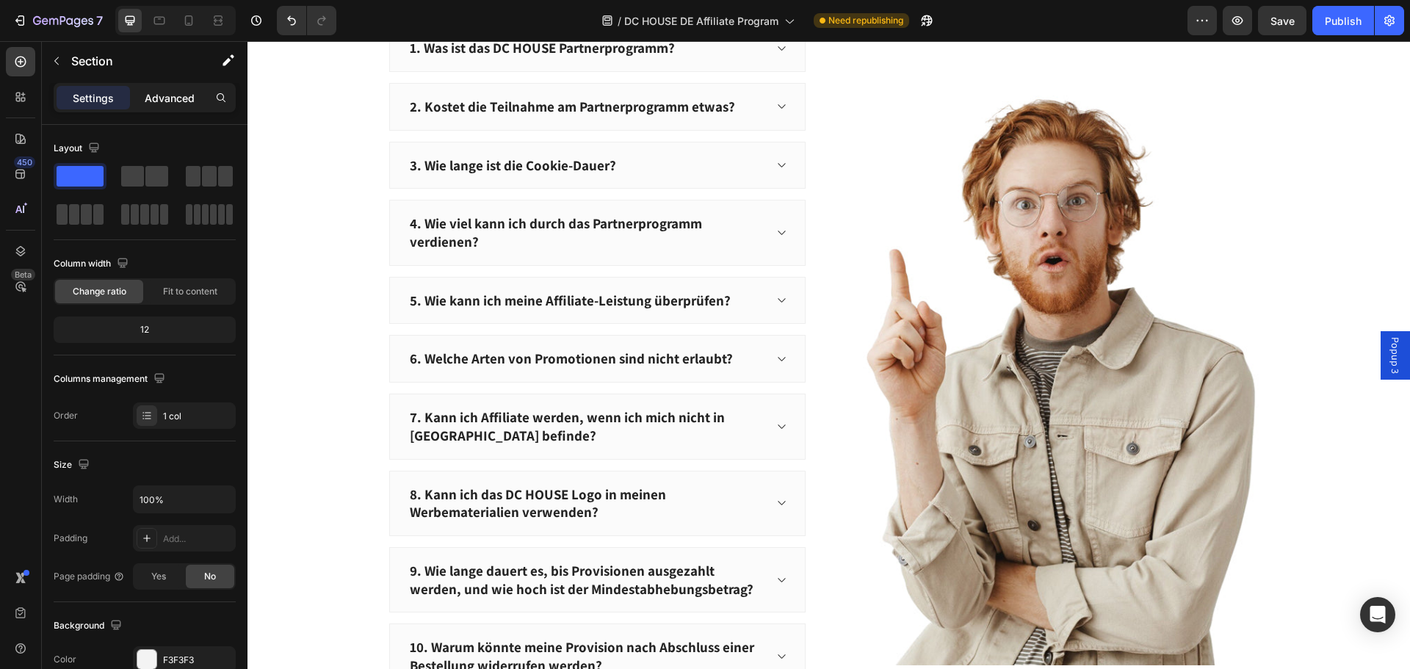
click at [170, 100] on p "Advanced" at bounding box center [170, 97] width 50 height 15
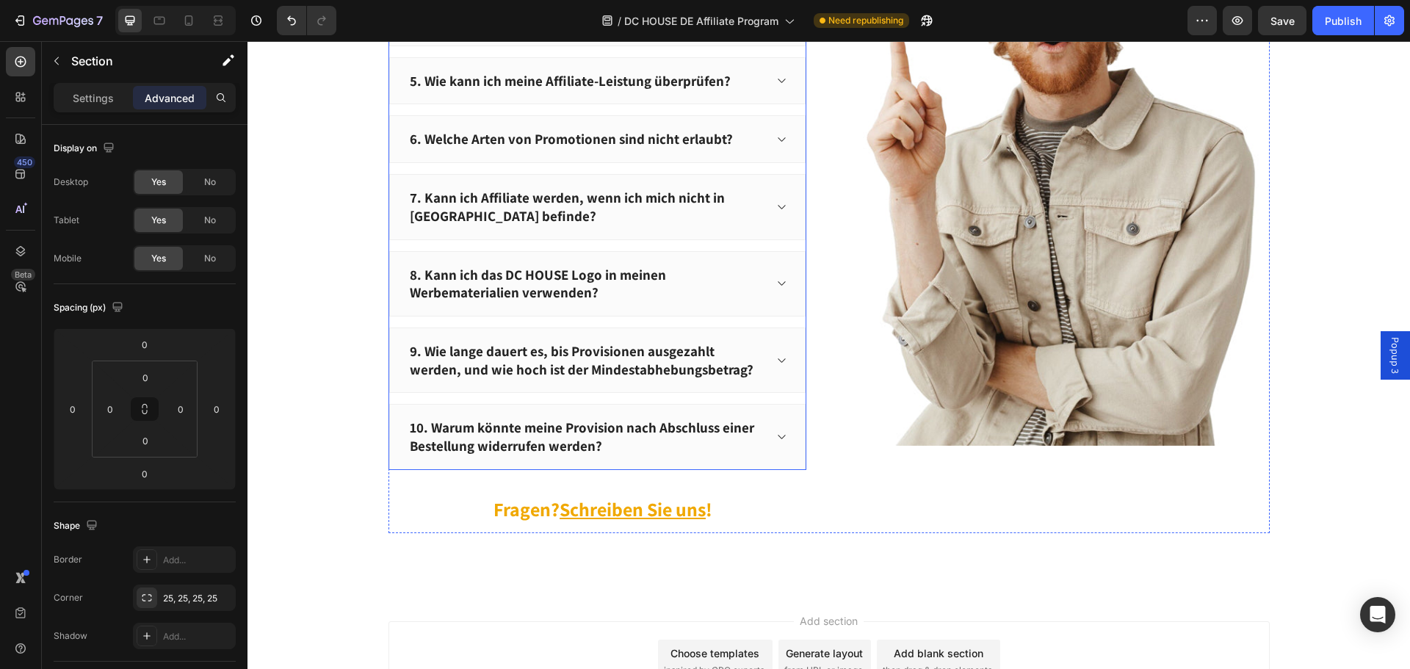
scroll to position [2129, 0]
click at [81, 104] on p "Settings" at bounding box center [93, 97] width 41 height 15
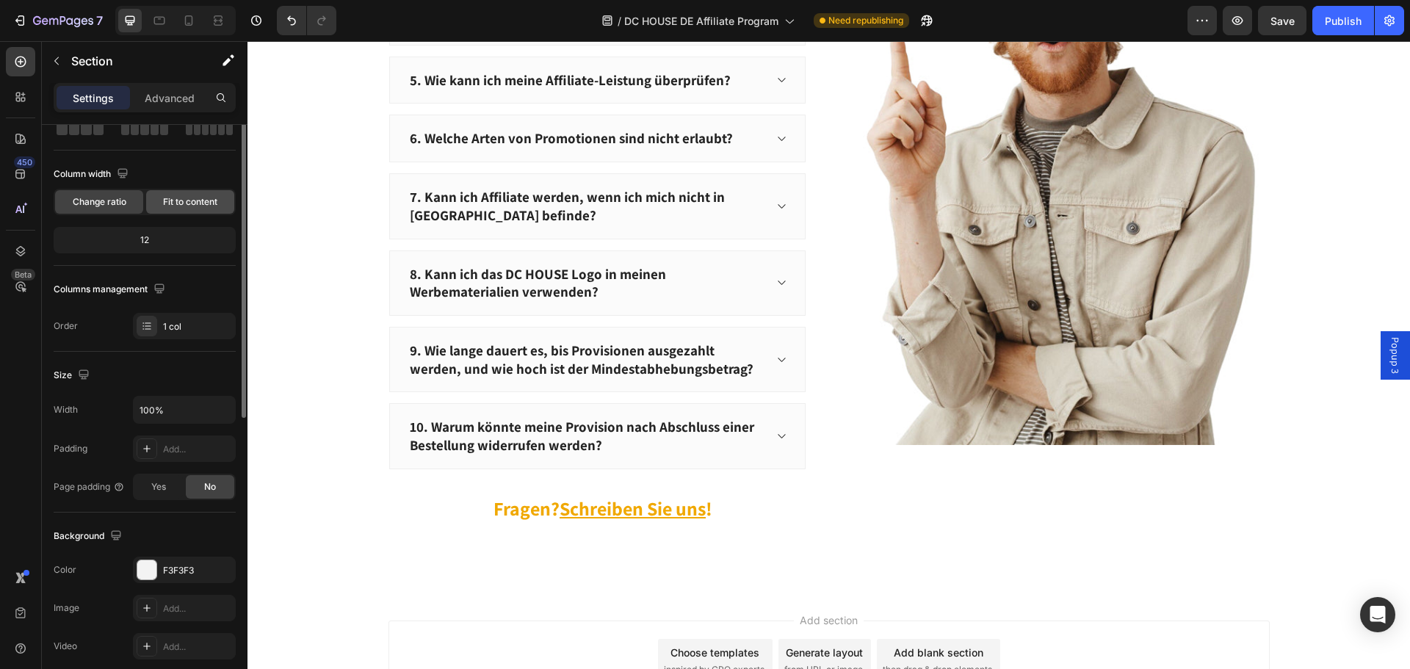
scroll to position [0, 0]
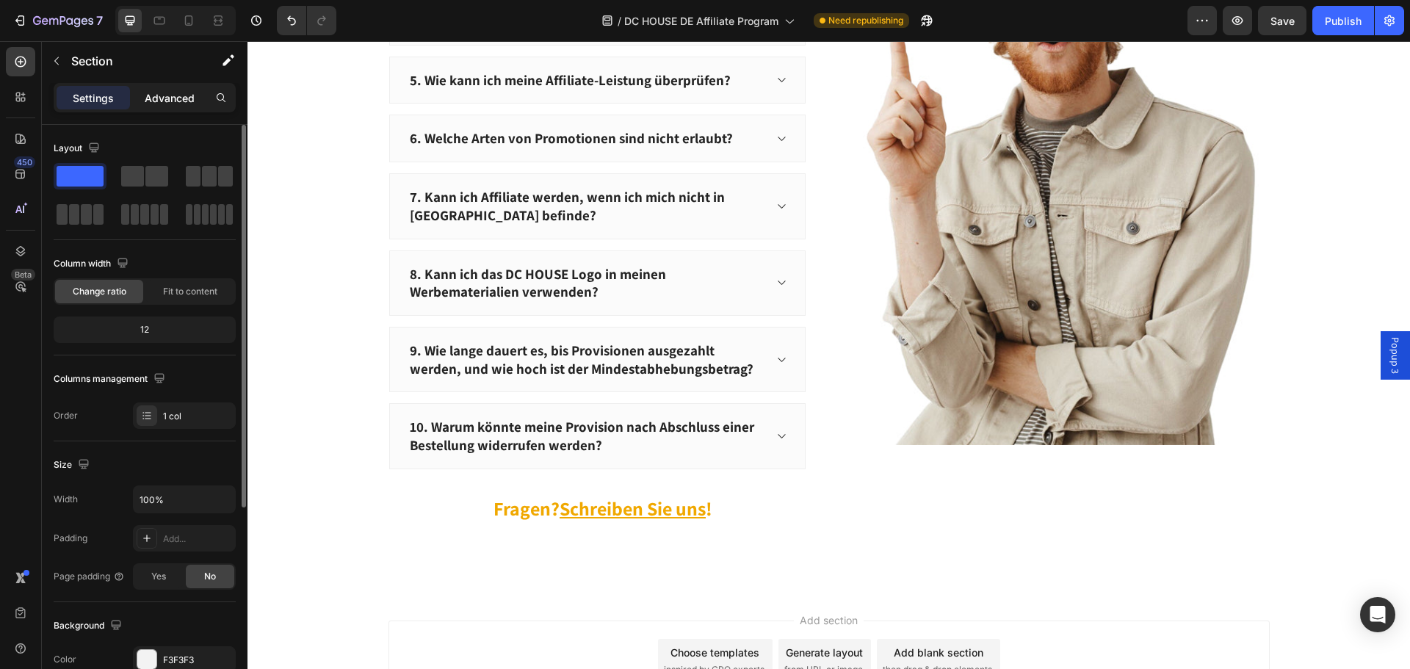
click at [170, 104] on p "Advanced" at bounding box center [170, 97] width 50 height 15
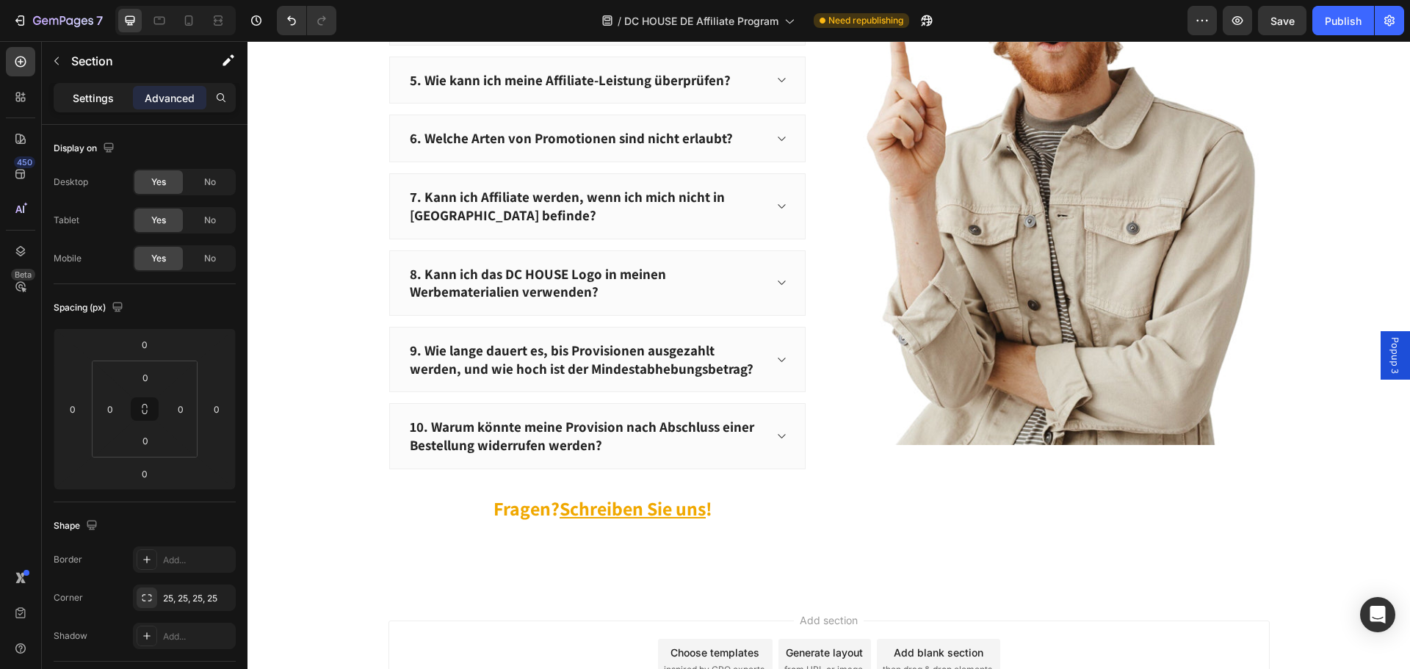
click at [89, 102] on p "Settings" at bounding box center [93, 97] width 41 height 15
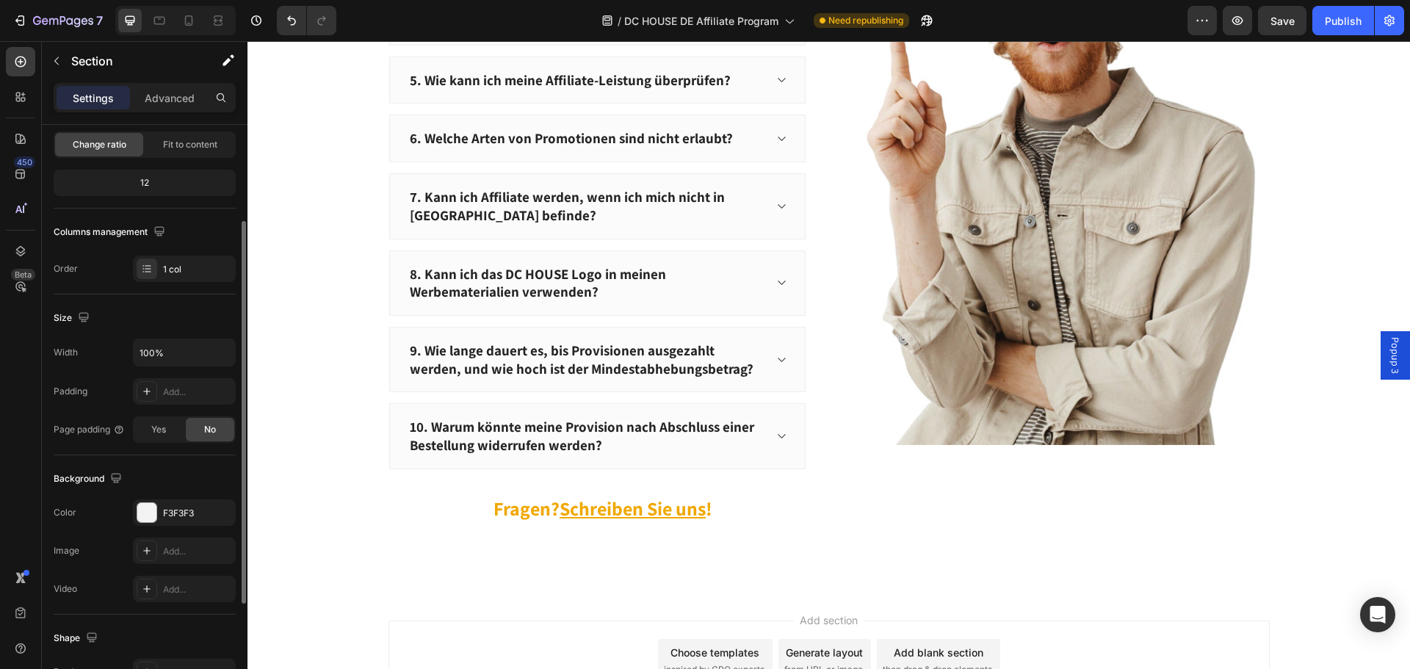
scroll to position [310, 0]
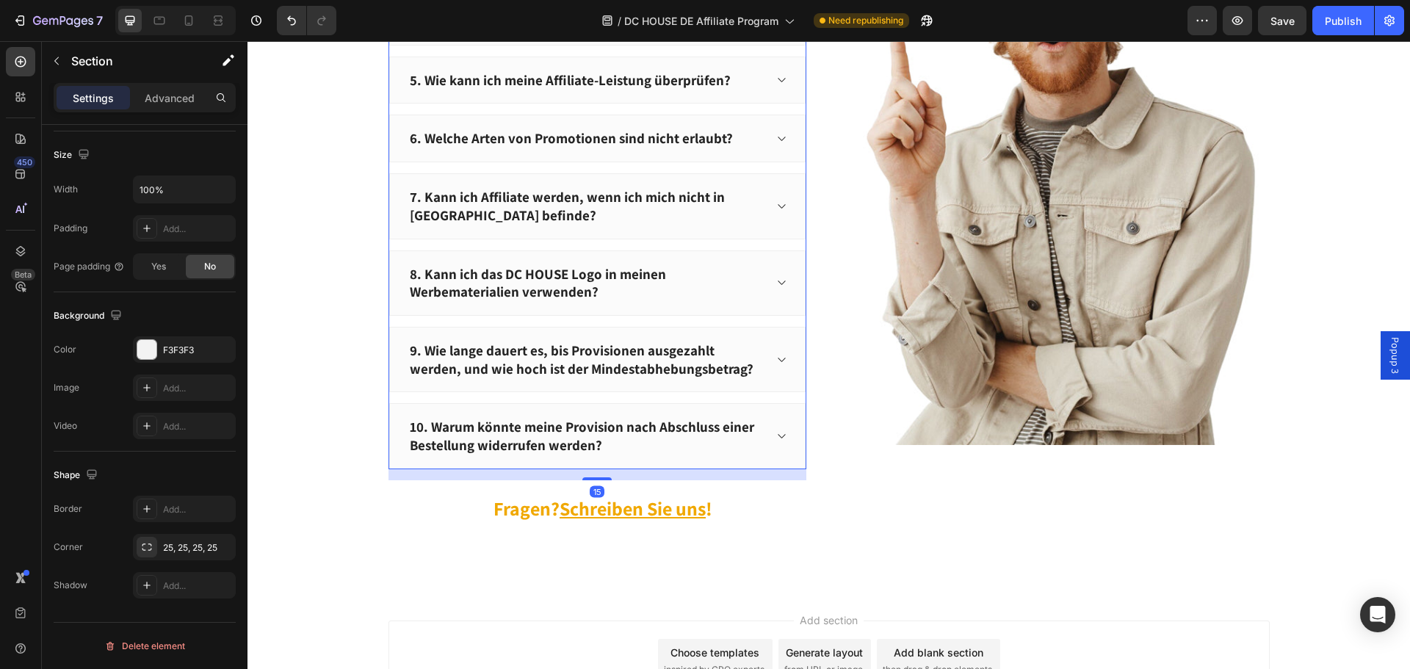
click at [522, 211] on p "7. Kann ich Affiliate werden, wenn ich mich nicht in [GEOGRAPHIC_DATA] befinde?" at bounding box center [586, 206] width 352 height 36
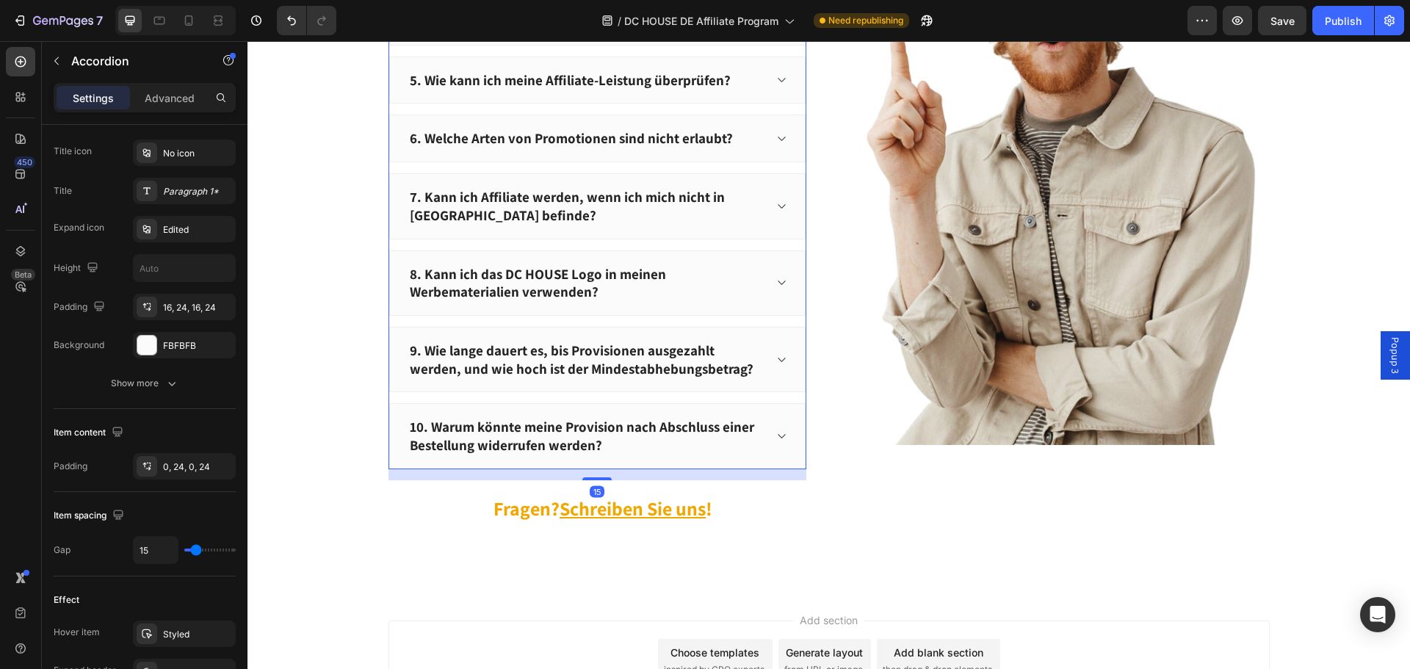
scroll to position [0, 0]
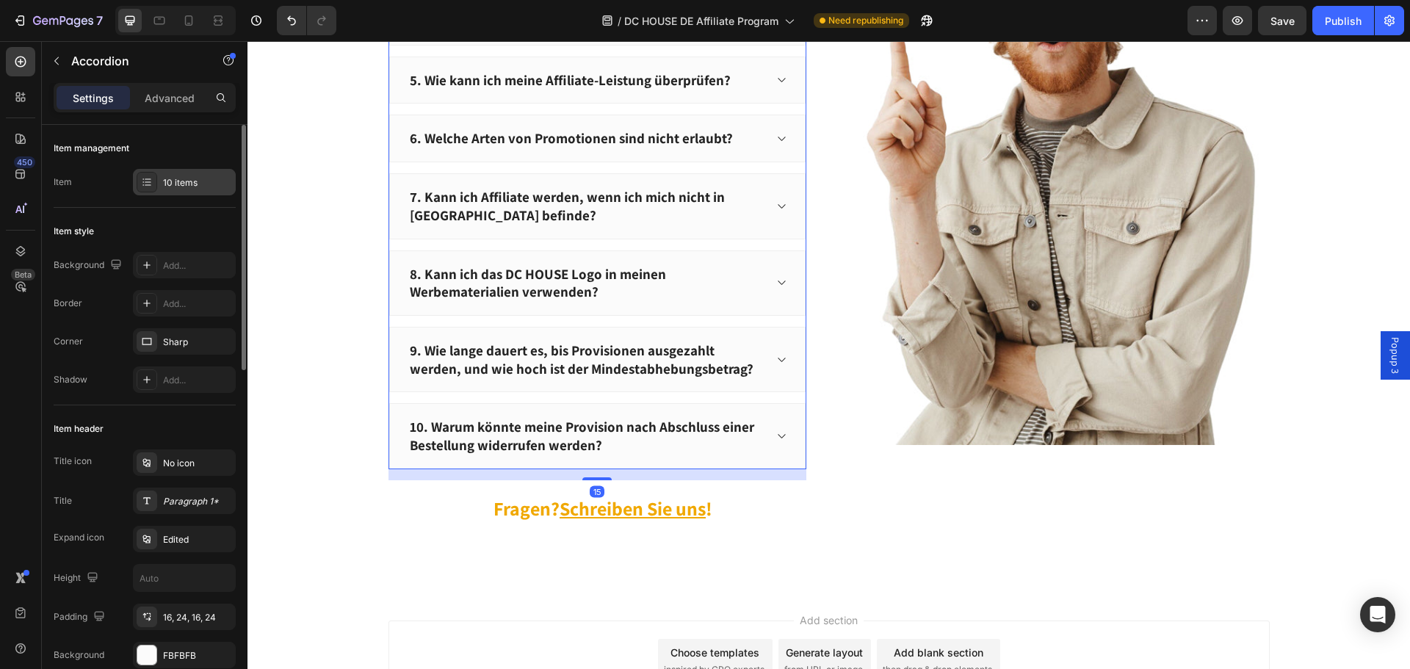
click at [184, 184] on div "10 items" at bounding box center [197, 182] width 69 height 13
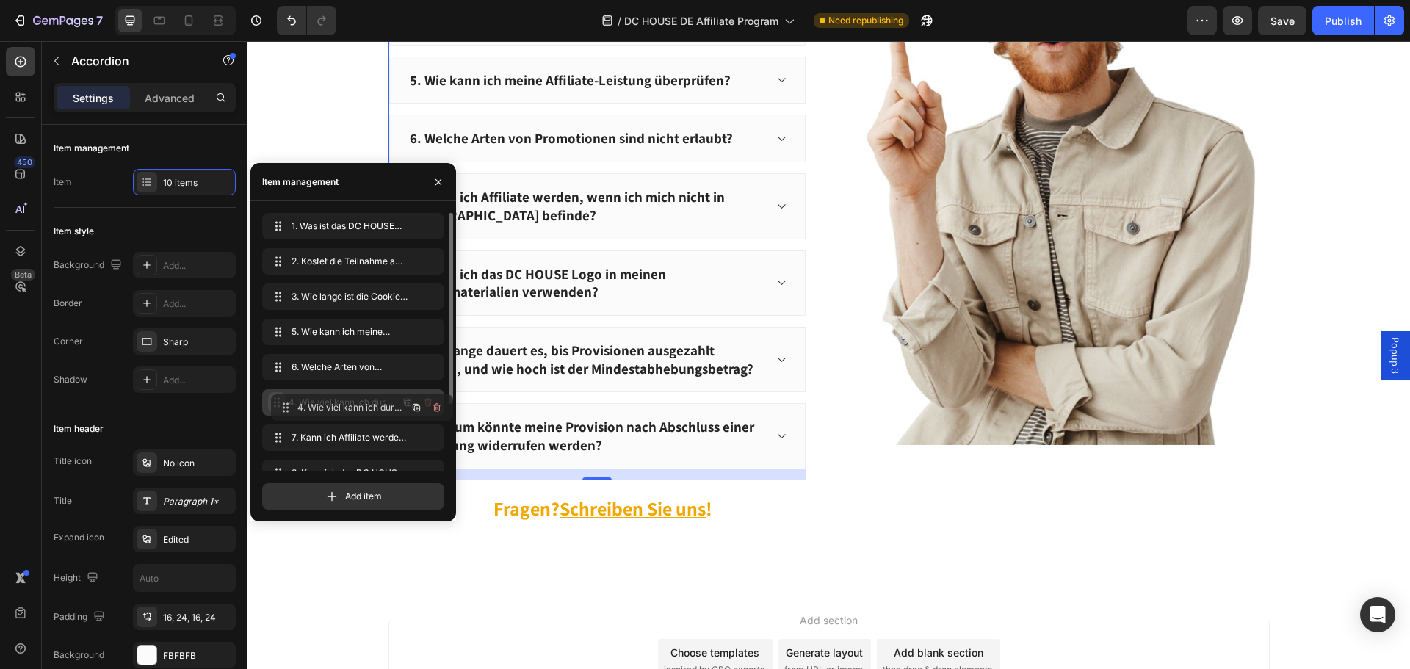
drag, startPoint x: 274, startPoint y: 324, endPoint x: 283, endPoint y: 399, distance: 76.1
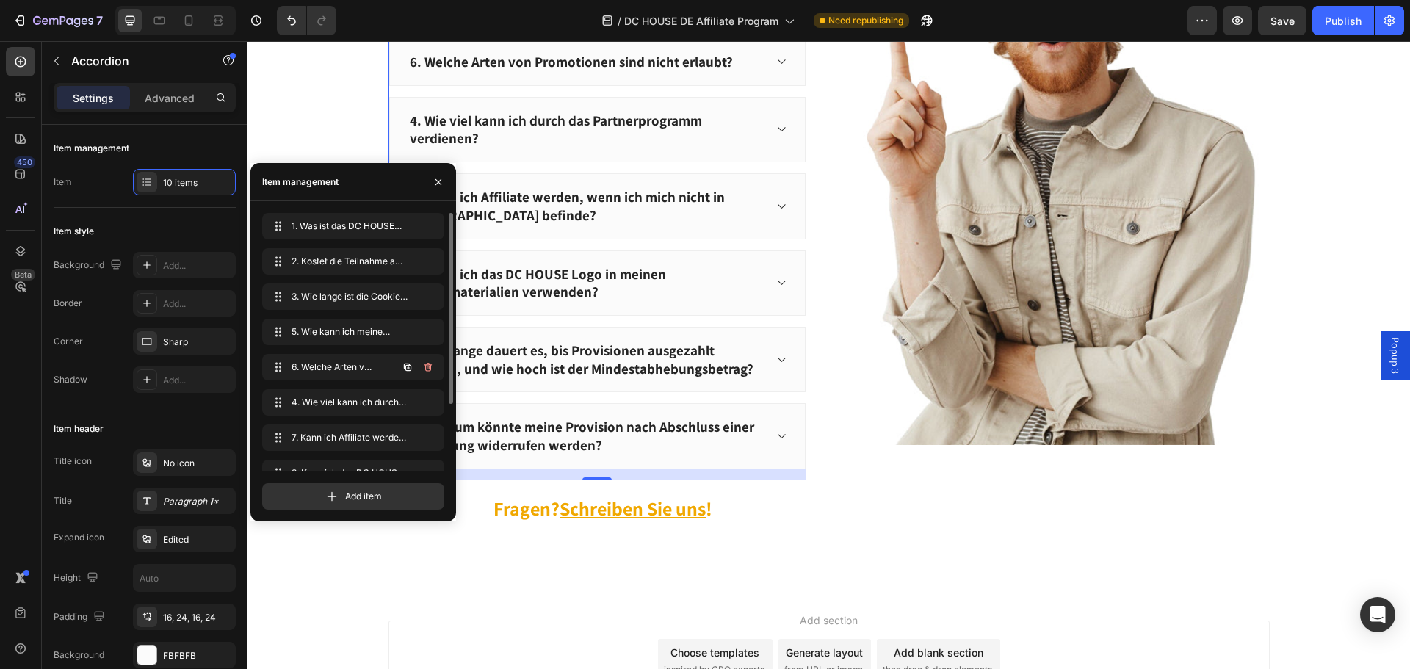
scroll to position [2052, 0]
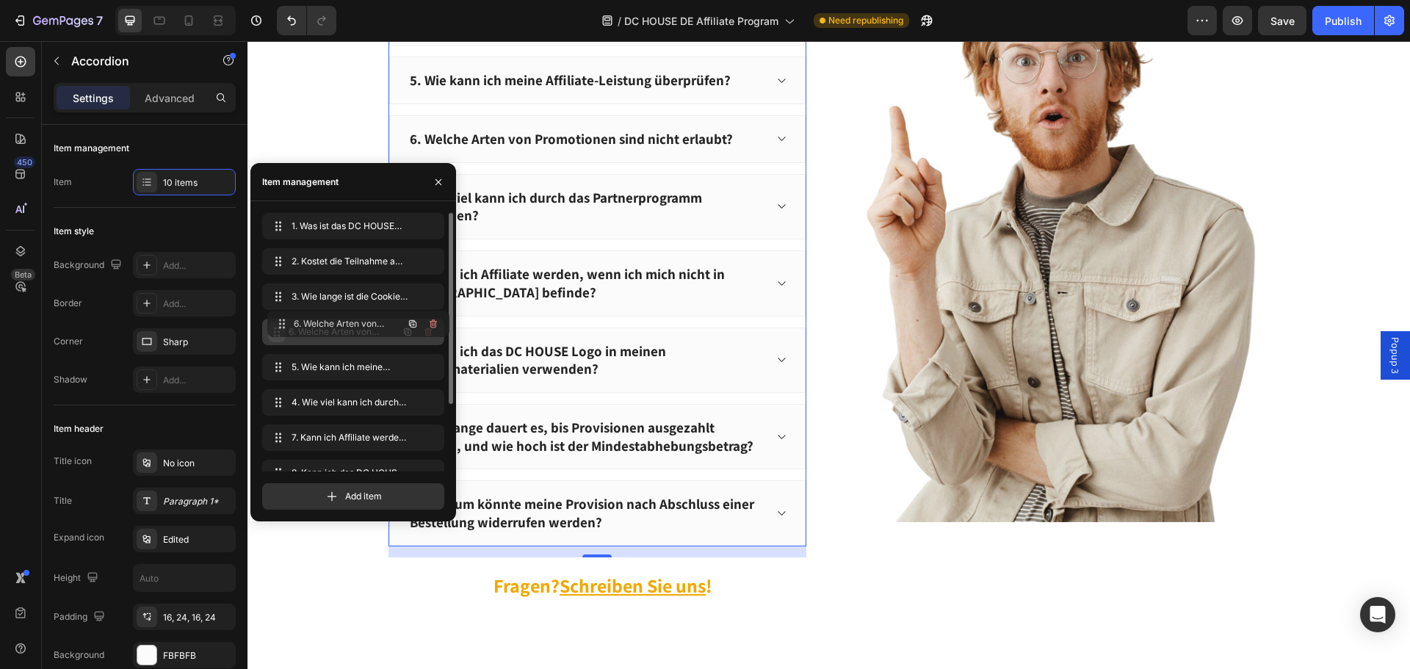
drag, startPoint x: 278, startPoint y: 366, endPoint x: 283, endPoint y: 323, distance: 43.6
drag, startPoint x: 641, startPoint y: 308, endPoint x: 633, endPoint y: 311, distance: 8.6
click at [642, 308] on div "7. Kann ich Affiliate werden, wenn ich mich nicht in [GEOGRAPHIC_DATA] befinde?" at bounding box center [597, 282] width 416 height 65
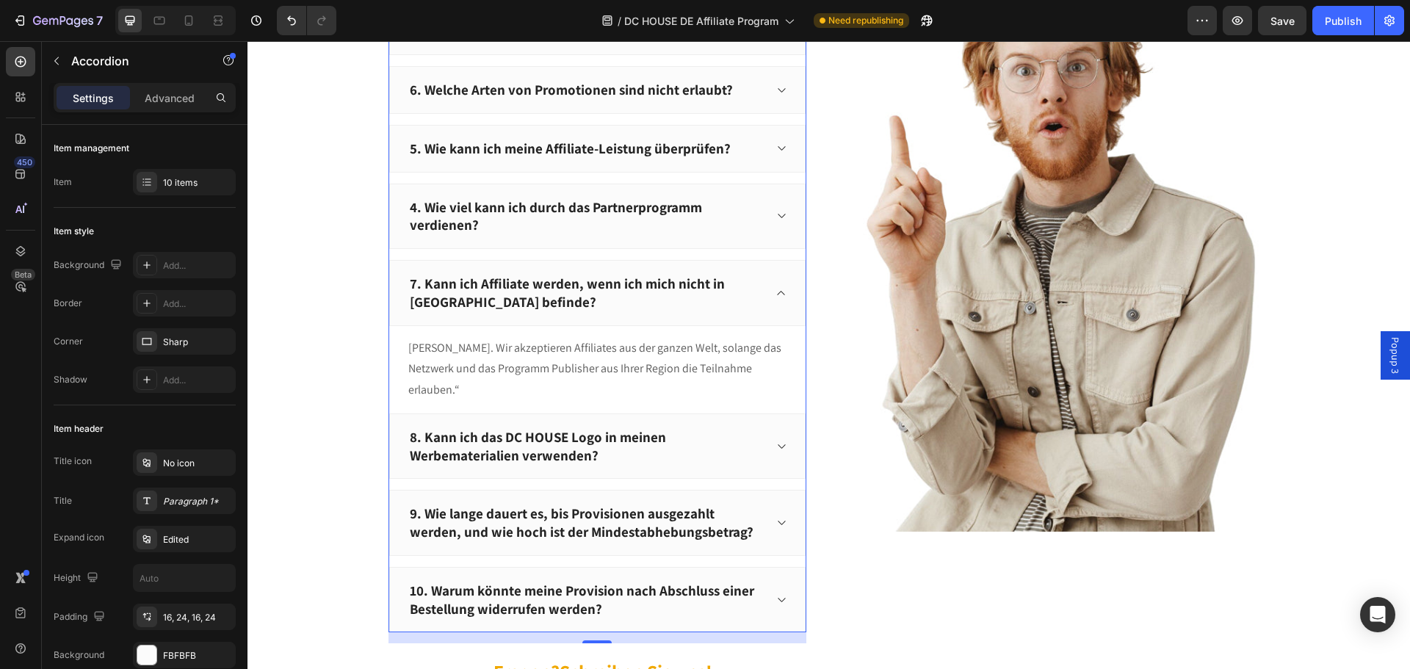
scroll to position [1905, 0]
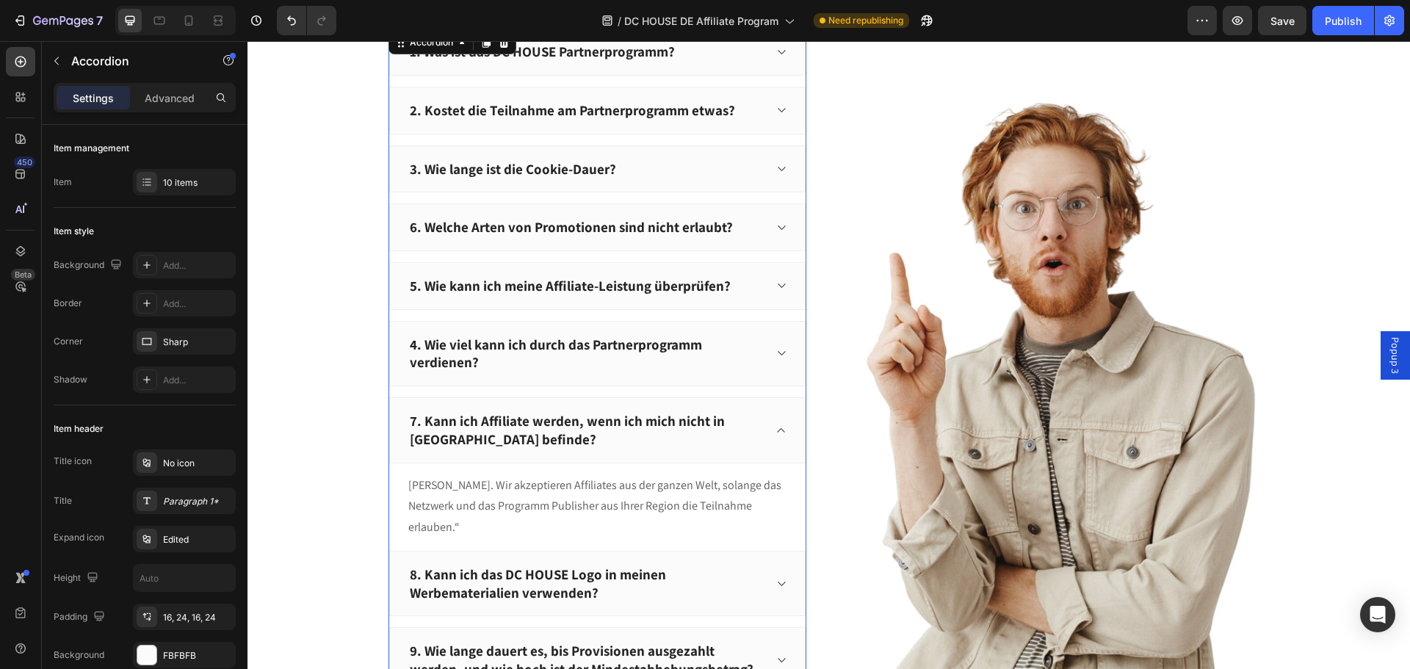
click at [537, 368] on p "4. Wie viel kann ich durch das Partnerprogramm verdienen?" at bounding box center [586, 354] width 352 height 36
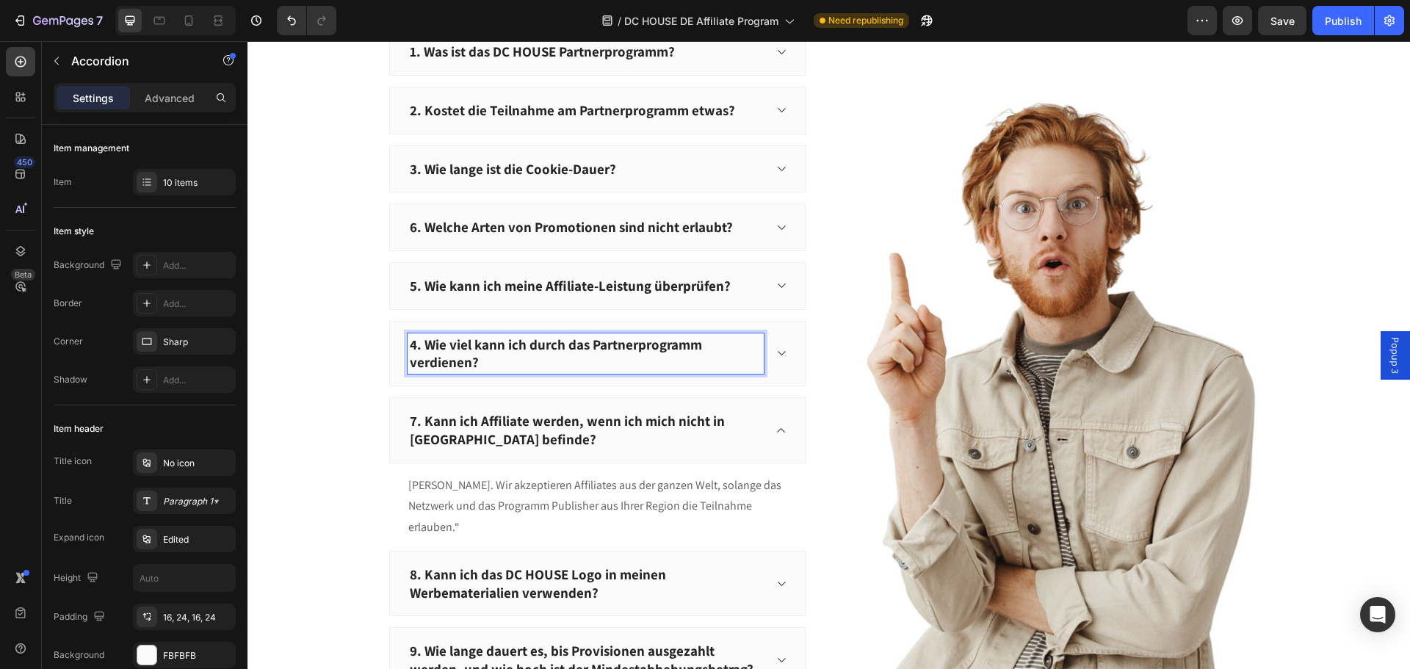
click at [410, 344] on p "4. Wie viel kann ich durch das Partnerprogramm verdienen?" at bounding box center [586, 354] width 352 height 36
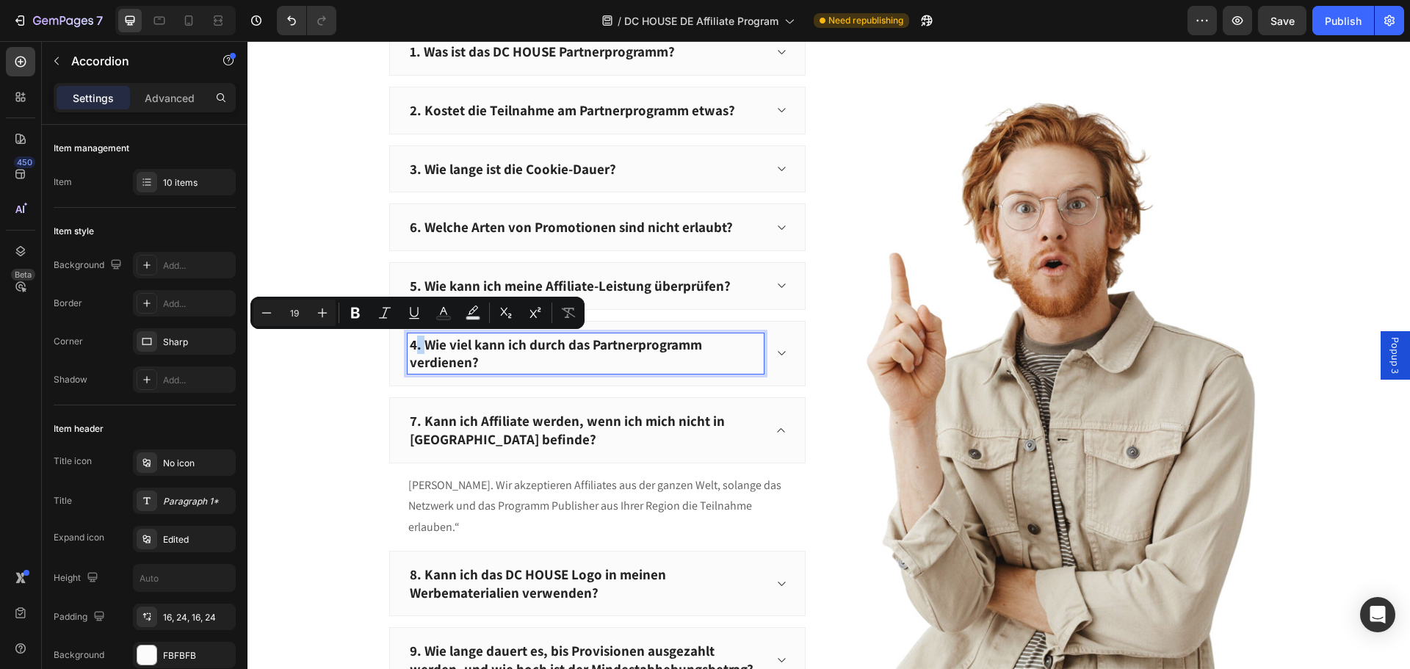
click at [410, 344] on p "4. Wie viel kann ich durch das Partnerprogramm verdienen?" at bounding box center [586, 354] width 352 height 36
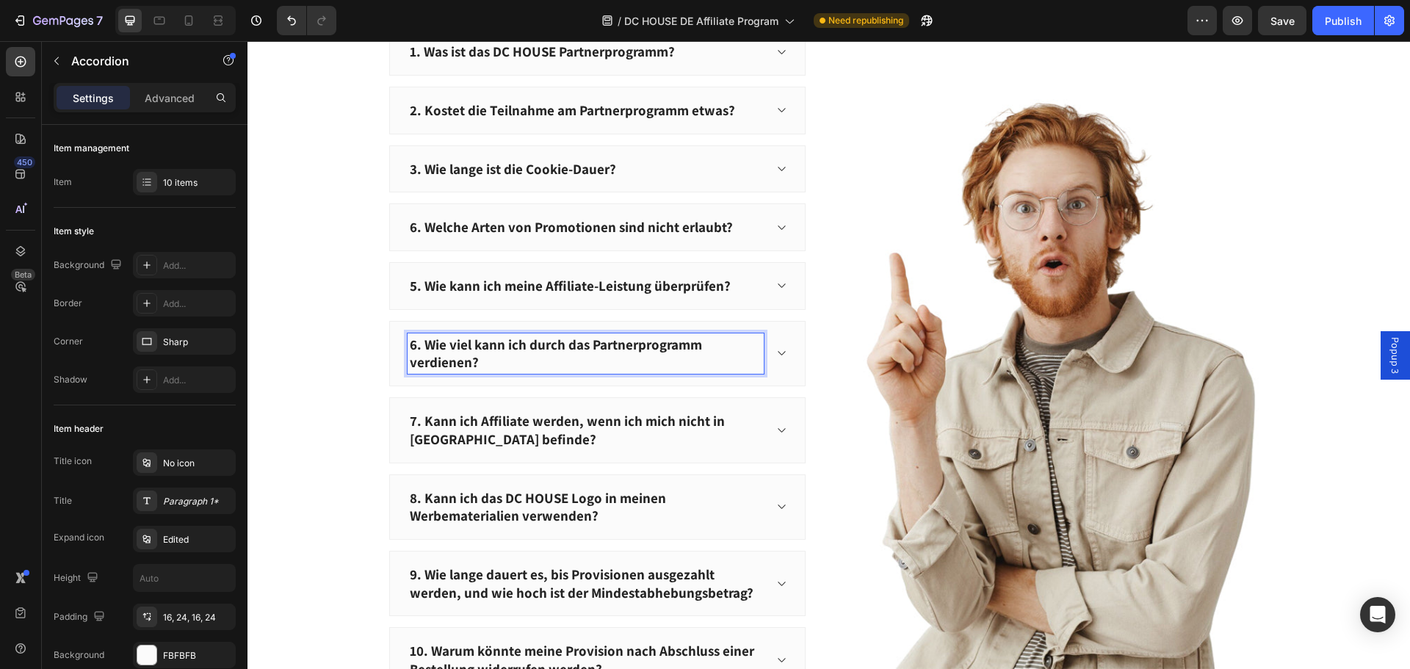
click at [410, 231] on p "6. Welche Arten von Promotionen sind nicht erlaubt?" at bounding box center [571, 227] width 323 height 18
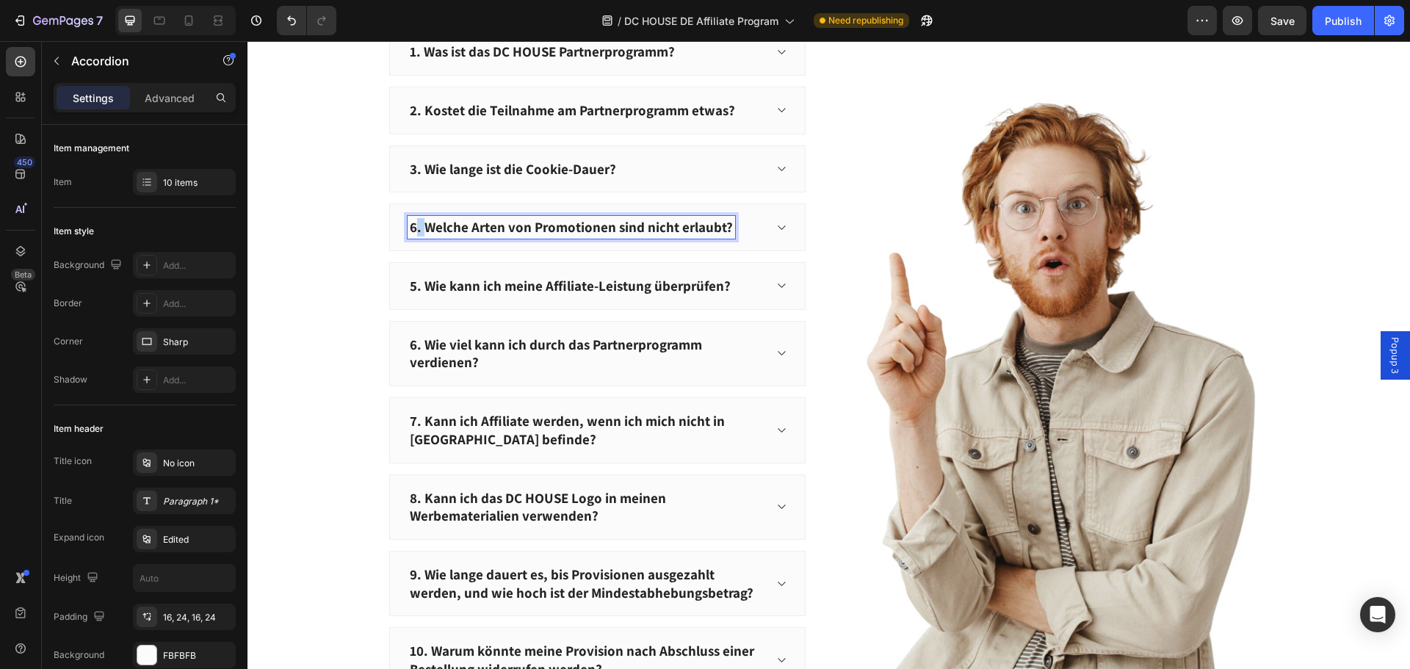
click at [410, 231] on p "6. Welche Arten von Promotionen sind nicht erlaubt?" at bounding box center [571, 227] width 323 height 18
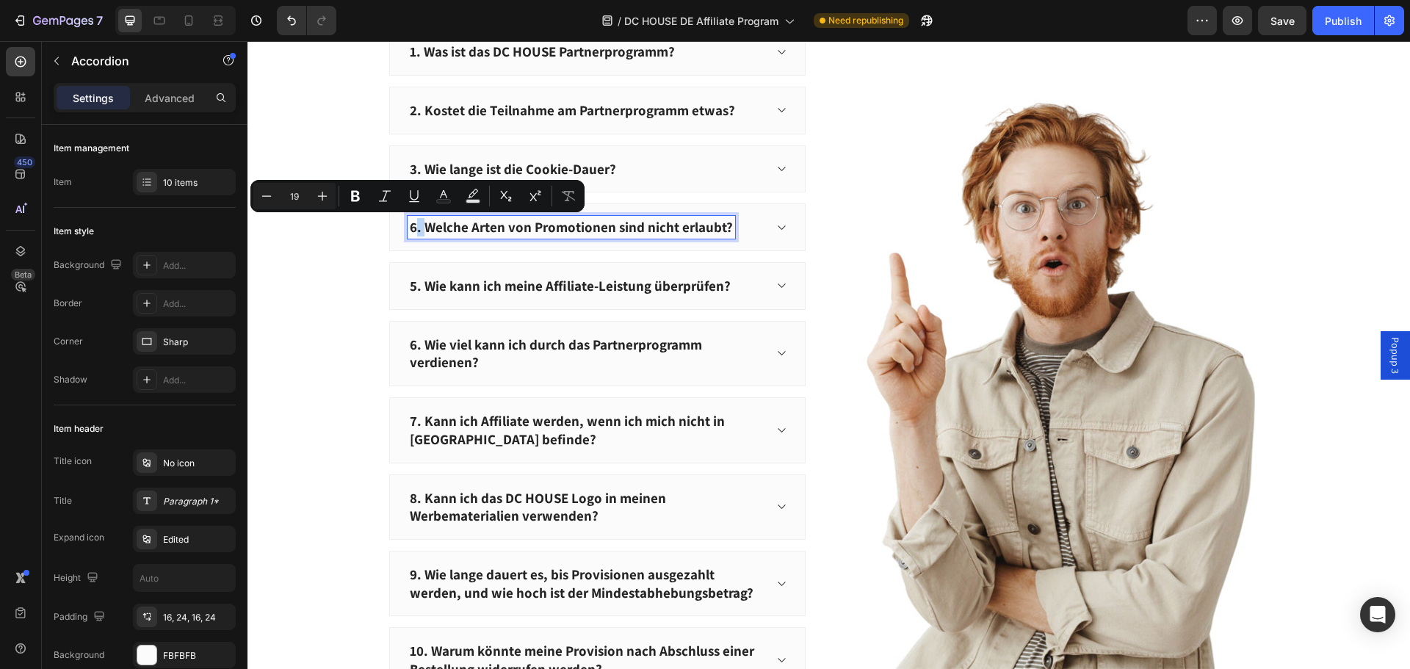
click at [410, 231] on p "6. Welche Arten von Promotionen sind nicht erlaubt?" at bounding box center [571, 227] width 323 height 18
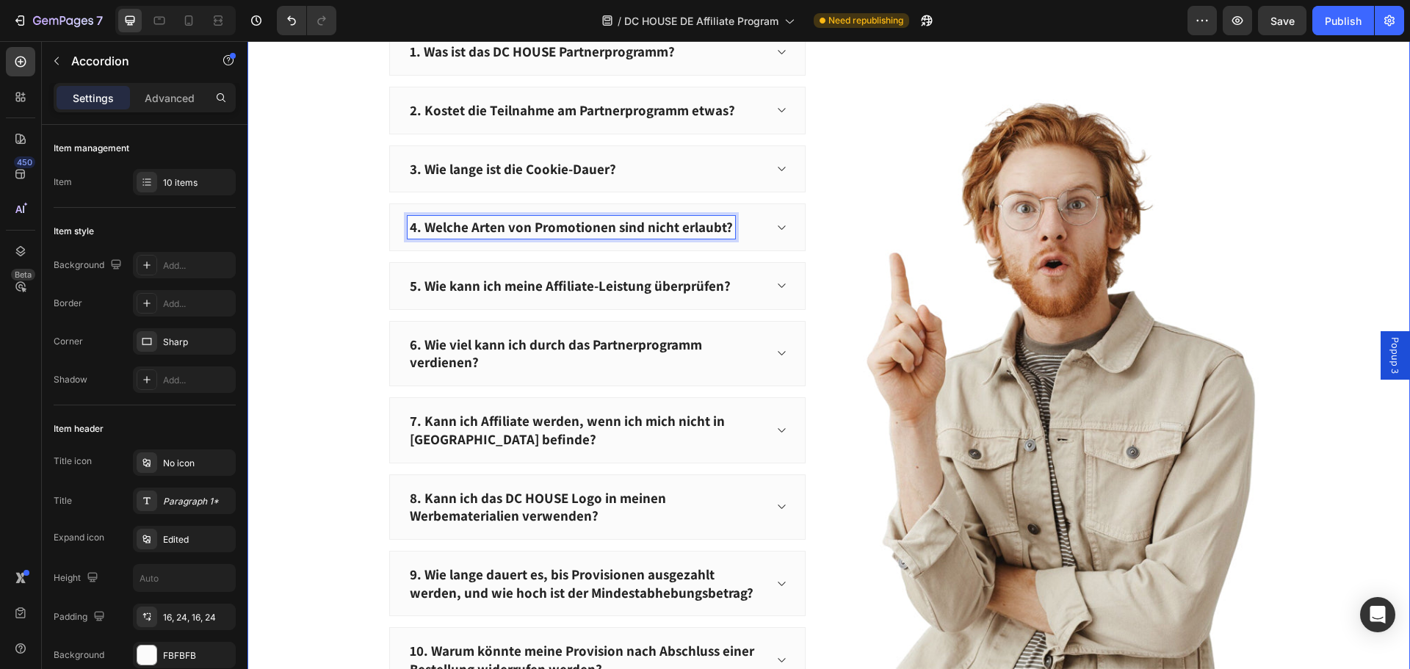
drag, startPoint x: 357, startPoint y: 145, endPoint x: 374, endPoint y: 132, distance: 21.0
click at [357, 145] on div "Häufig gestellte Fragen (FAQ) Heading 1. Was ist das DC HOUSE Partnerprogramm? …" at bounding box center [828, 374] width 1140 height 762
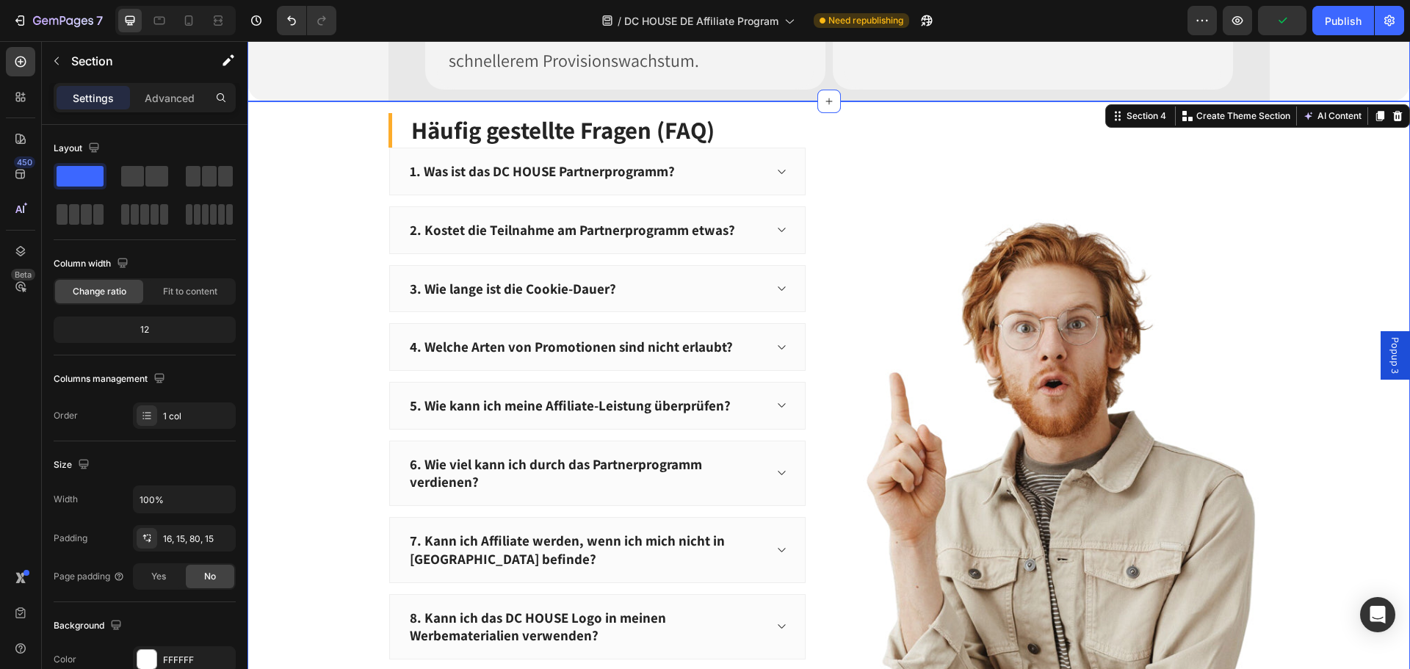
scroll to position [1611, 0]
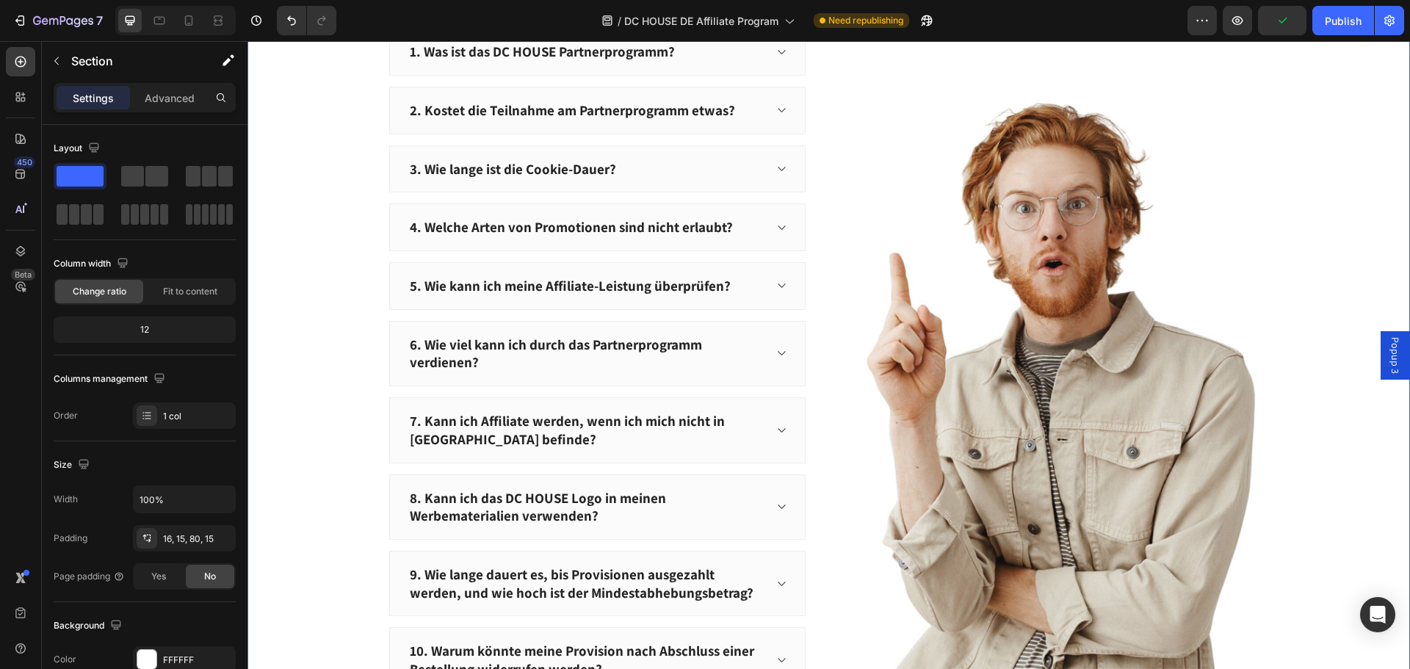
click at [343, 450] on div "Häufig gestellte Fragen (FAQ) Heading 1. Was ist das DC HOUSE Partnerprogramm? …" at bounding box center [828, 374] width 1140 height 762
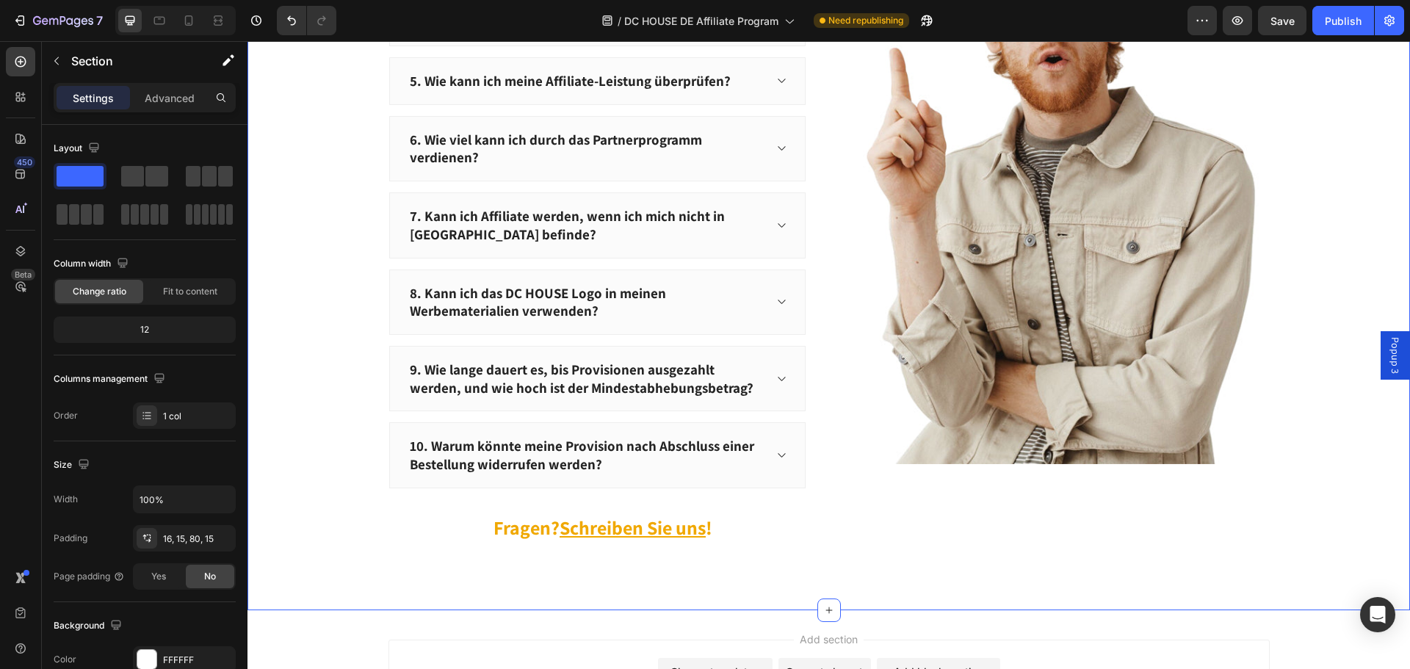
scroll to position [2125, 0]
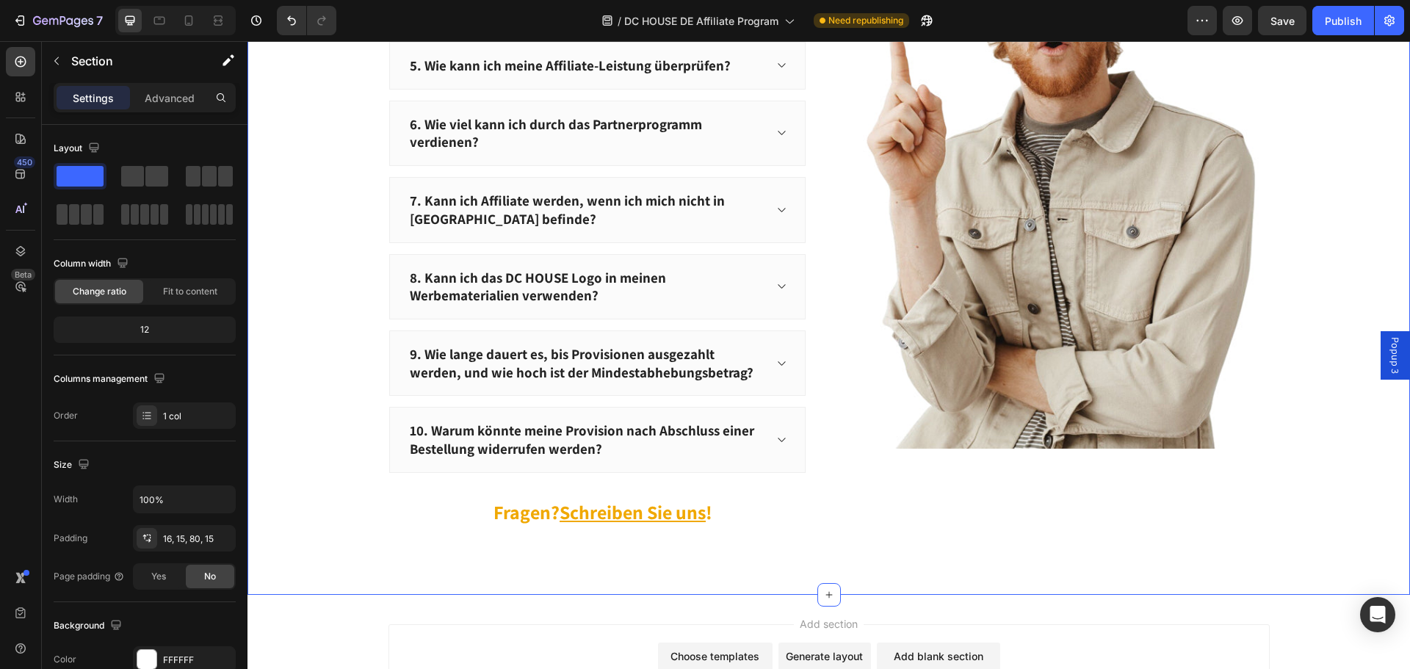
drag, startPoint x: 1580, startPoint y: 59, endPoint x: 1377, endPoint y: 48, distance: 203.7
click at [1382, 29] on button "button" at bounding box center [1388, 20] width 29 height 29
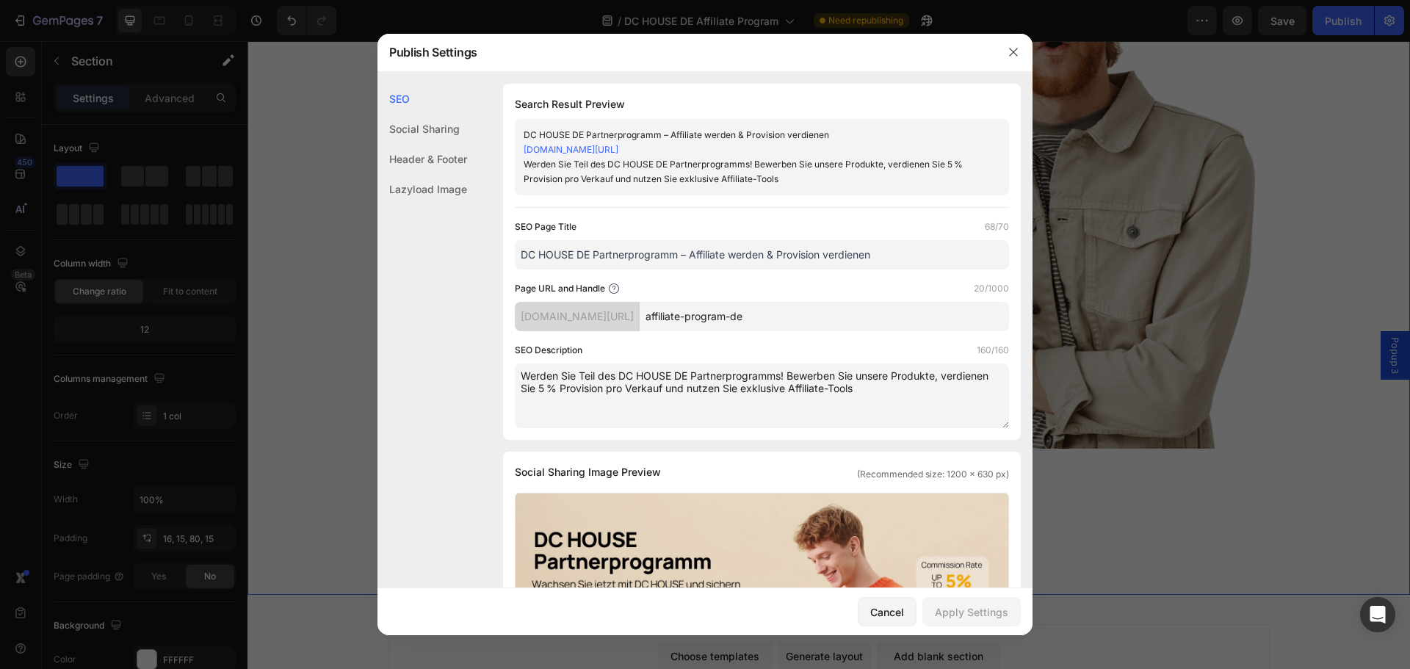
click at [926, 251] on input "DC HOUSE DE Partnerprogramm – Affiliate werden & Provision verdienen" at bounding box center [762, 254] width 494 height 29
click at [1010, 50] on icon "button" at bounding box center [1013, 52] width 12 height 12
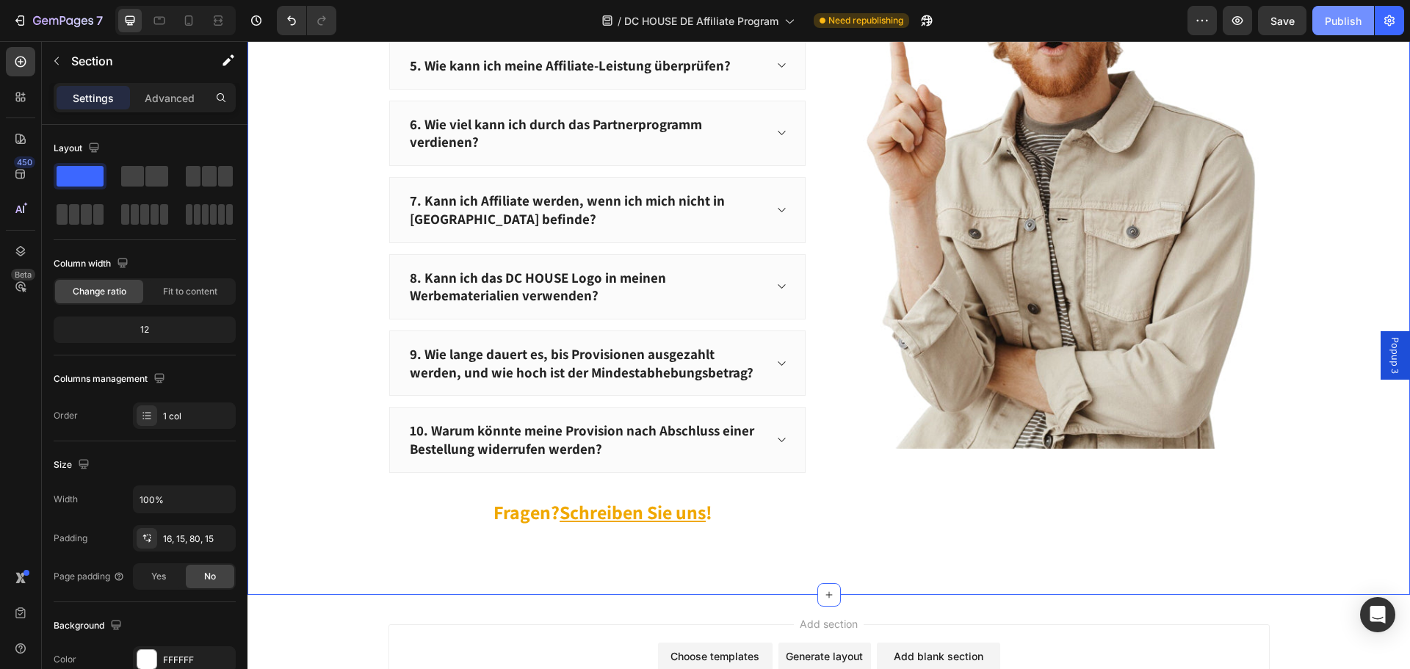
click at [1318, 26] on button "Publish" at bounding box center [1343, 20] width 62 height 29
click at [1382, 33] on button "button" at bounding box center [1388, 20] width 29 height 29
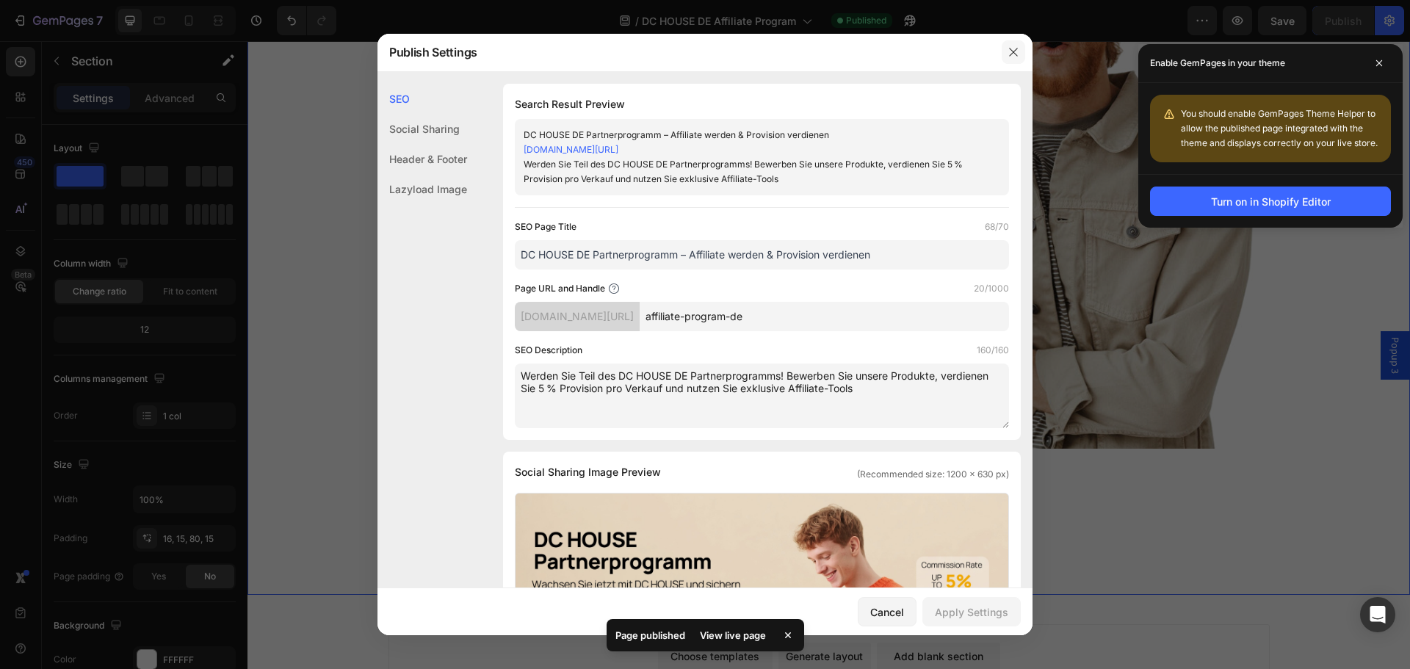
click at [1003, 49] on button "button" at bounding box center [1012, 51] width 23 height 23
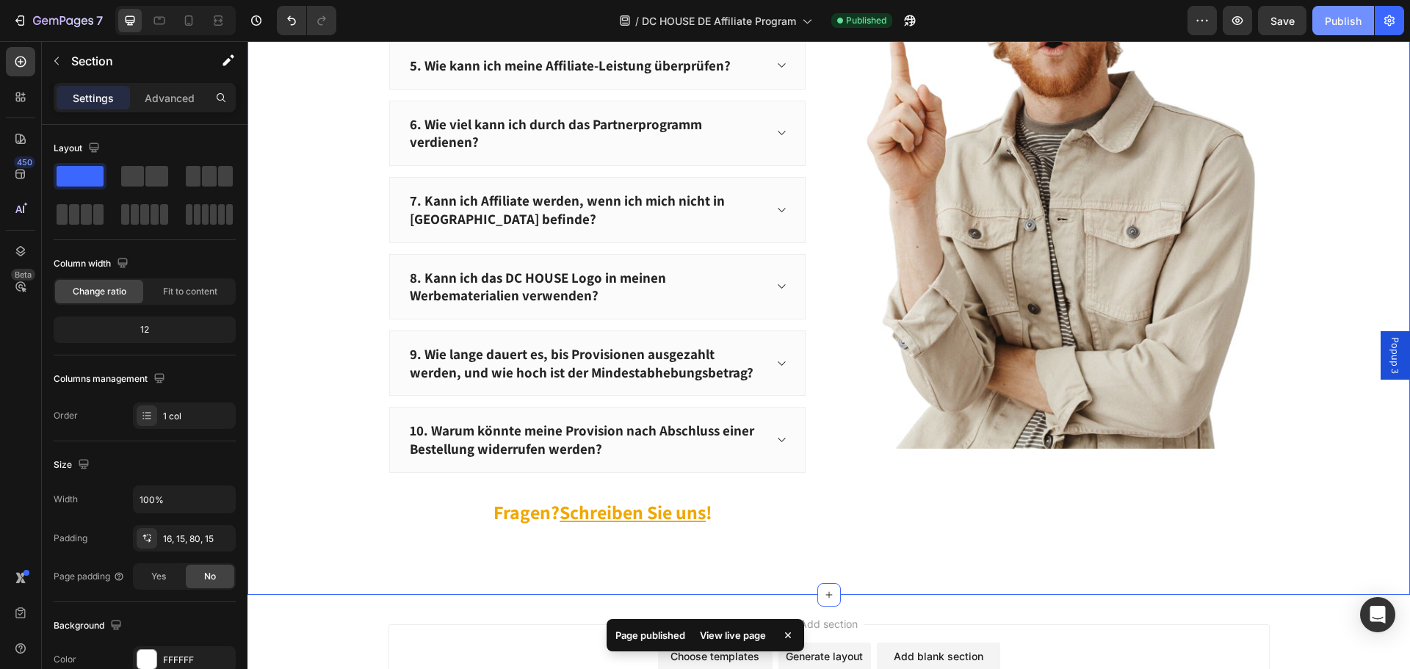
click at [1341, 24] on div "Publish" at bounding box center [1342, 20] width 37 height 15
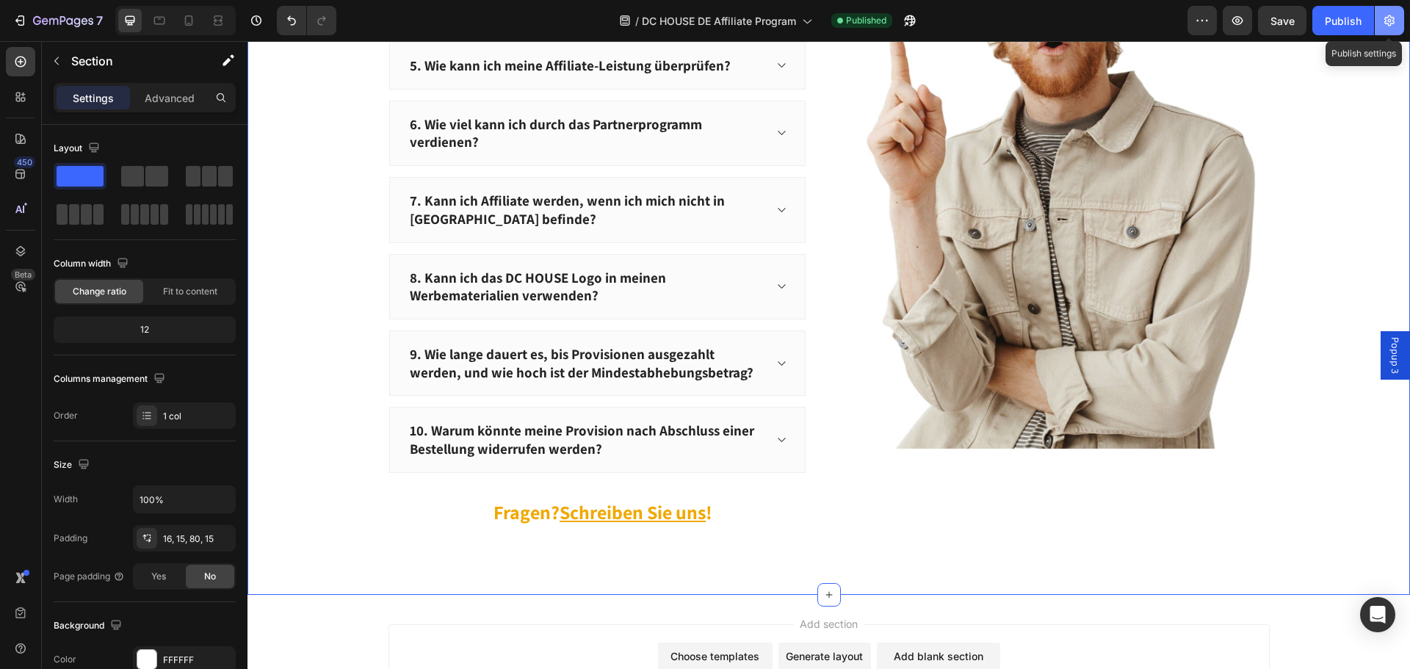
click at [1388, 24] on icon "button" at bounding box center [1389, 20] width 10 height 11
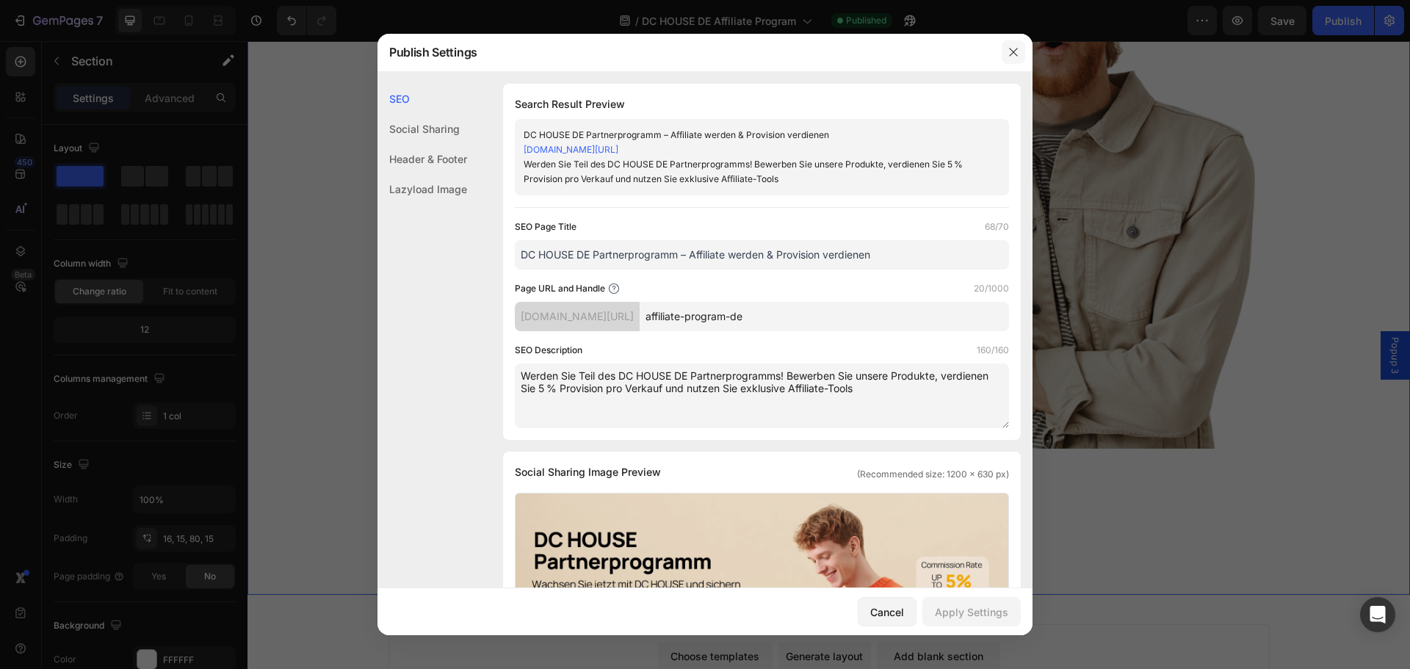
click at [1013, 54] on icon "button" at bounding box center [1013, 52] width 12 height 12
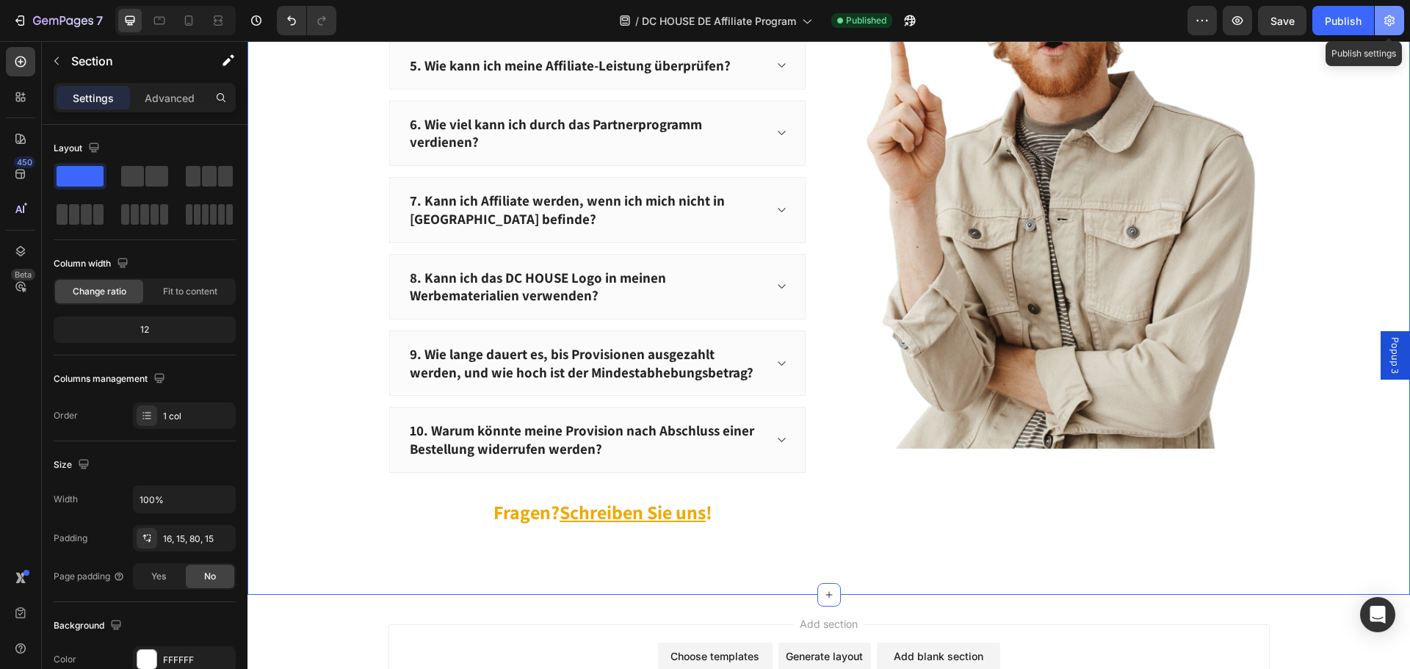
click at [1387, 23] on icon "button" at bounding box center [1389, 20] width 10 height 11
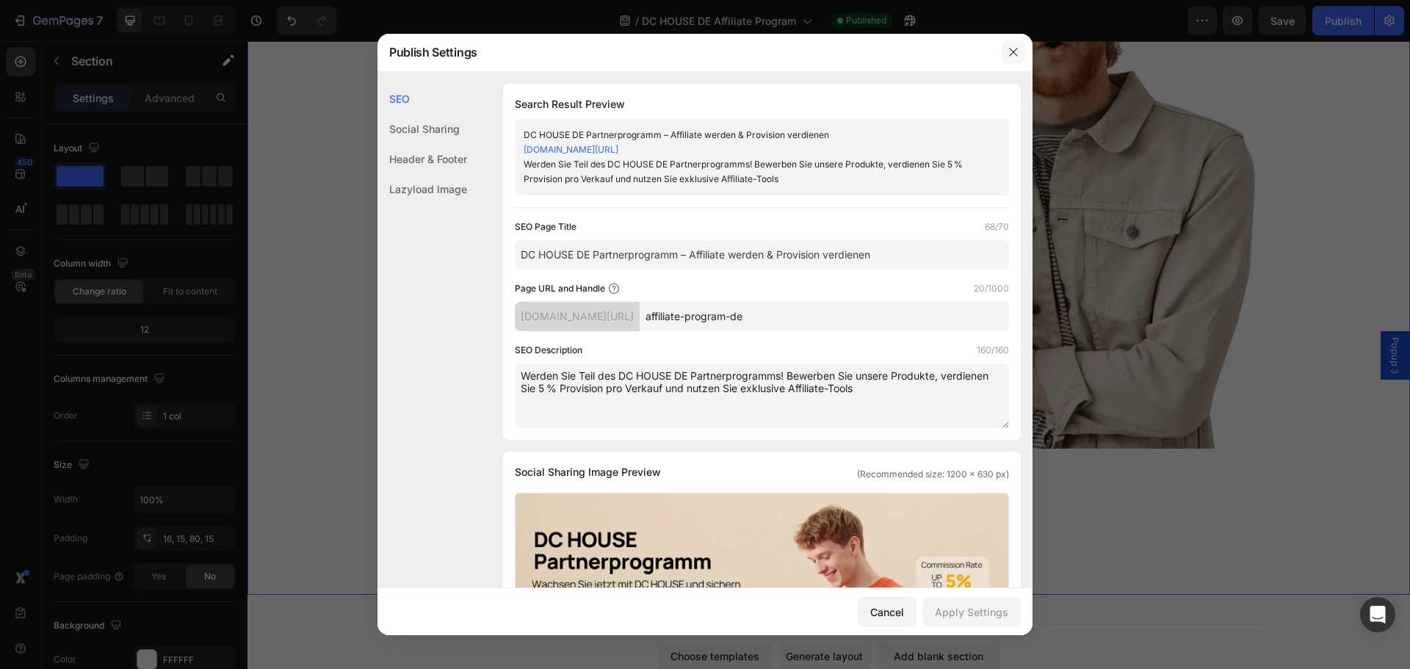
click at [1015, 58] on icon "button" at bounding box center [1013, 52] width 12 height 12
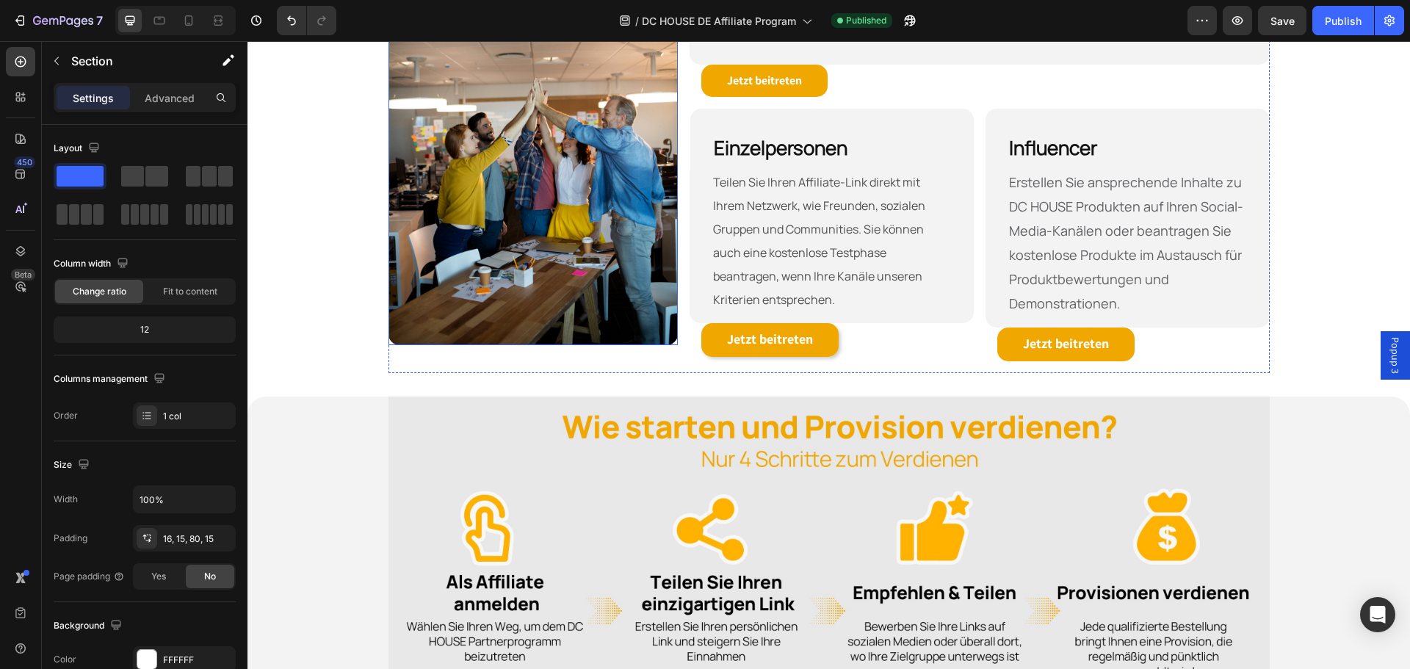
scroll to position [657, 0]
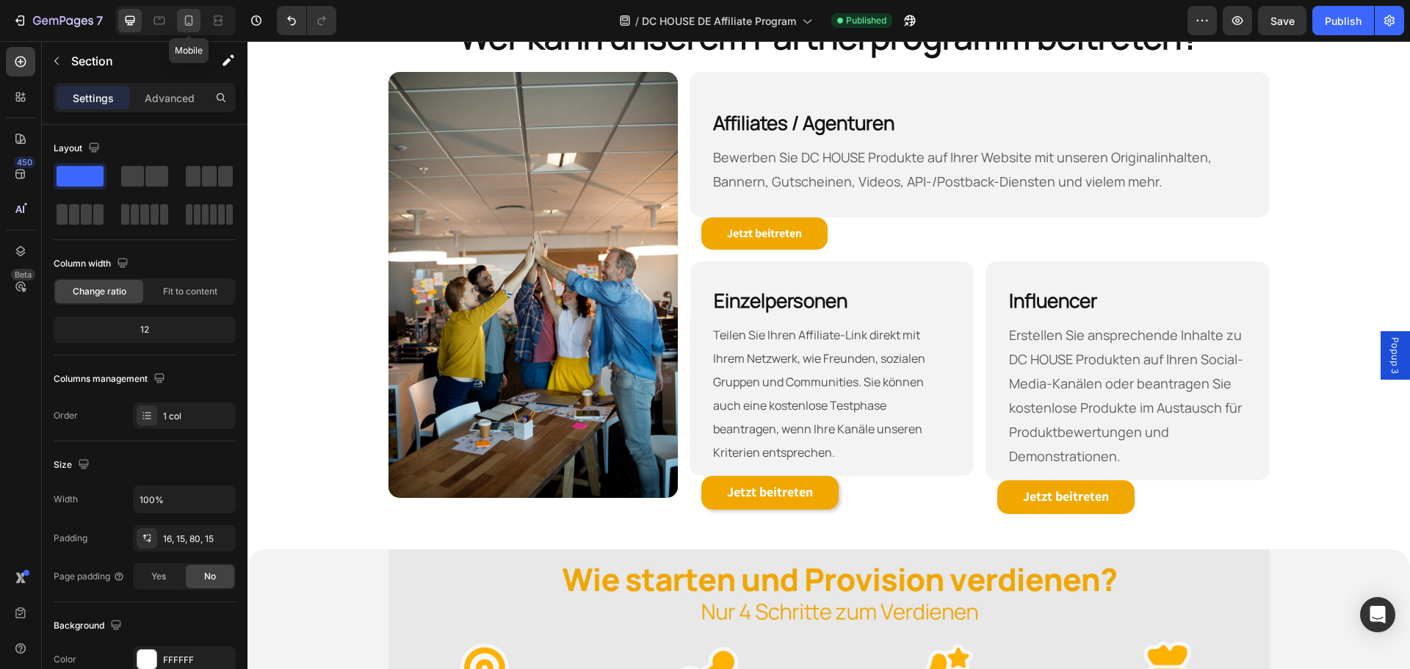
click at [188, 23] on icon at bounding box center [189, 20] width 8 height 10
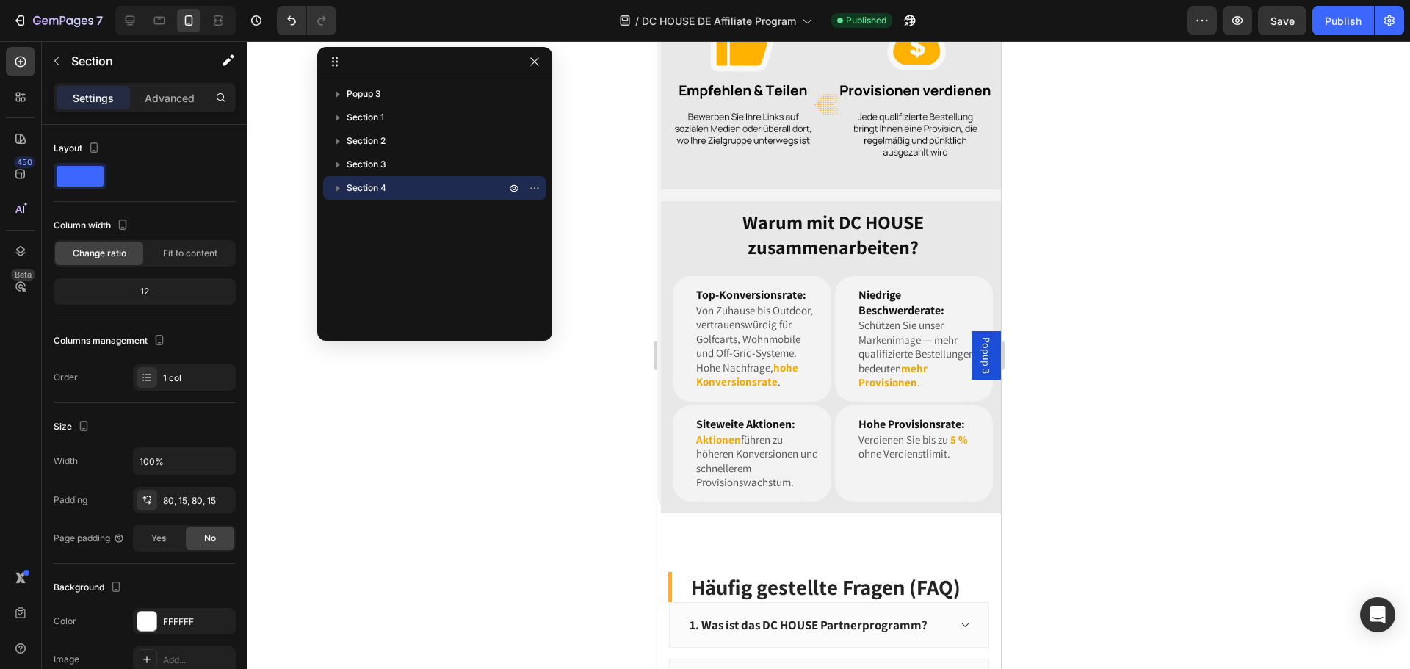
scroll to position [1955, 0]
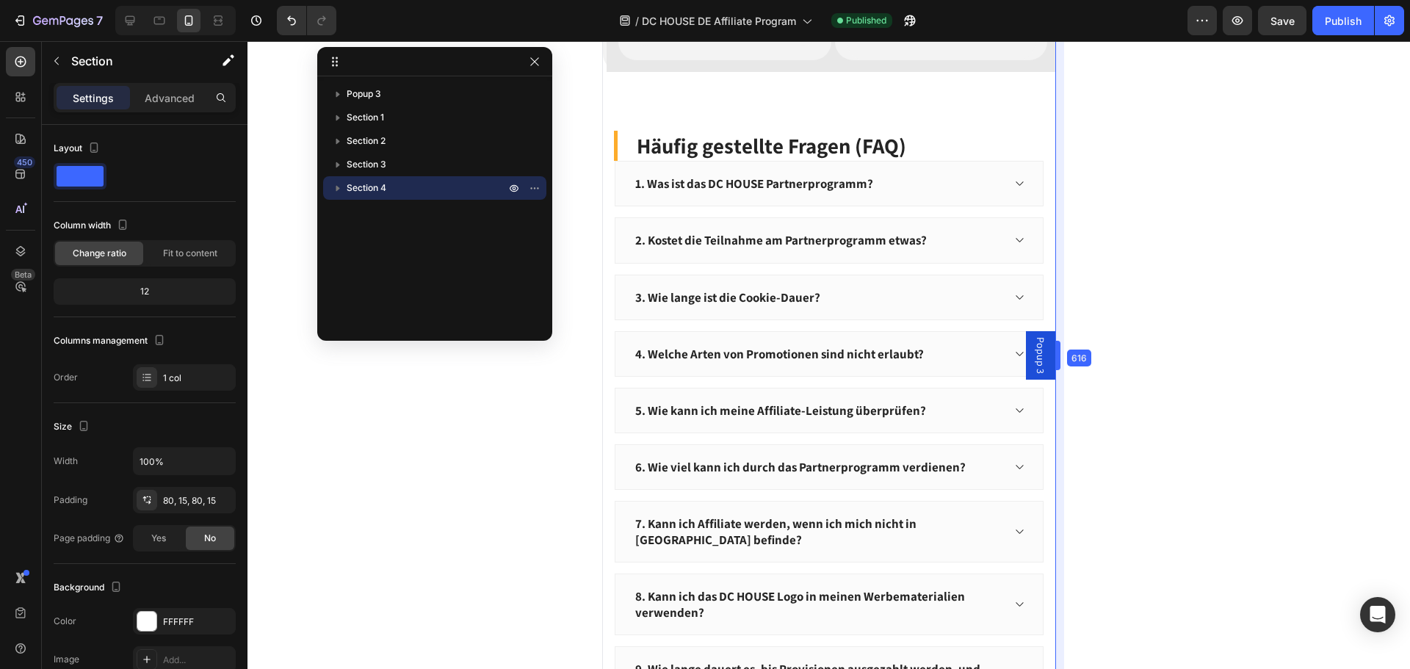
drag, startPoint x: 1004, startPoint y: 358, endPoint x: 1141, endPoint y: 362, distance: 137.4
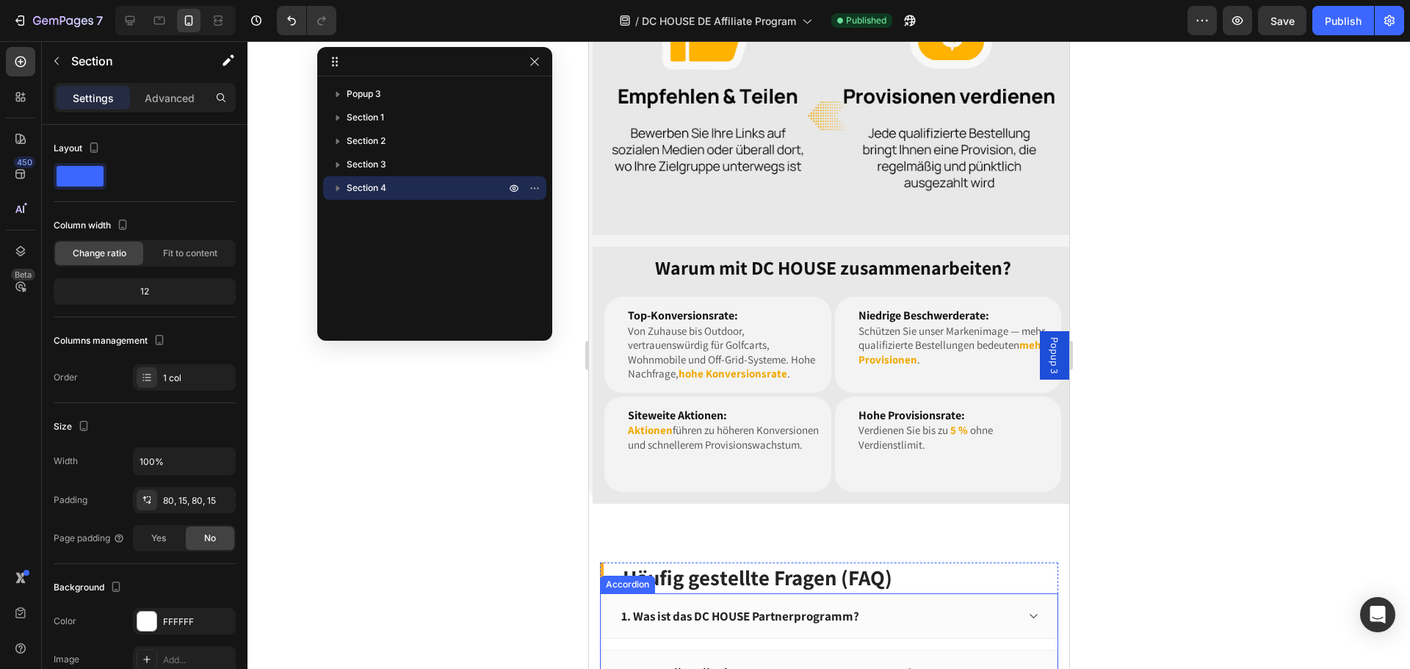
scroll to position [2099, 0]
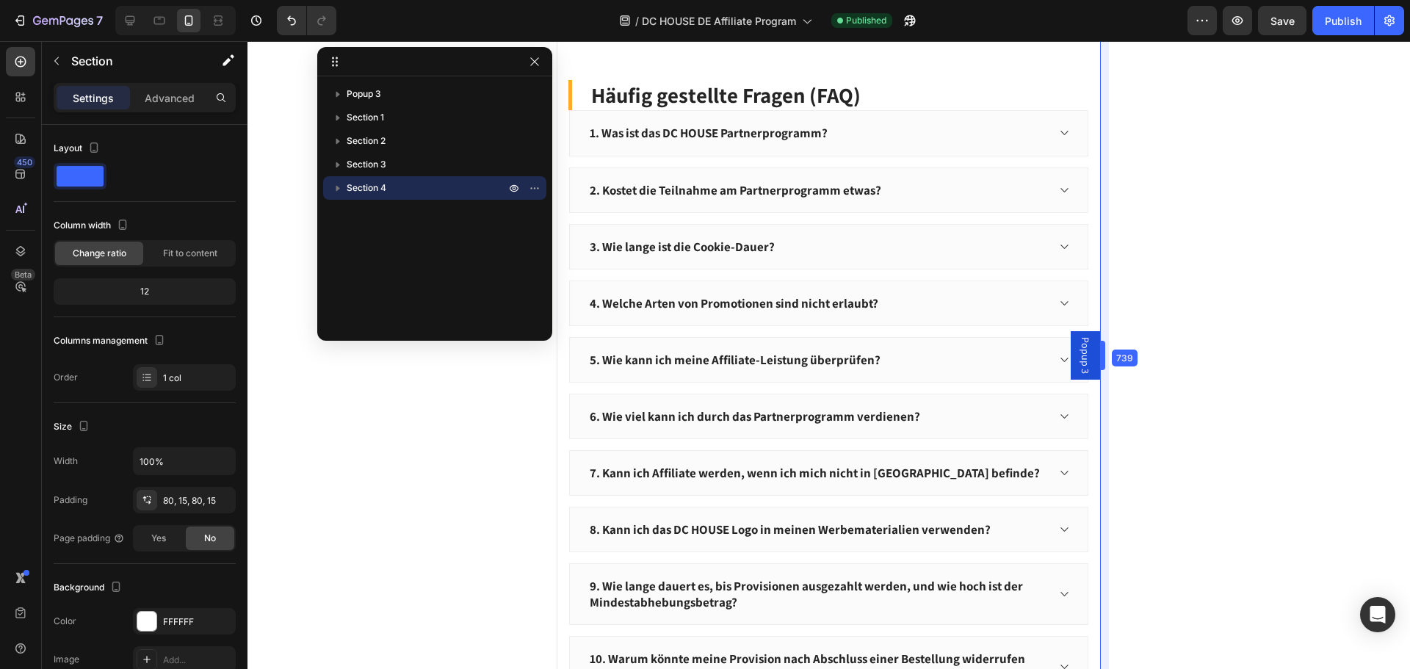
drag, startPoint x: 1070, startPoint y: 359, endPoint x: 1131, endPoint y: 359, distance: 61.7
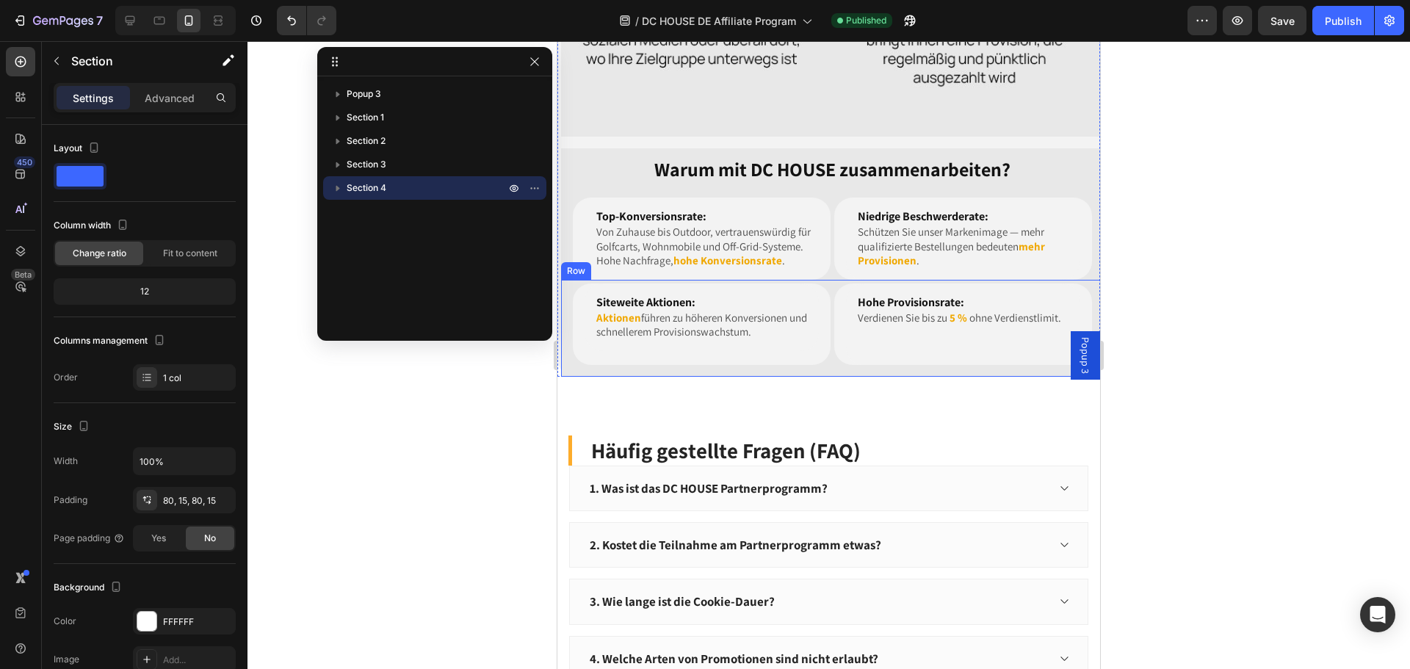
scroll to position [2086, 0]
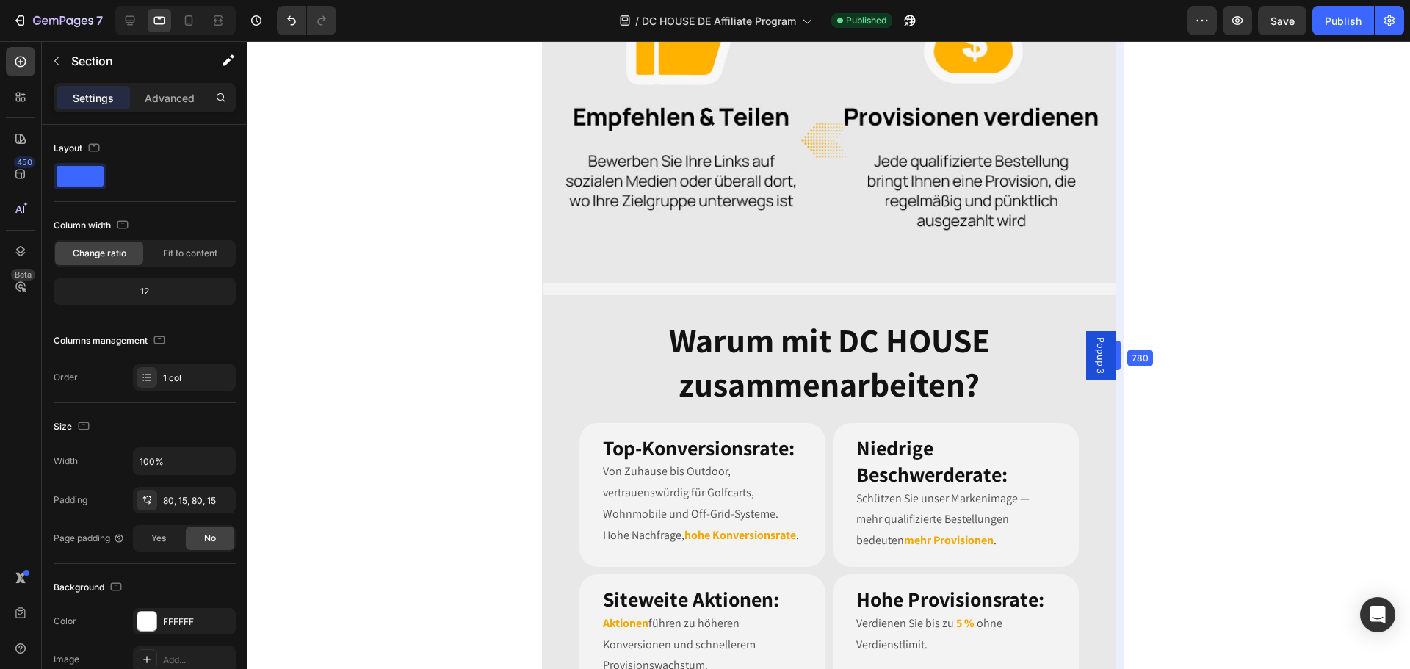
drag, startPoint x: 1102, startPoint y: 360, endPoint x: 1122, endPoint y: 352, distance: 21.4
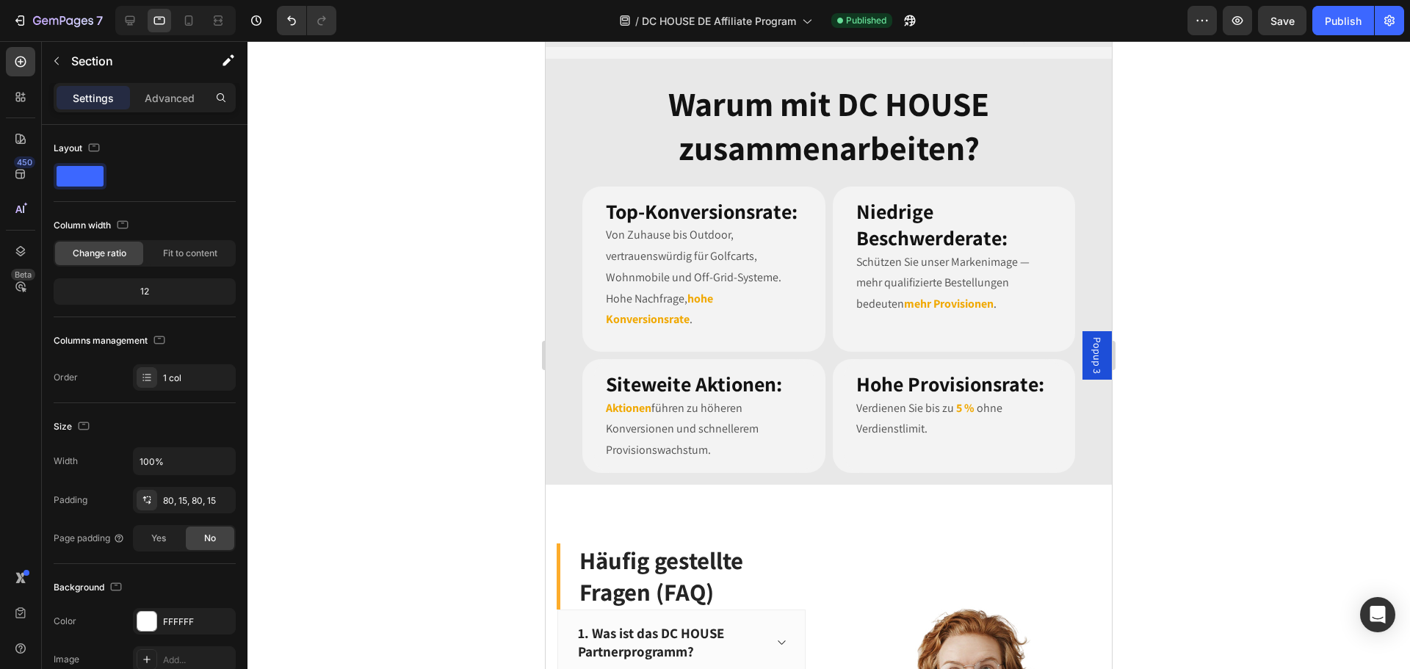
scroll to position [1653, 0]
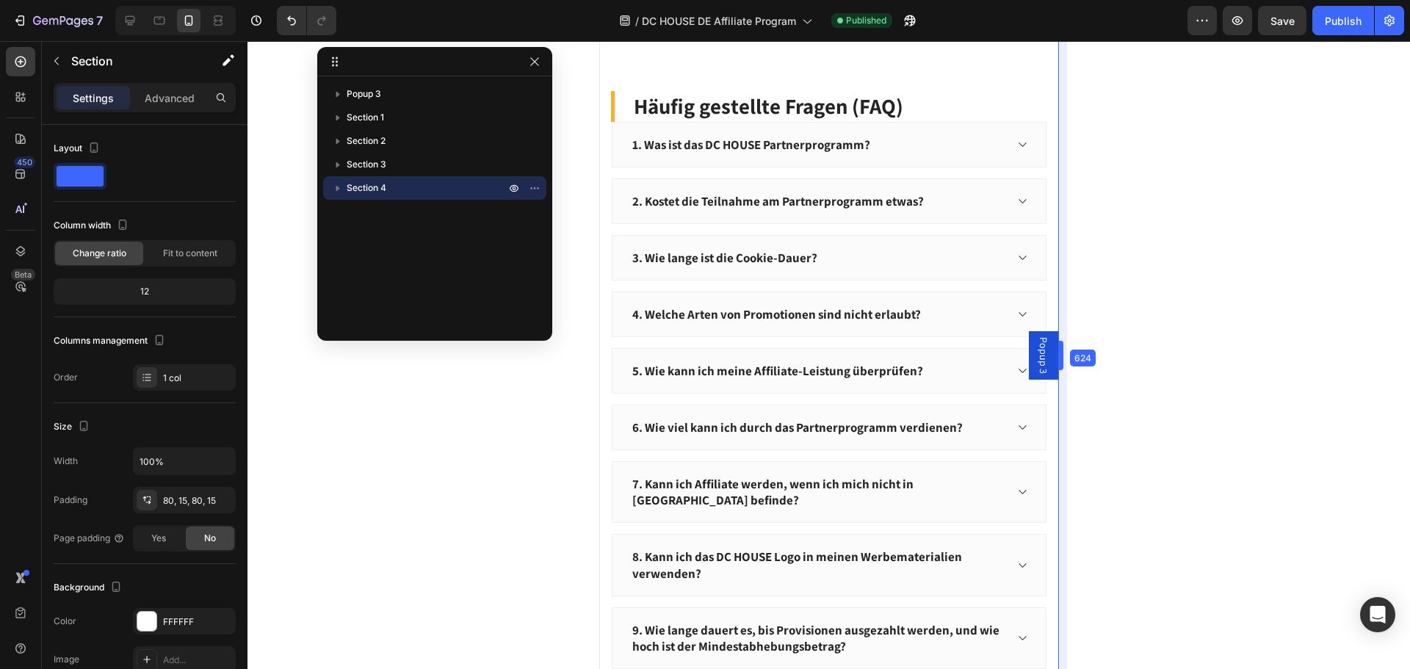
drag, startPoint x: 1114, startPoint y: 360, endPoint x: 404, endPoint y: 322, distance: 711.6
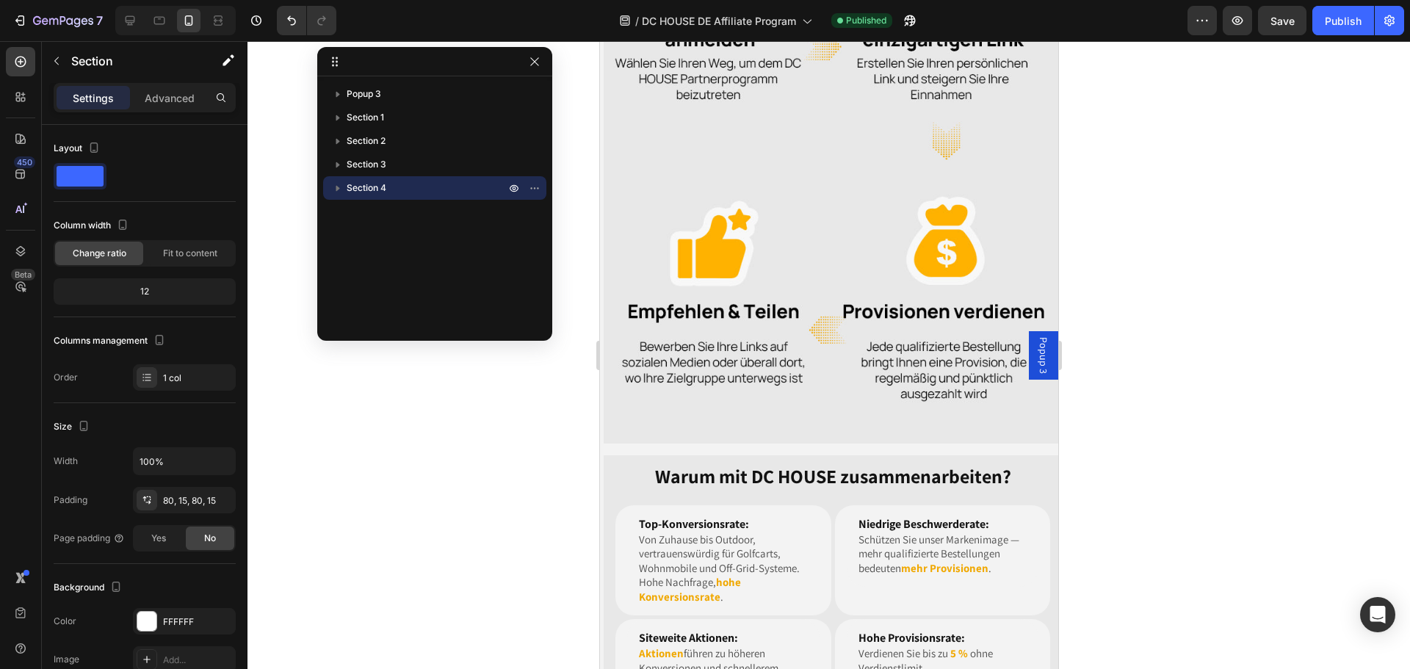
scroll to position [1507, 0]
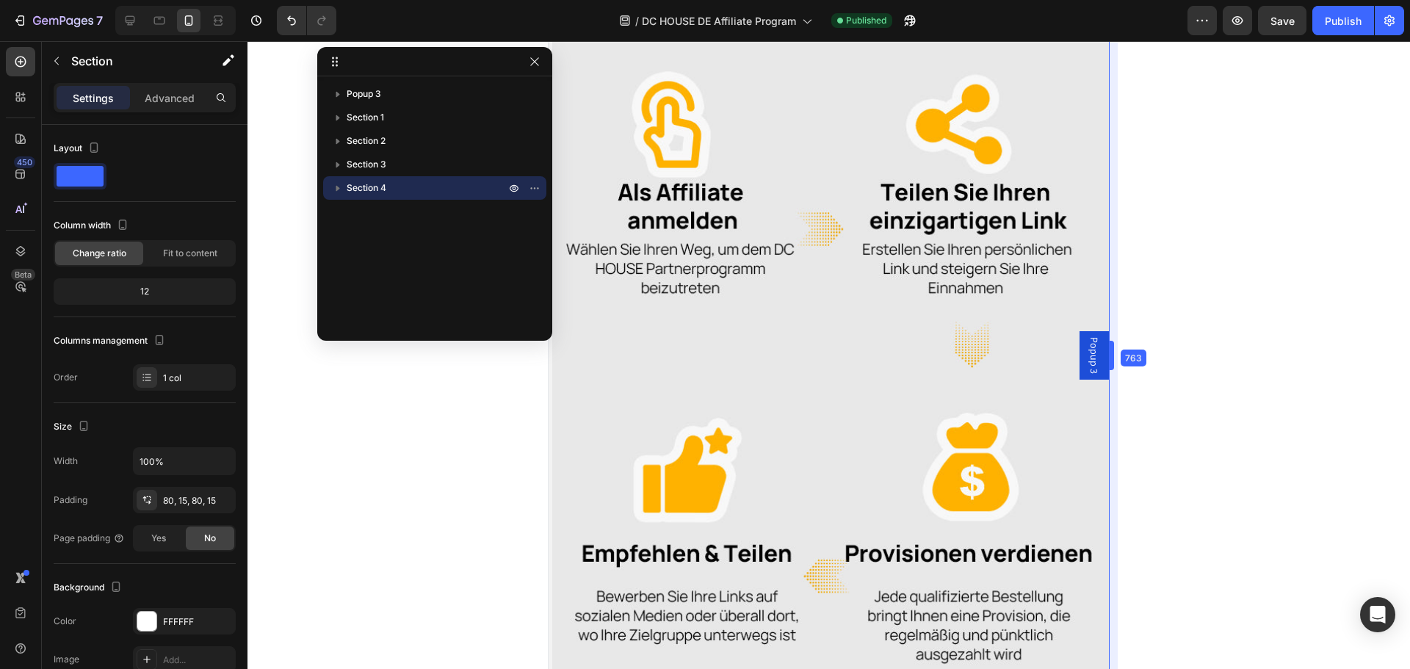
drag, startPoint x: 1058, startPoint y: 359, endPoint x: 1161, endPoint y: 367, distance: 103.1
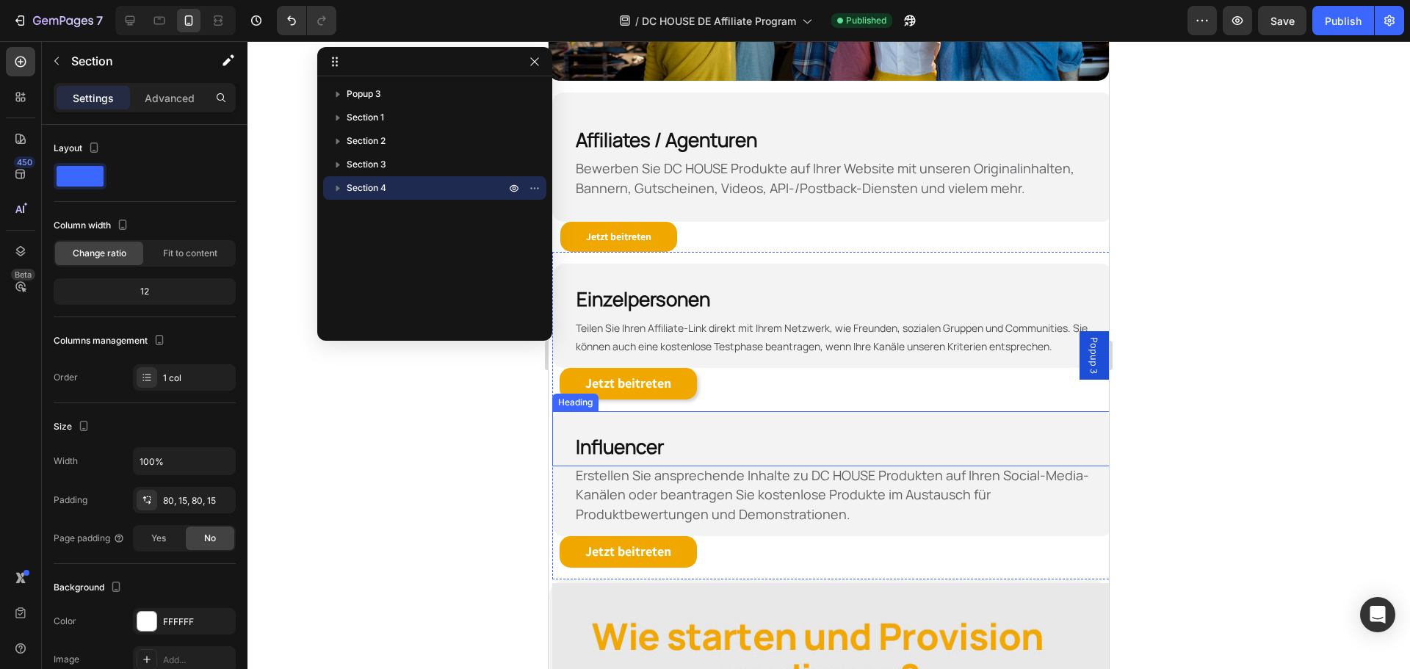
scroll to position [920, 0]
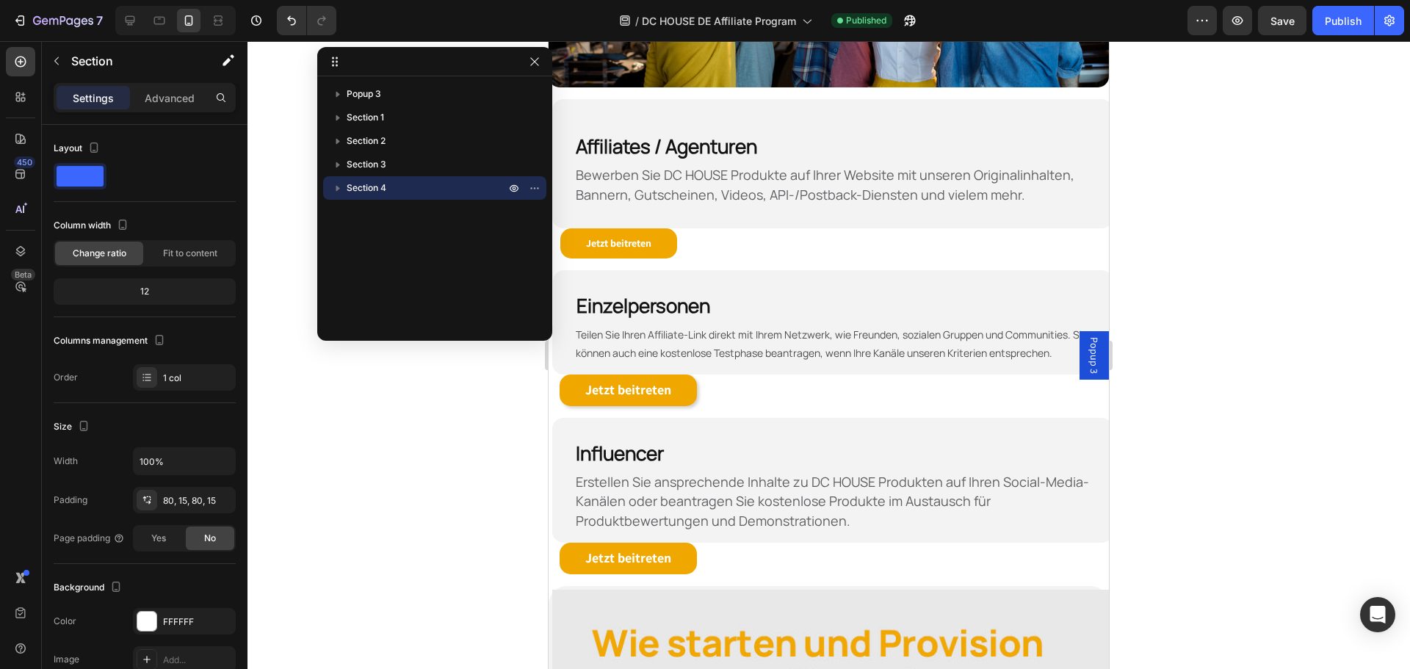
click at [537, 59] on icon "button" at bounding box center [535, 62] width 12 height 12
